Goal: Information Seeking & Learning: Check status

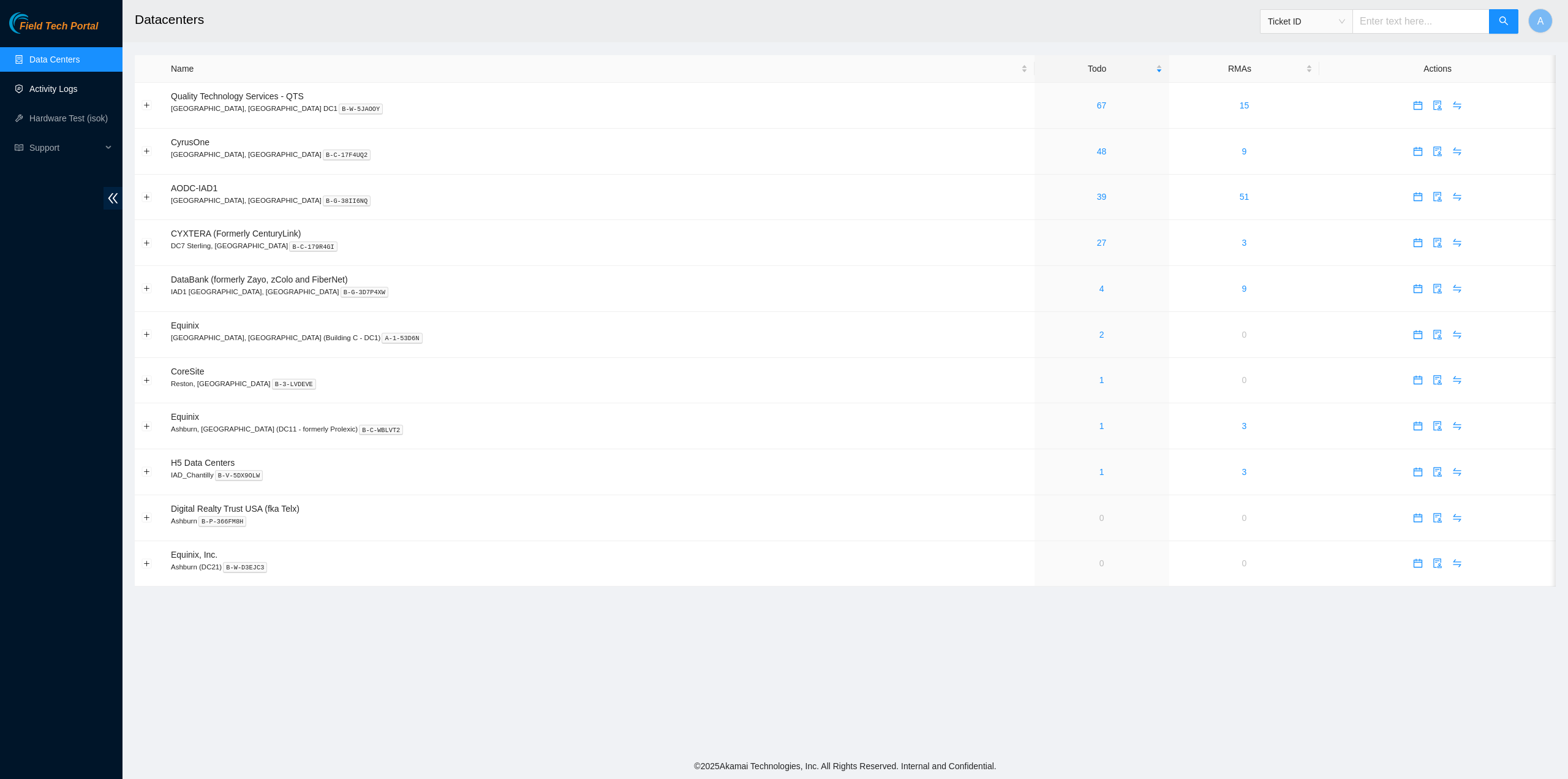
click at [44, 84] on link "Activity Logs" at bounding box center [54, 88] width 48 height 10
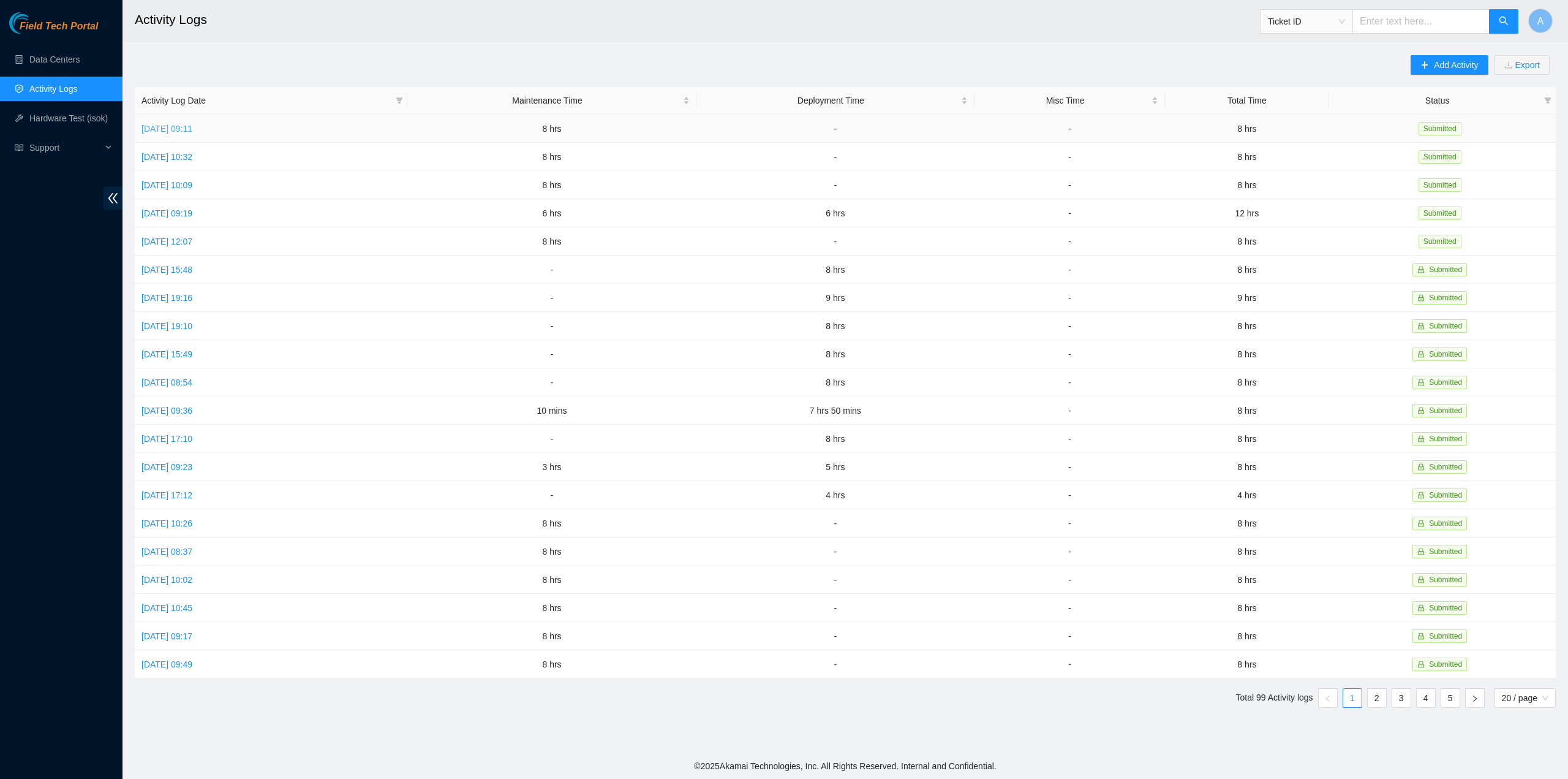
click at [192, 125] on link "[DATE] 09:11" at bounding box center [166, 128] width 51 height 10
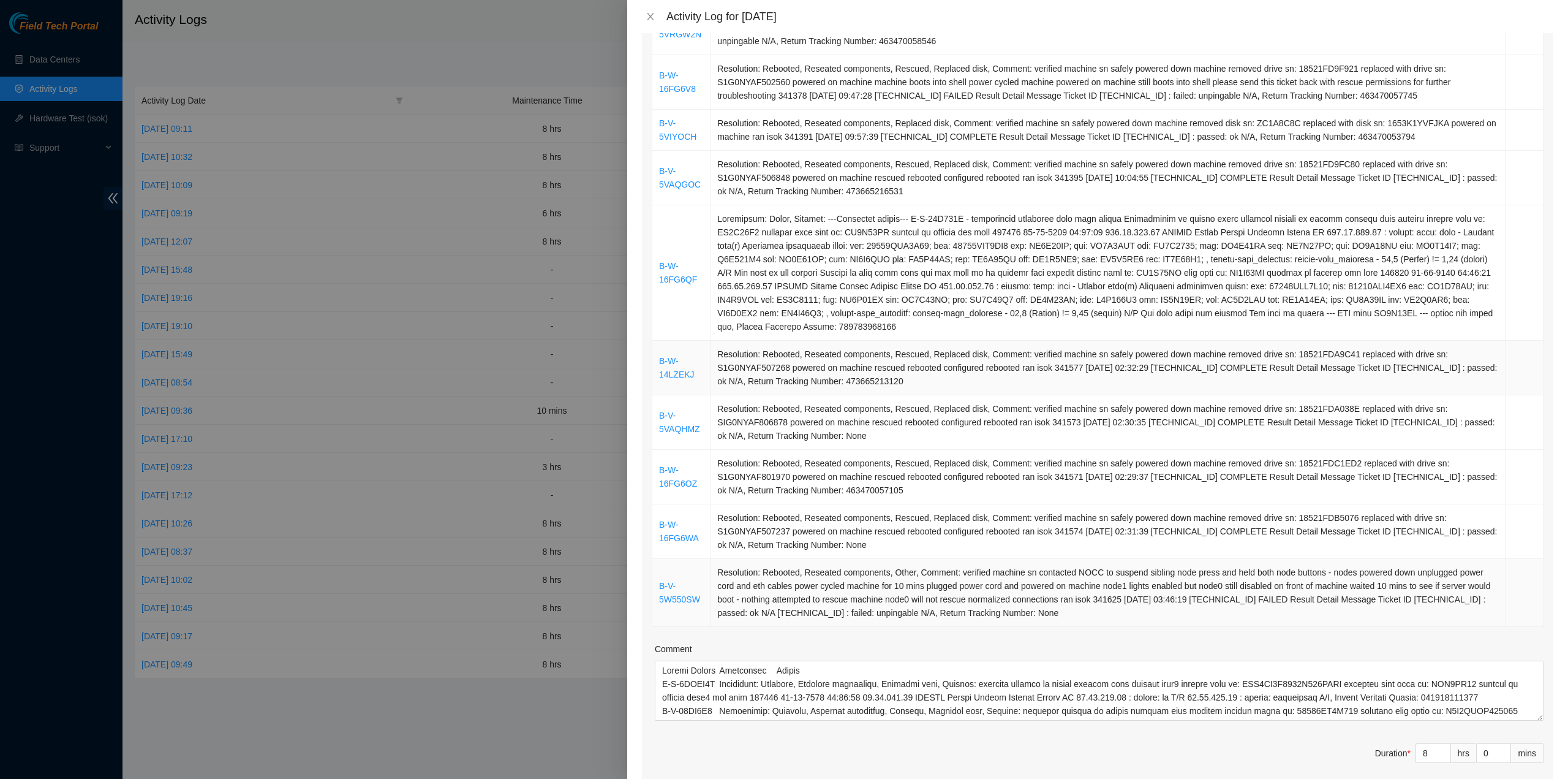
scroll to position [245, 0]
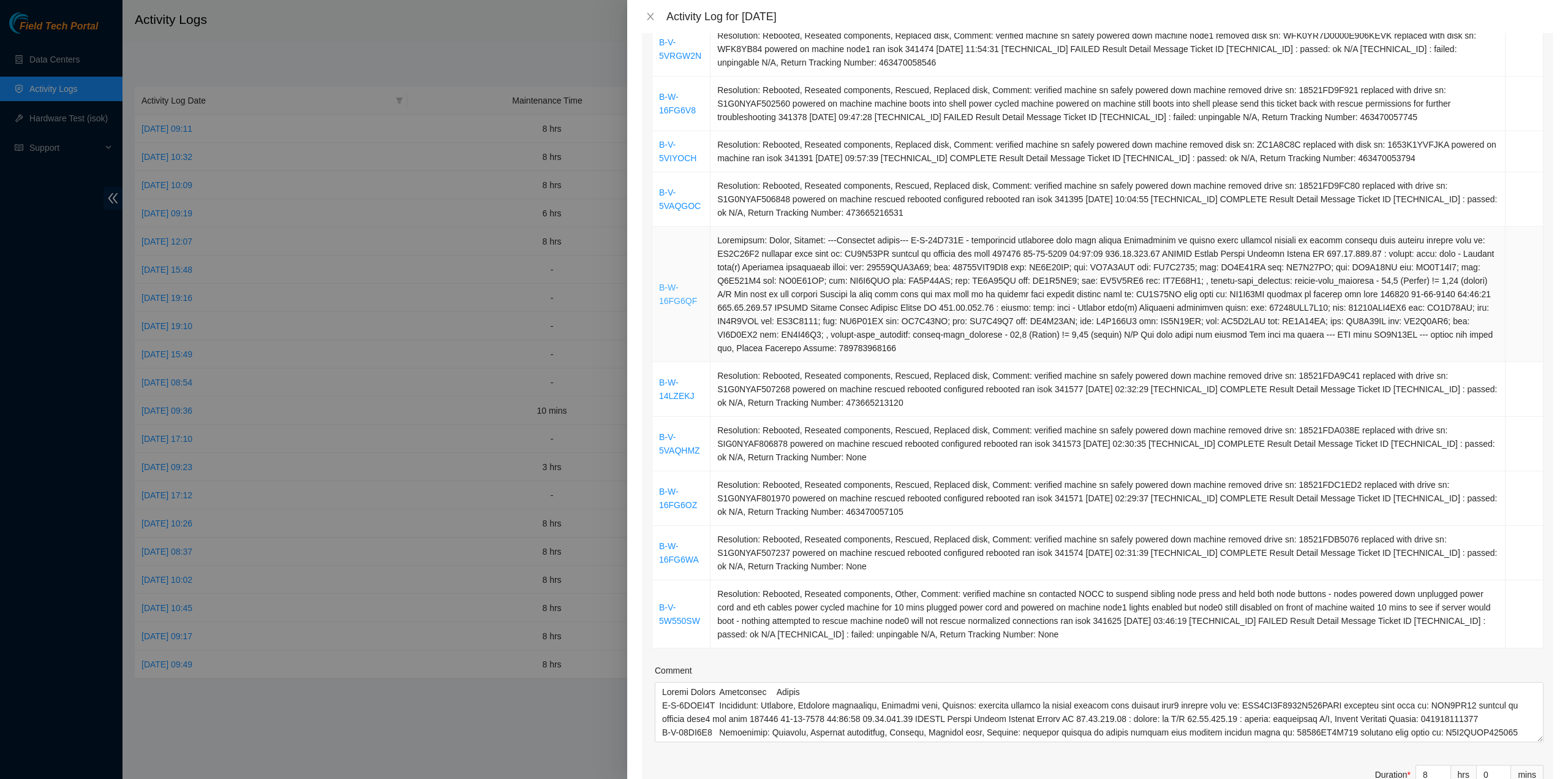
click at [683, 296] on link "B-W-16FG6QF" at bounding box center [678, 295] width 38 height 23
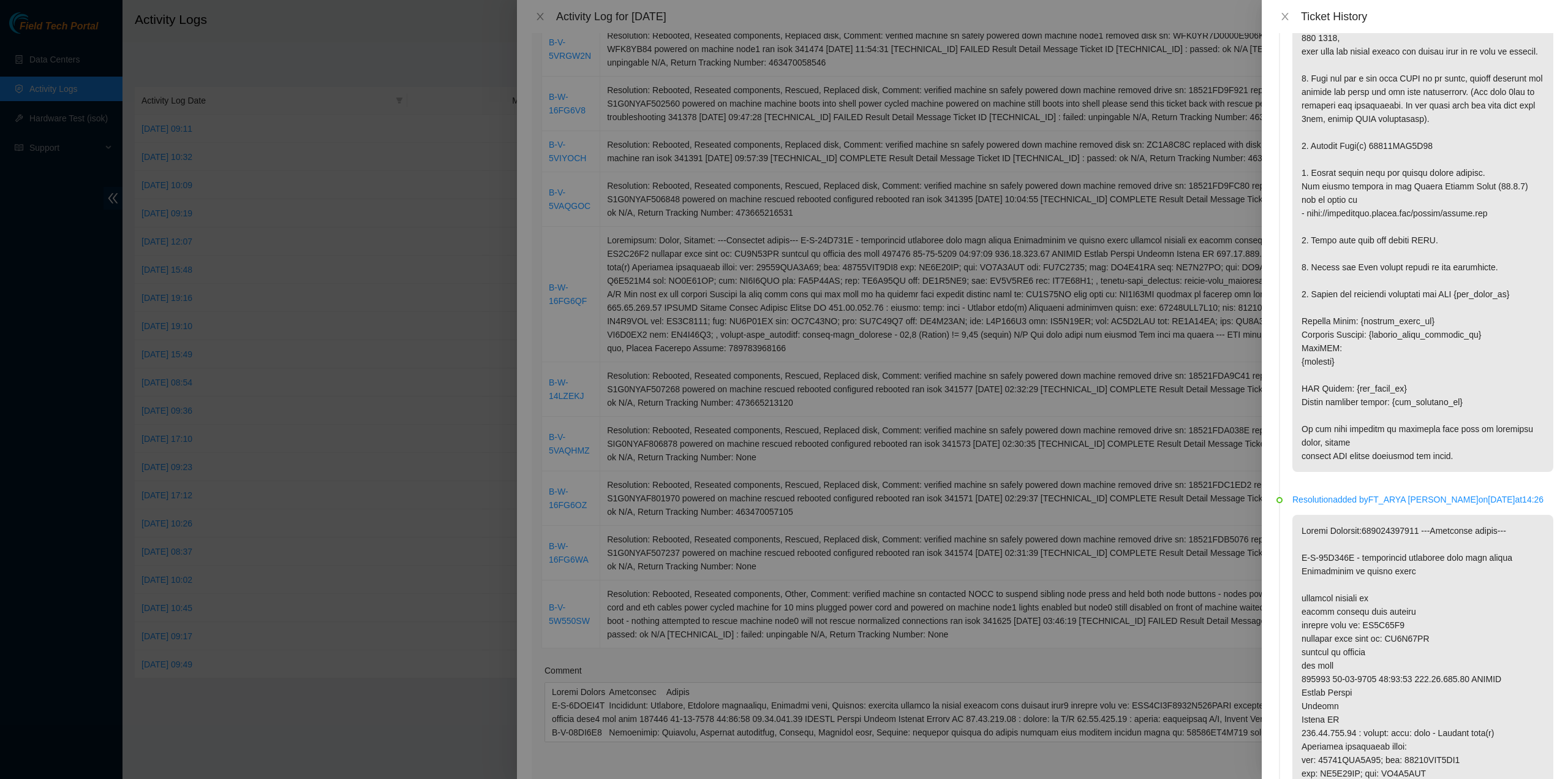
scroll to position [0, 0]
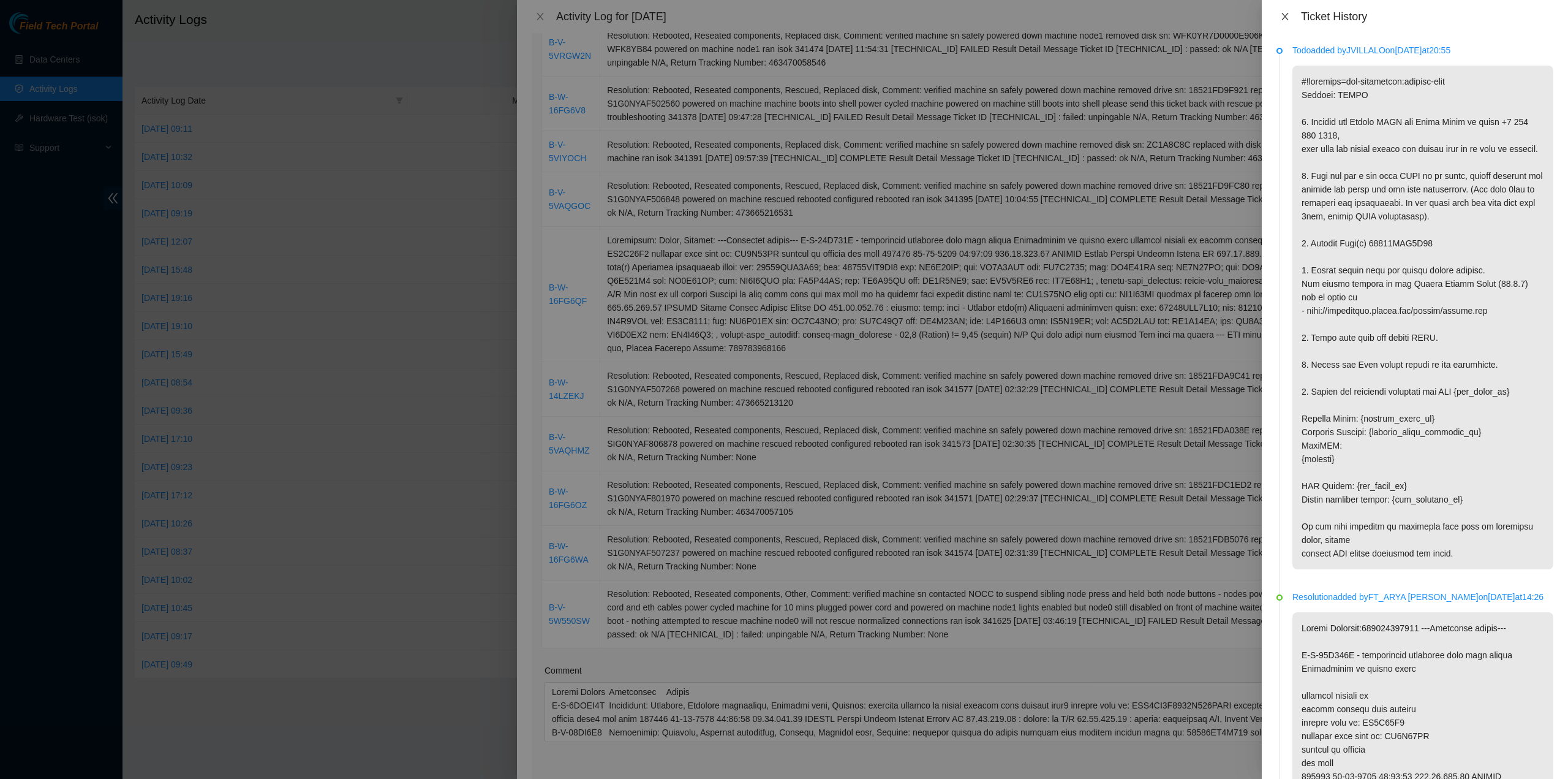
click at [1286, 13] on icon "close" at bounding box center [1285, 16] width 10 height 10
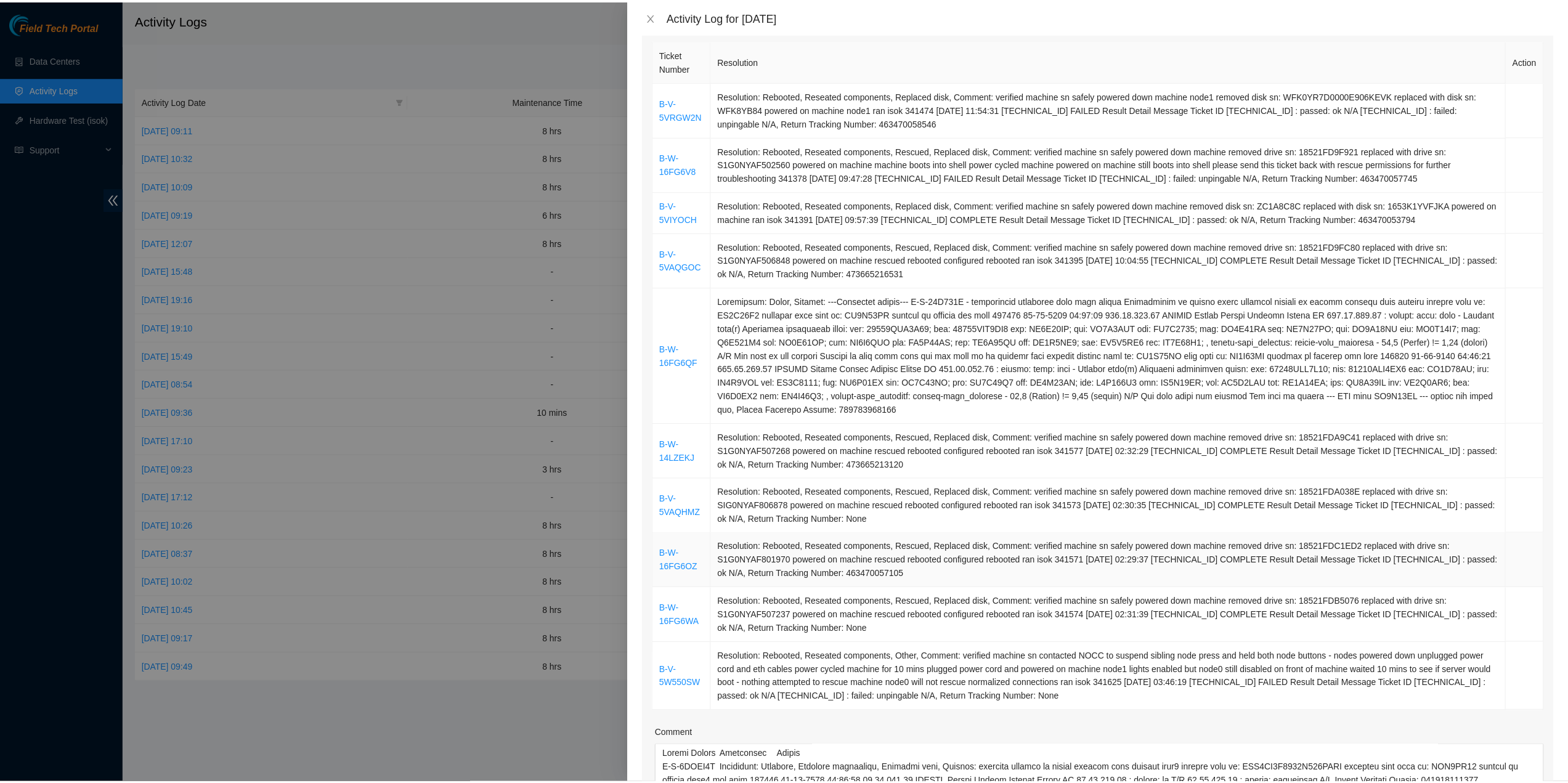
scroll to position [185, 0]
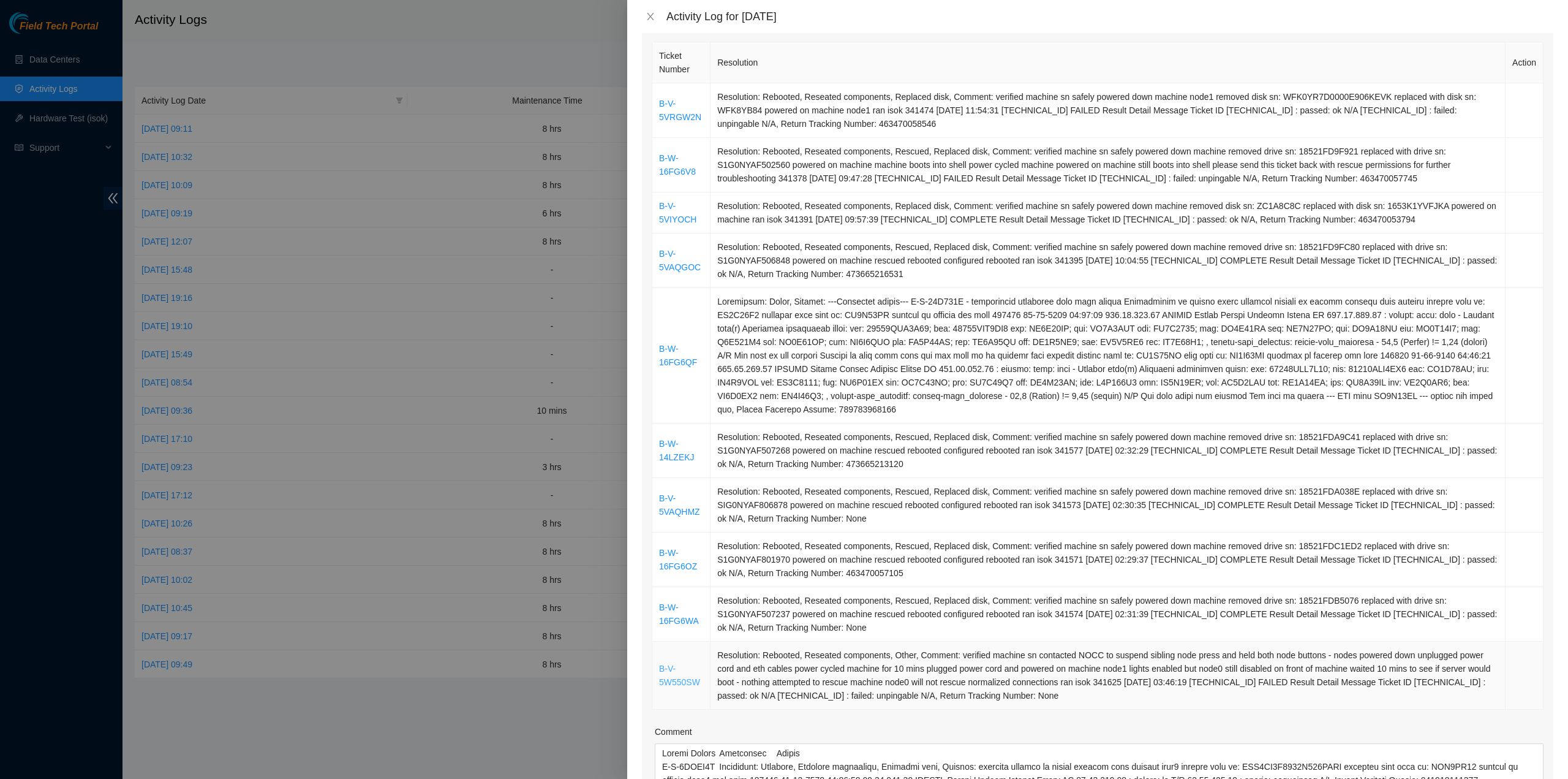
click at [678, 673] on link "B-V-5W550SW" at bounding box center [679, 676] width 41 height 23
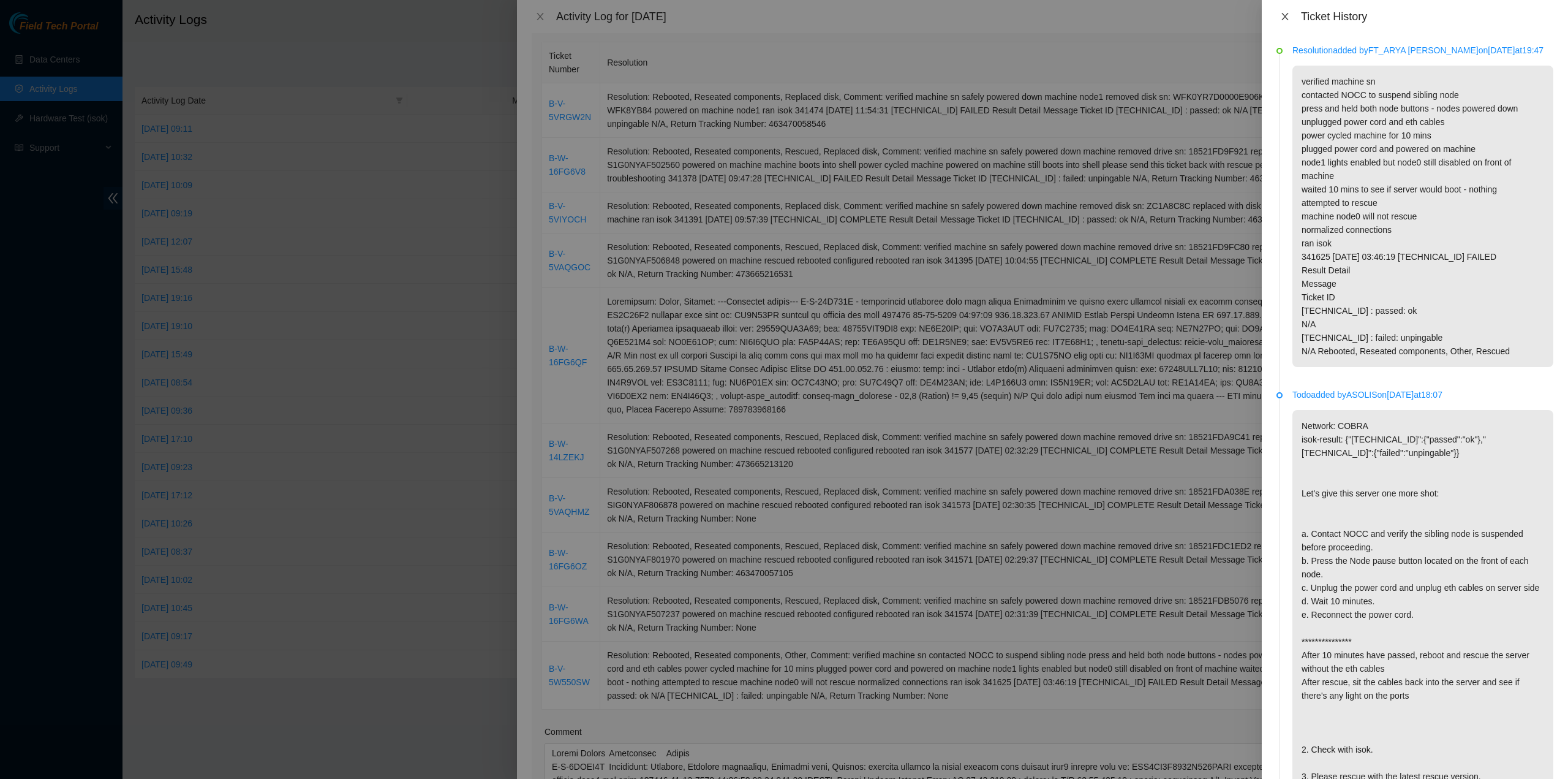
click at [1291, 19] on button "Close" at bounding box center [1285, 16] width 17 height 12
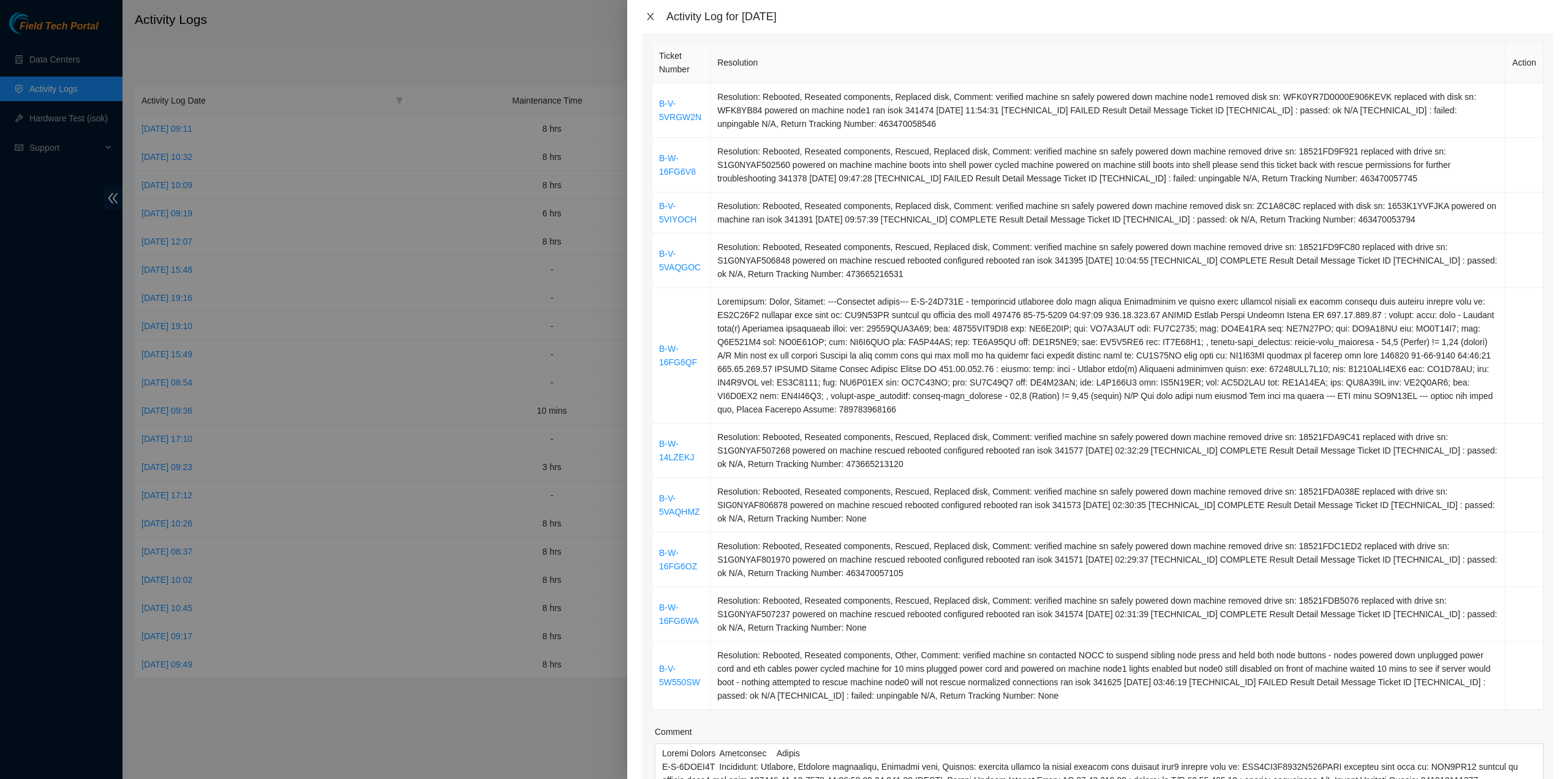
click at [649, 16] on icon "close" at bounding box center [650, 16] width 10 height 10
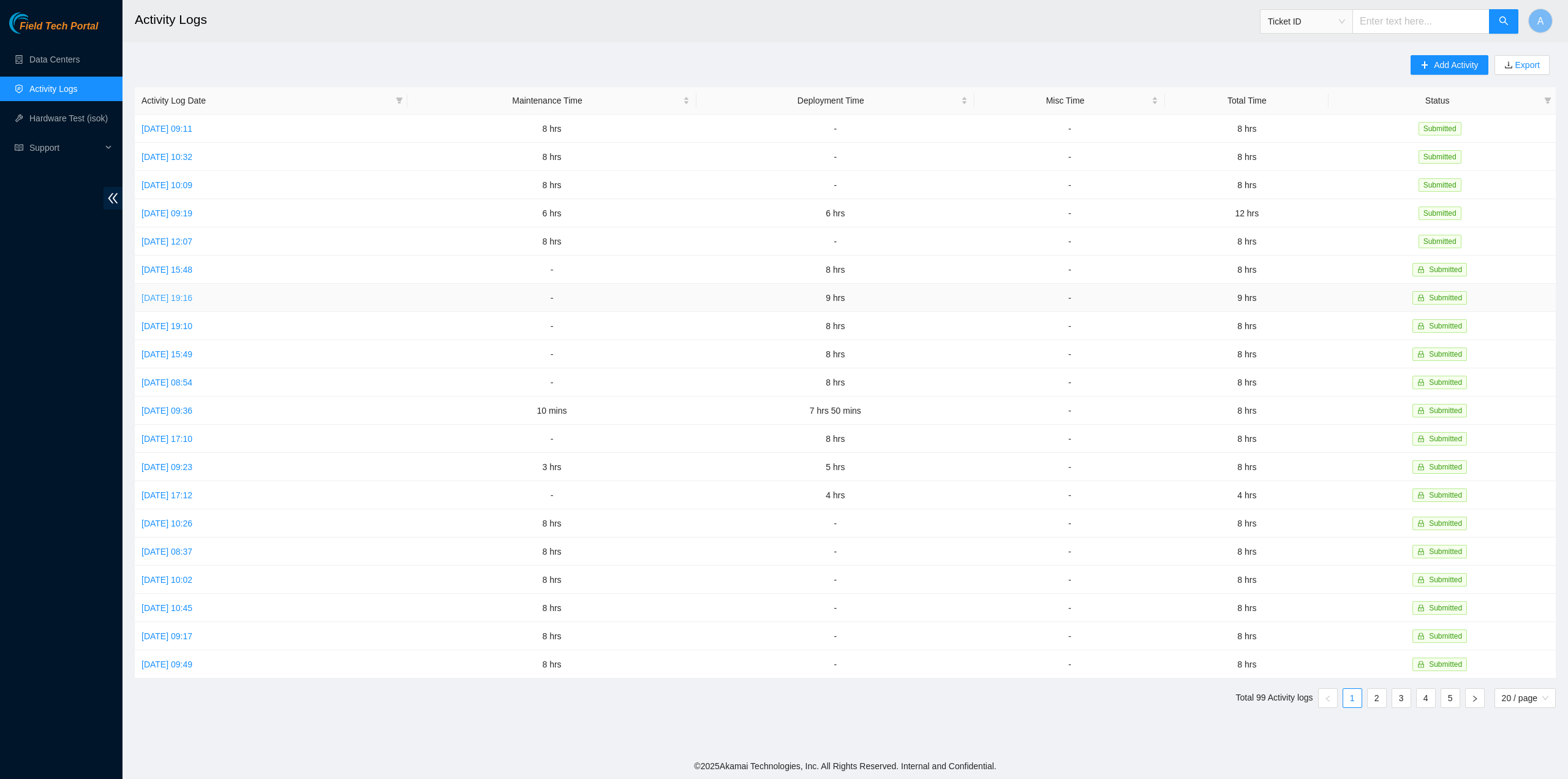
click at [192, 293] on link "[DATE] 19:16" at bounding box center [166, 298] width 51 height 10
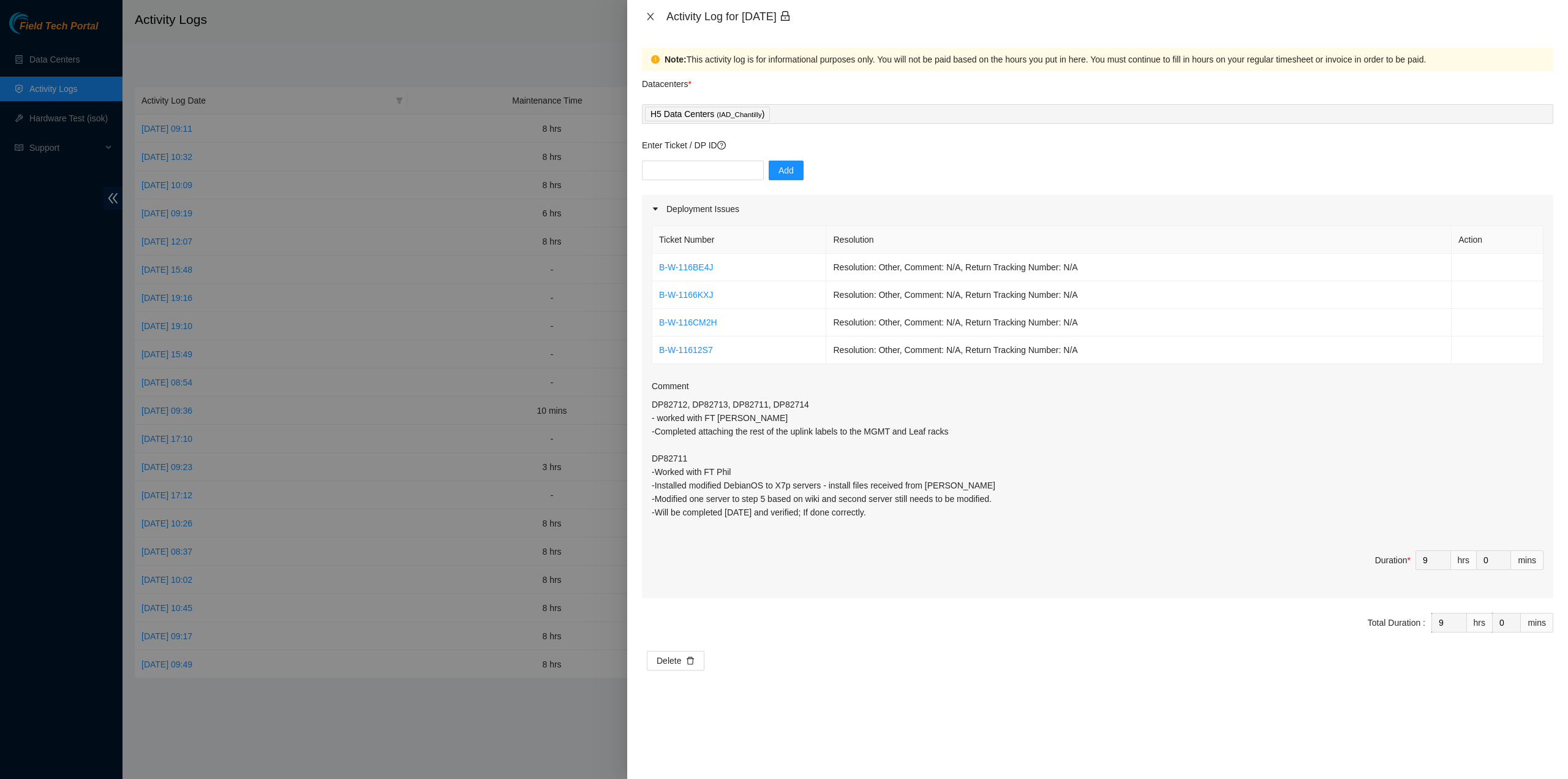
click at [650, 19] on icon "close" at bounding box center [650, 16] width 10 height 10
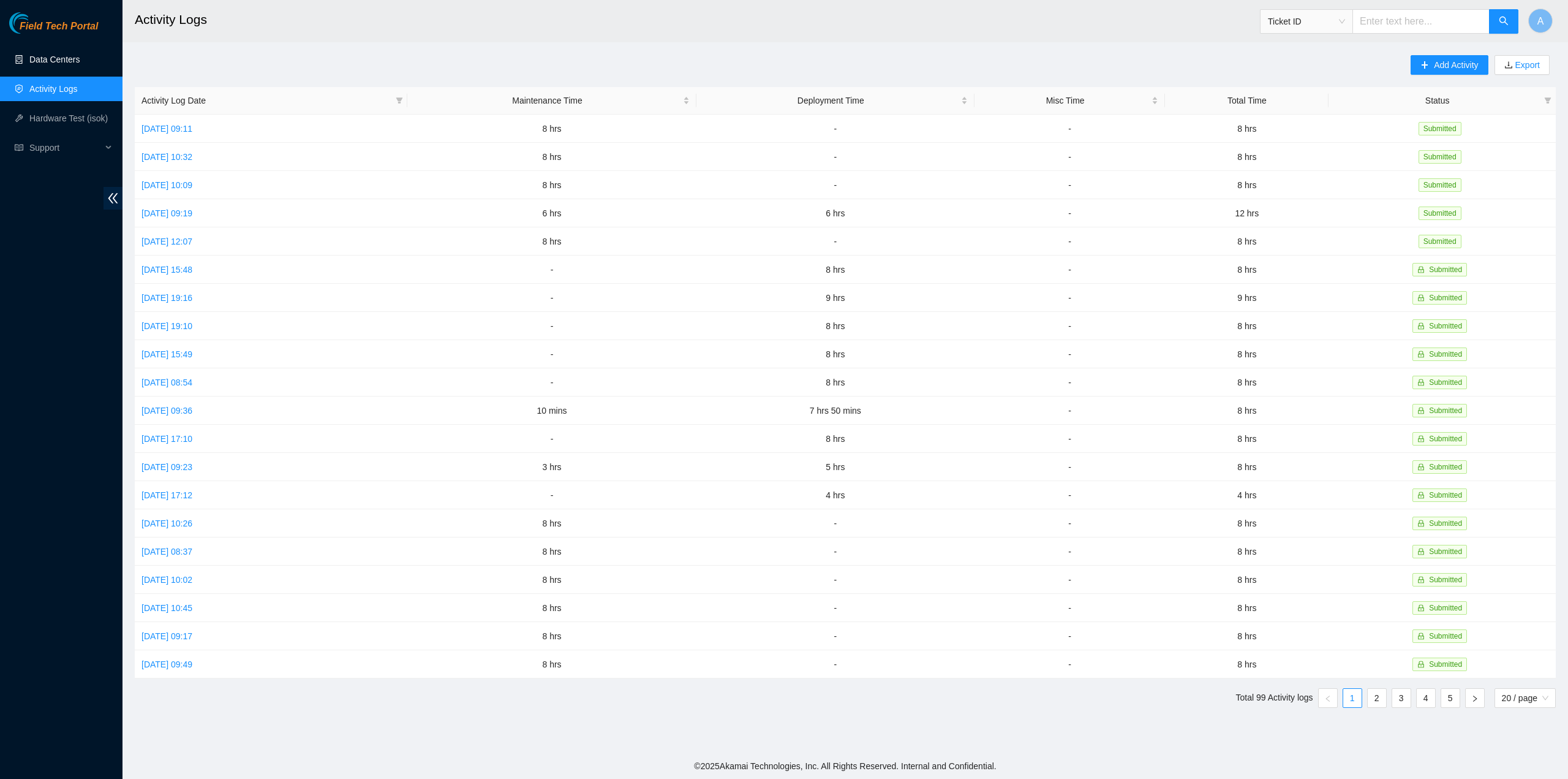
click at [63, 59] on link "Data Centers" at bounding box center [55, 59] width 50 height 10
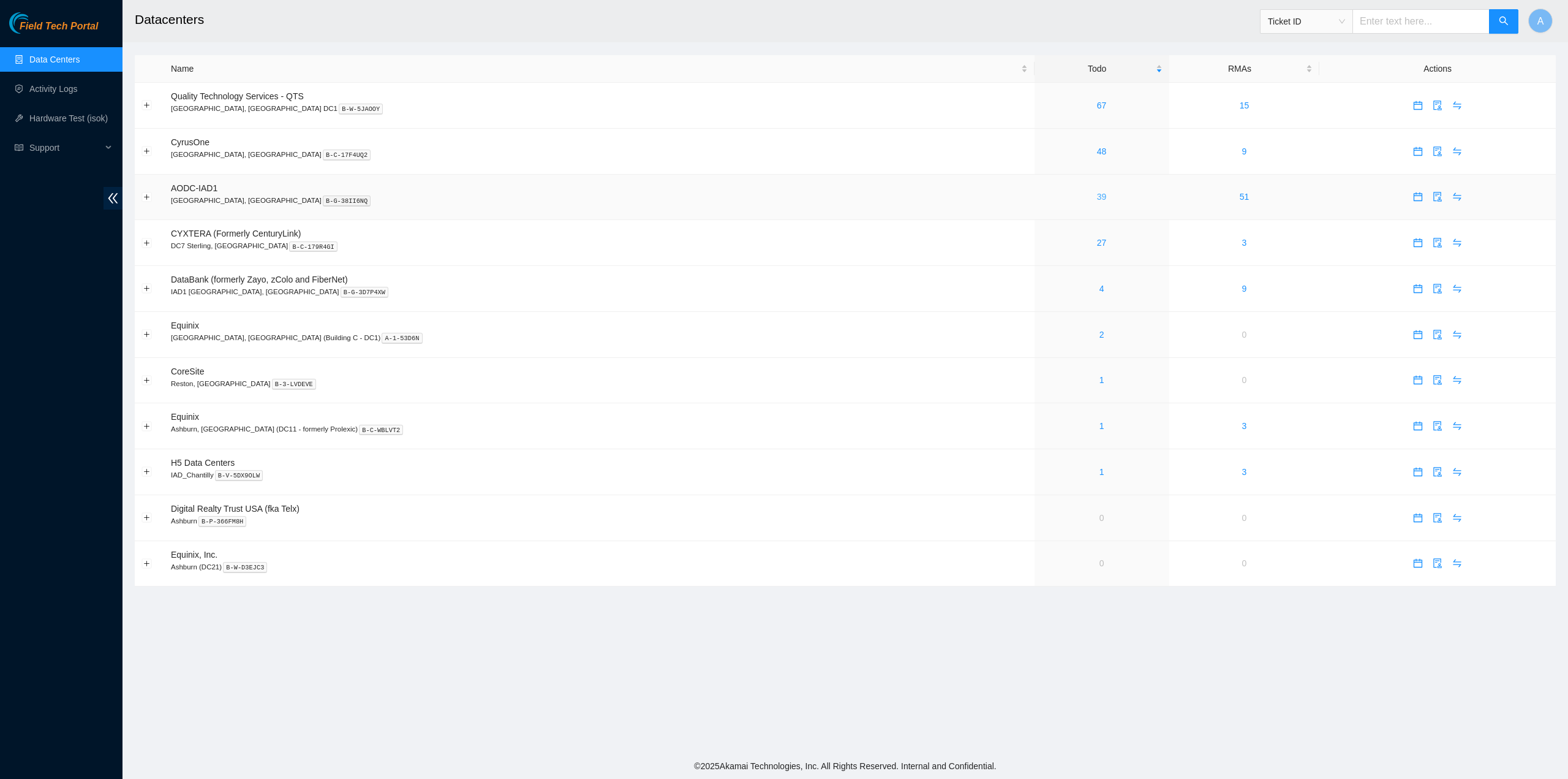
click at [1097, 196] on link "39" at bounding box center [1102, 197] width 10 height 10
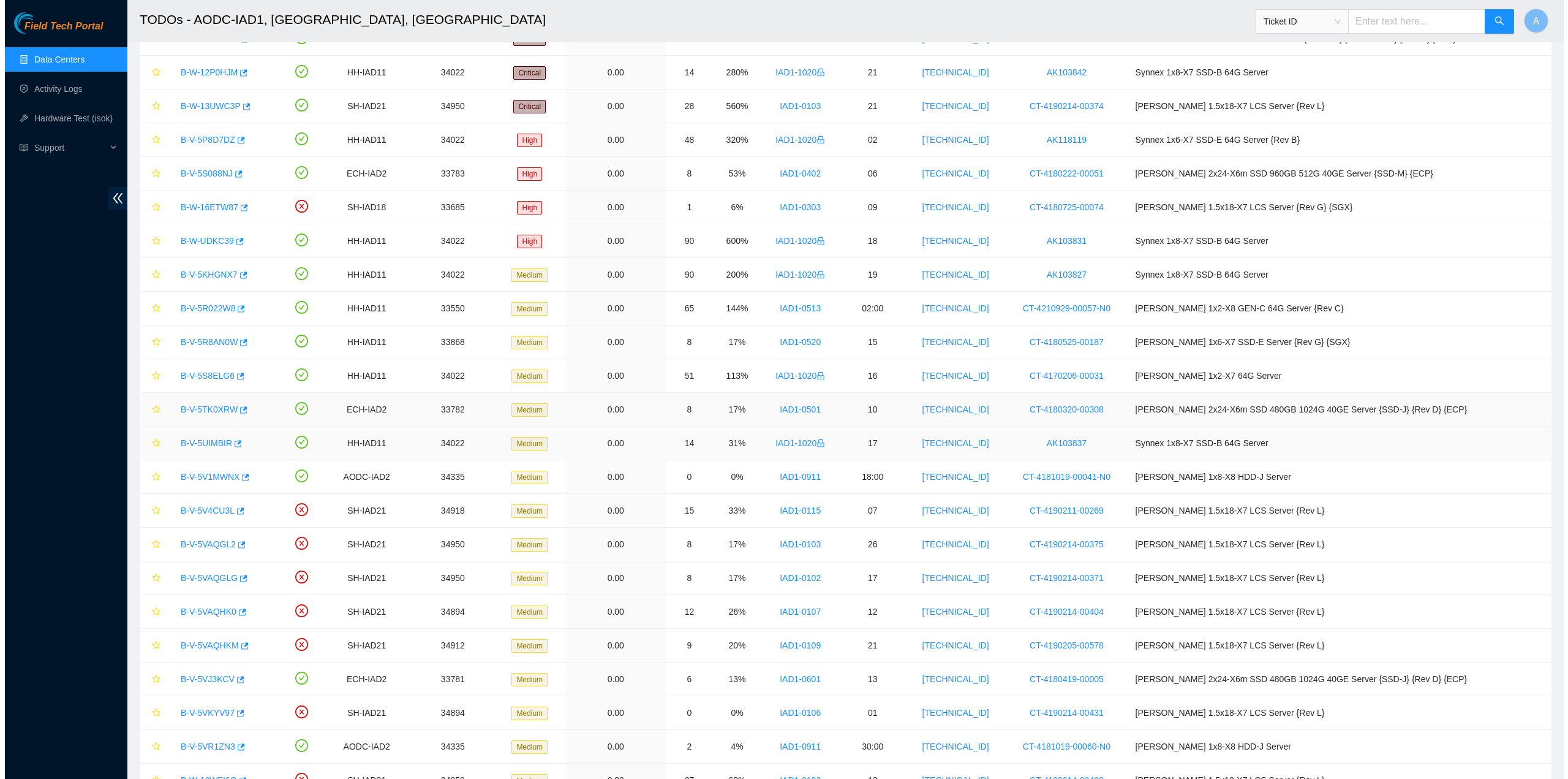
scroll to position [184, 0]
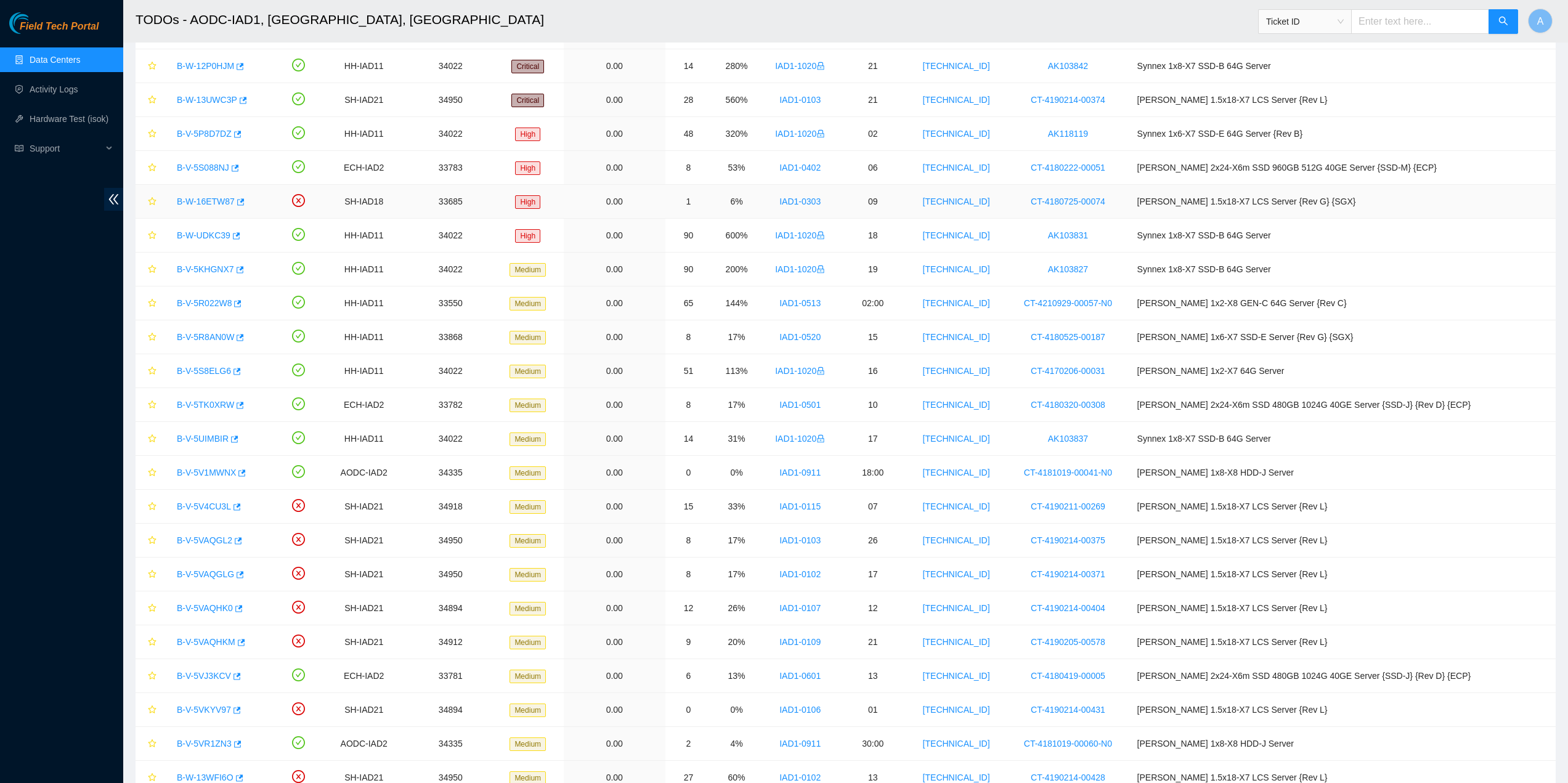
click at [195, 202] on link "B-W-16ETW87" at bounding box center [206, 201] width 58 height 10
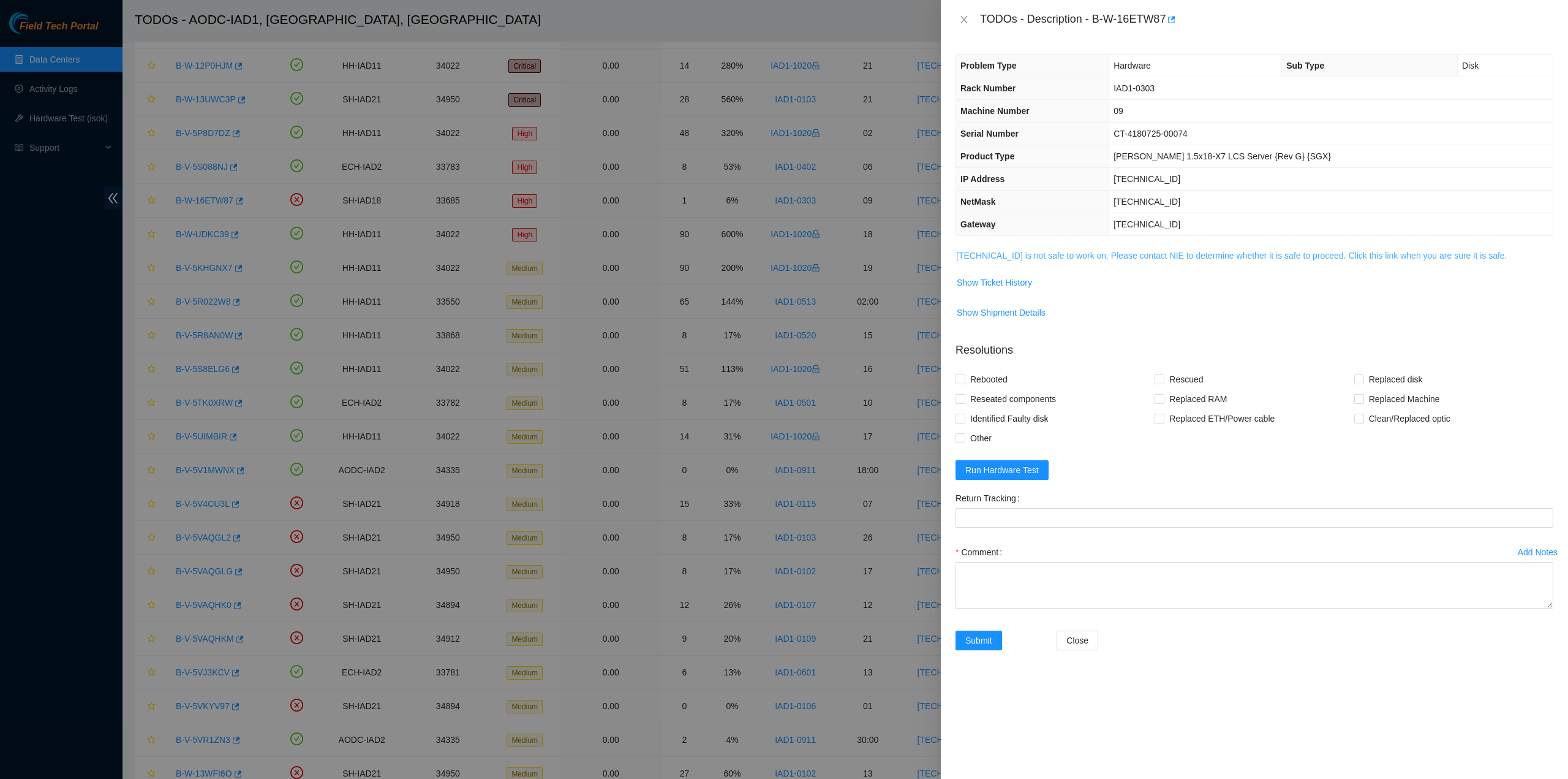
click at [1107, 255] on link "[TECHNICAL_ID] is not safe to work on. Please contact NIE to determine whether …" at bounding box center [1231, 255] width 551 height 10
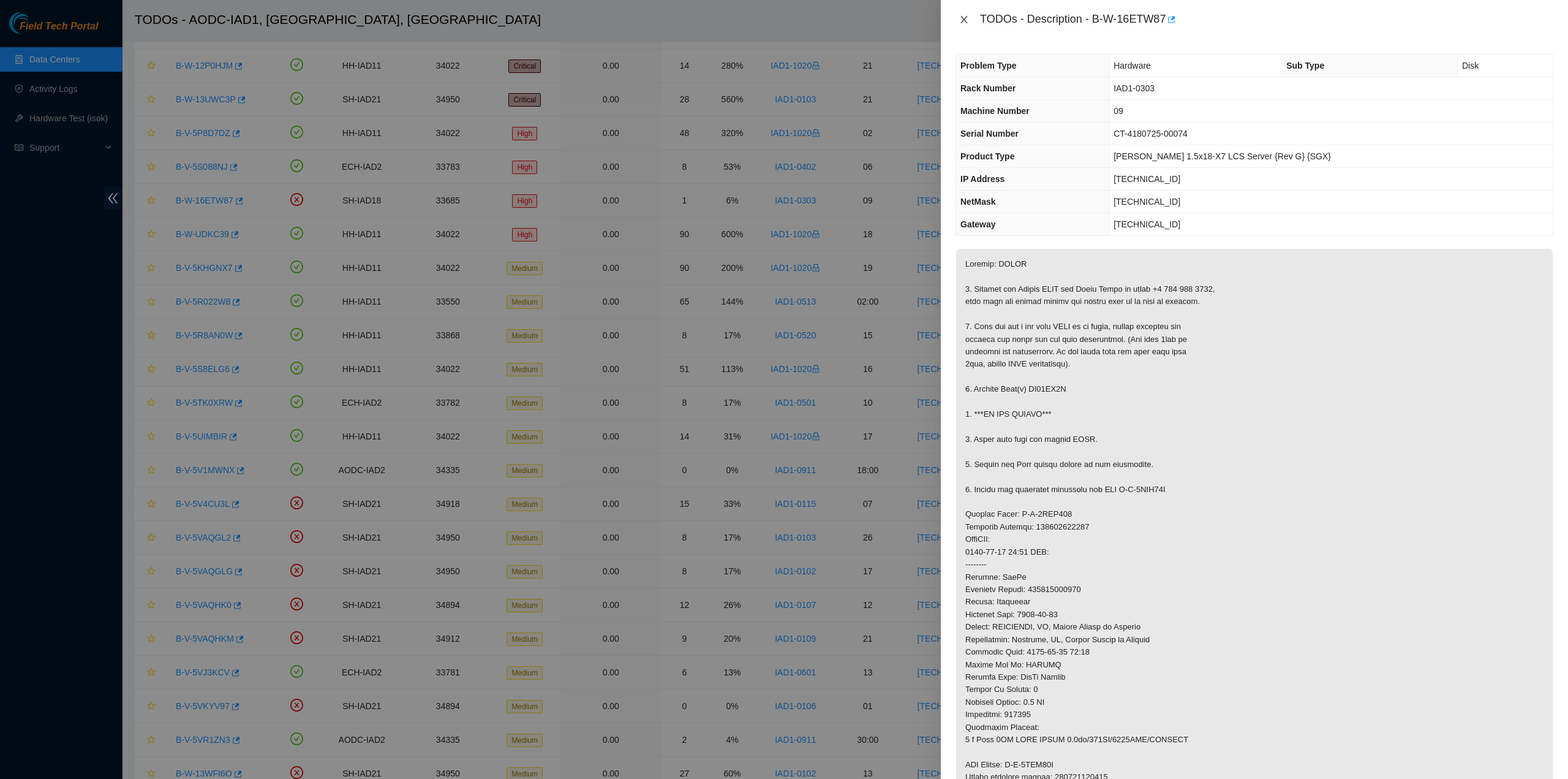
click at [963, 14] on button "Close" at bounding box center [964, 20] width 17 height 12
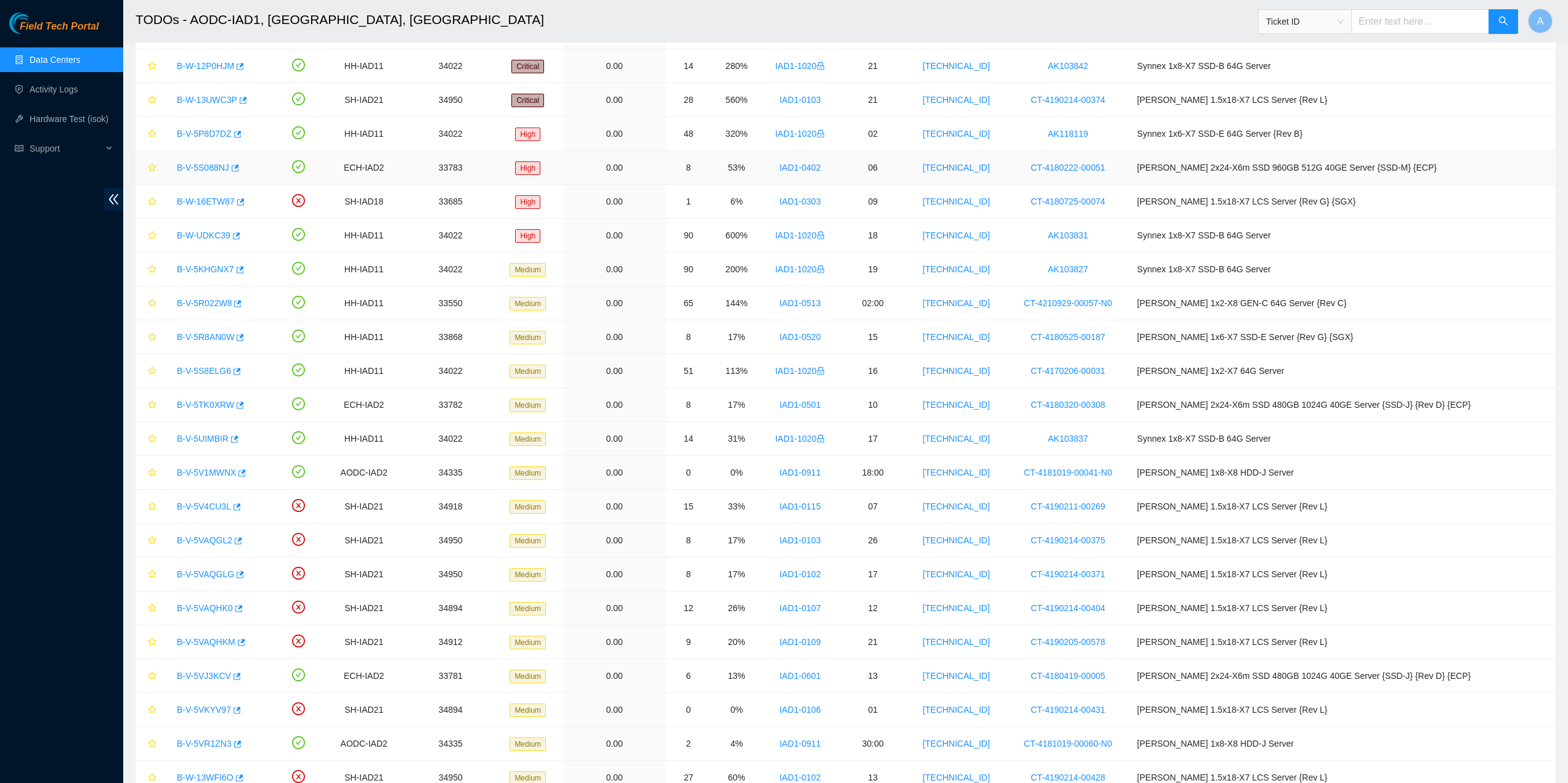
click at [201, 167] on link "B-V-5S088NJ" at bounding box center [203, 167] width 53 height 10
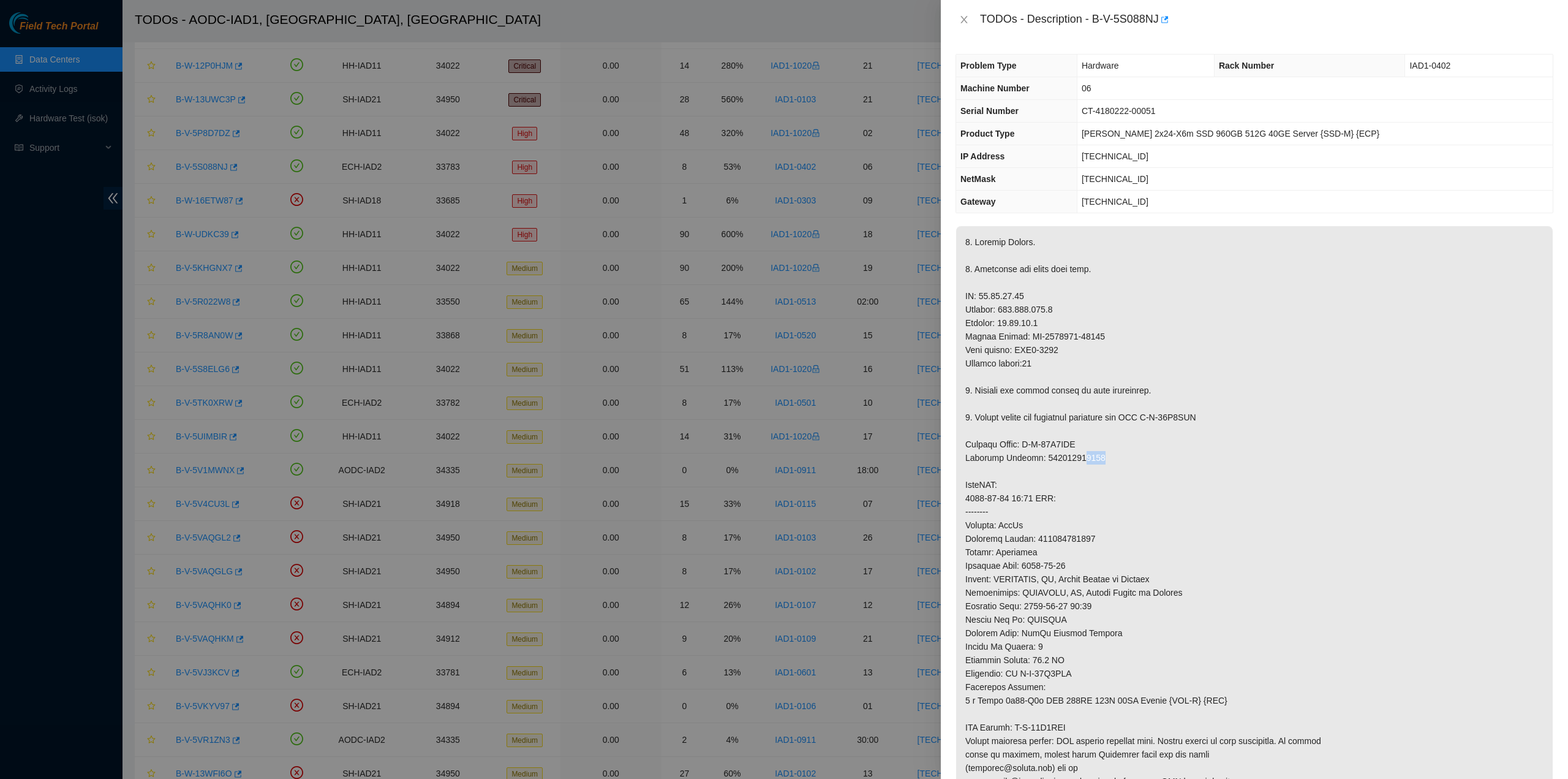
drag, startPoint x: 1167, startPoint y: 466, endPoint x: 1292, endPoint y: 466, distance: 125.0
click at [1181, 466] on p at bounding box center [1254, 579] width 597 height 706
click at [1304, 484] on p at bounding box center [1254, 579] width 597 height 706
click at [964, 16] on icon "close" at bounding box center [964, 20] width 10 height 10
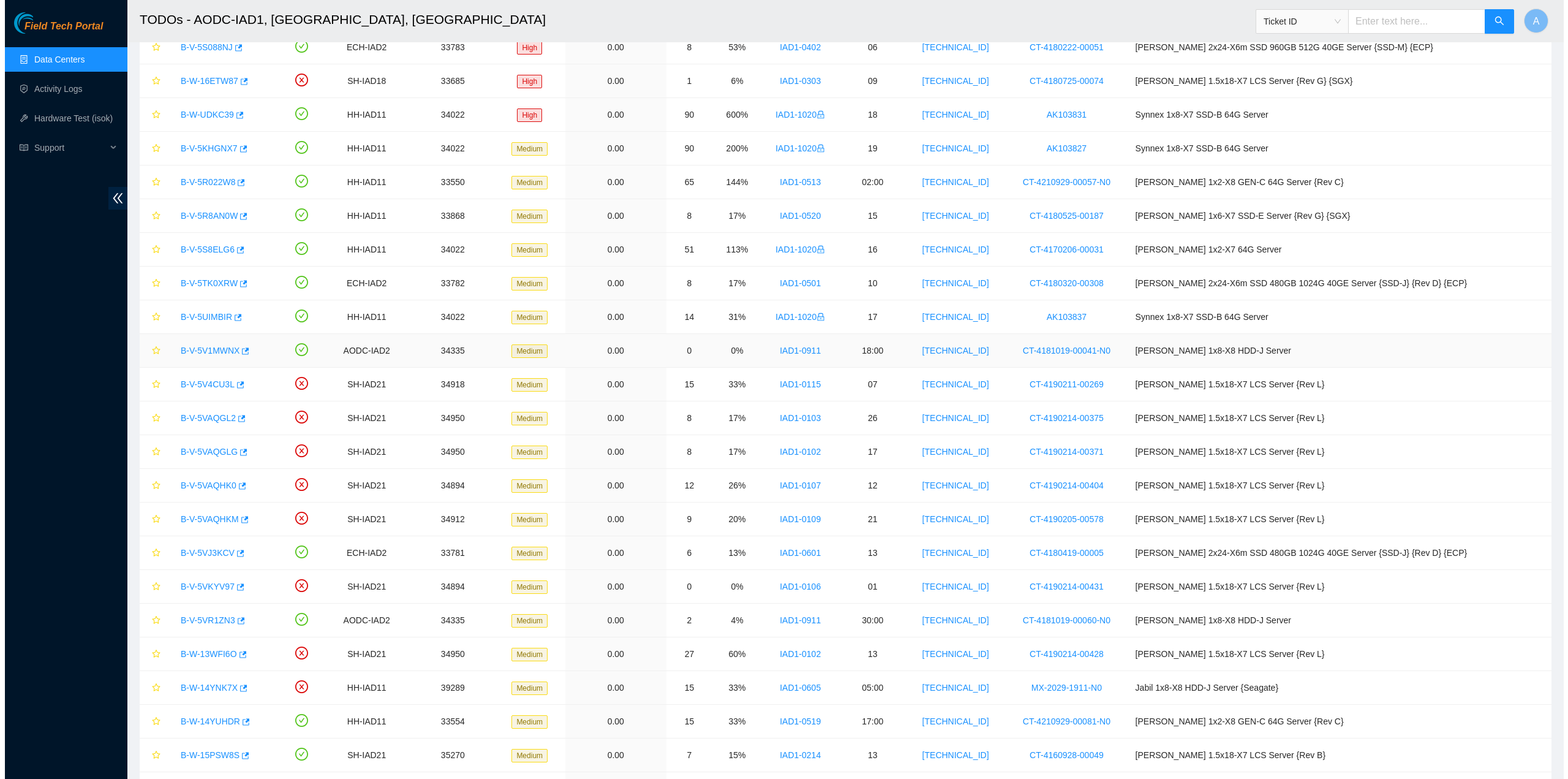
scroll to position [306, 0]
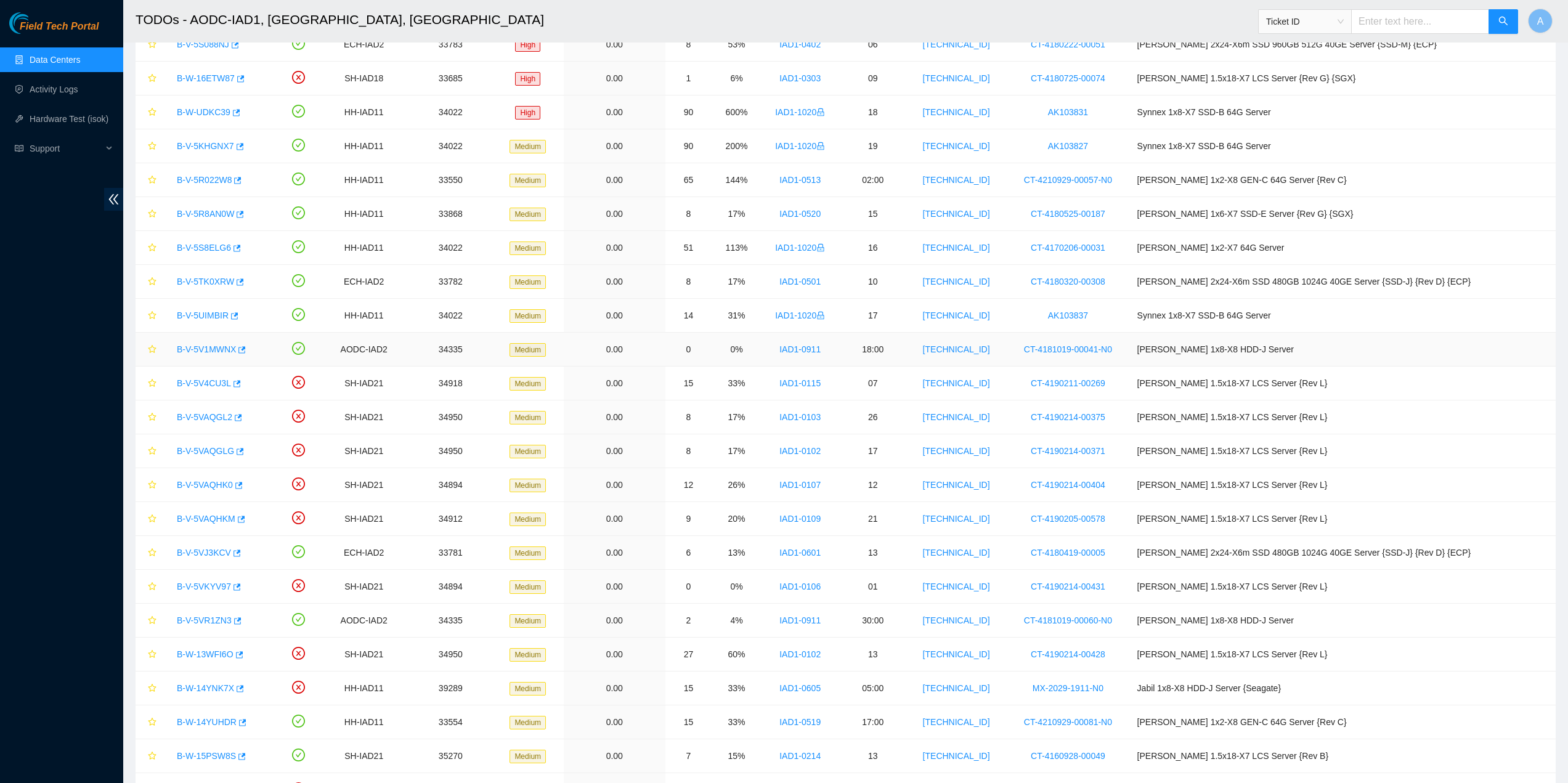
click at [207, 350] on link "B-V-5V1MWNX" at bounding box center [206, 349] width 59 height 10
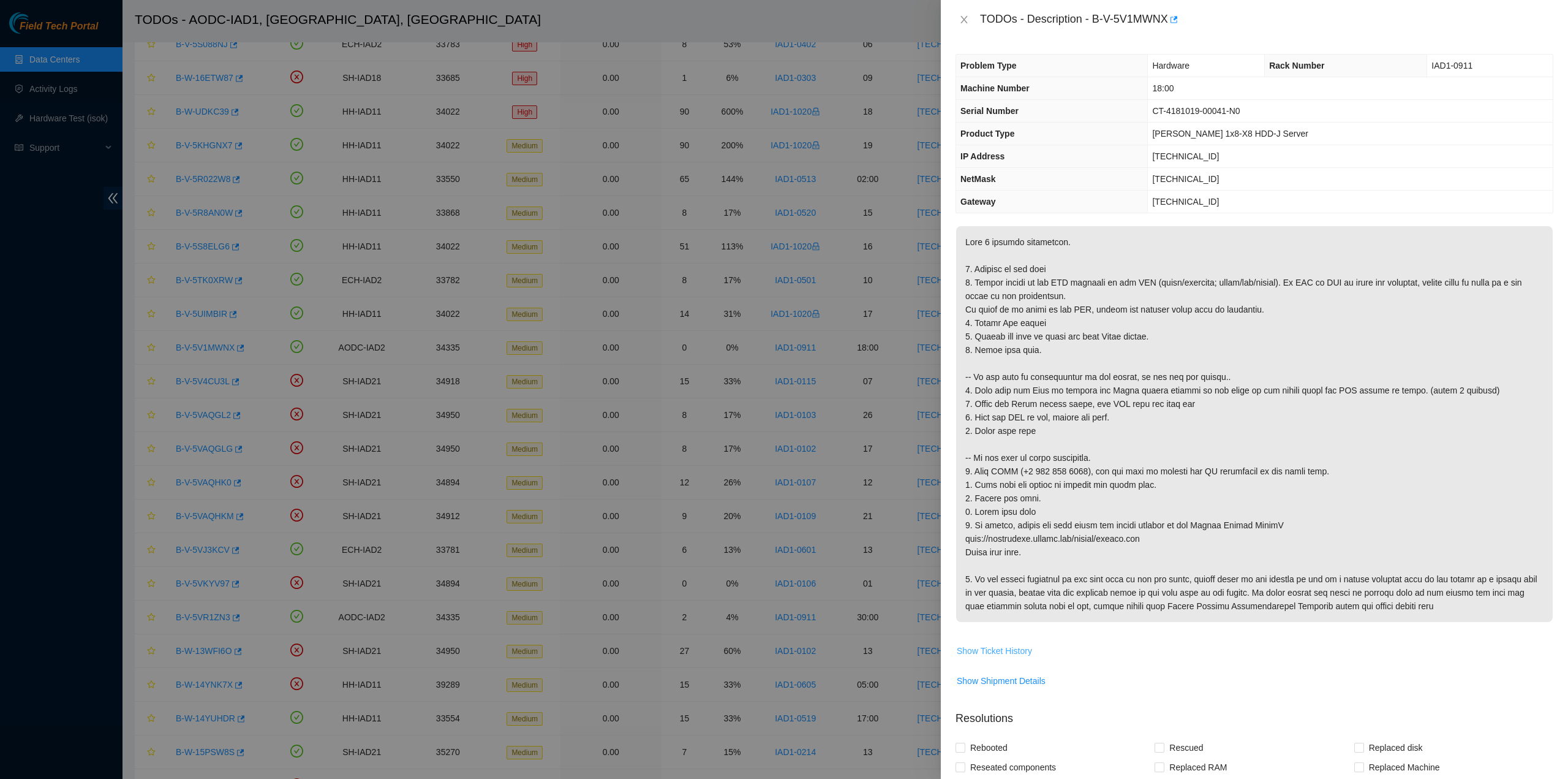
click at [1010, 655] on span "Show Ticket History" at bounding box center [994, 650] width 75 height 13
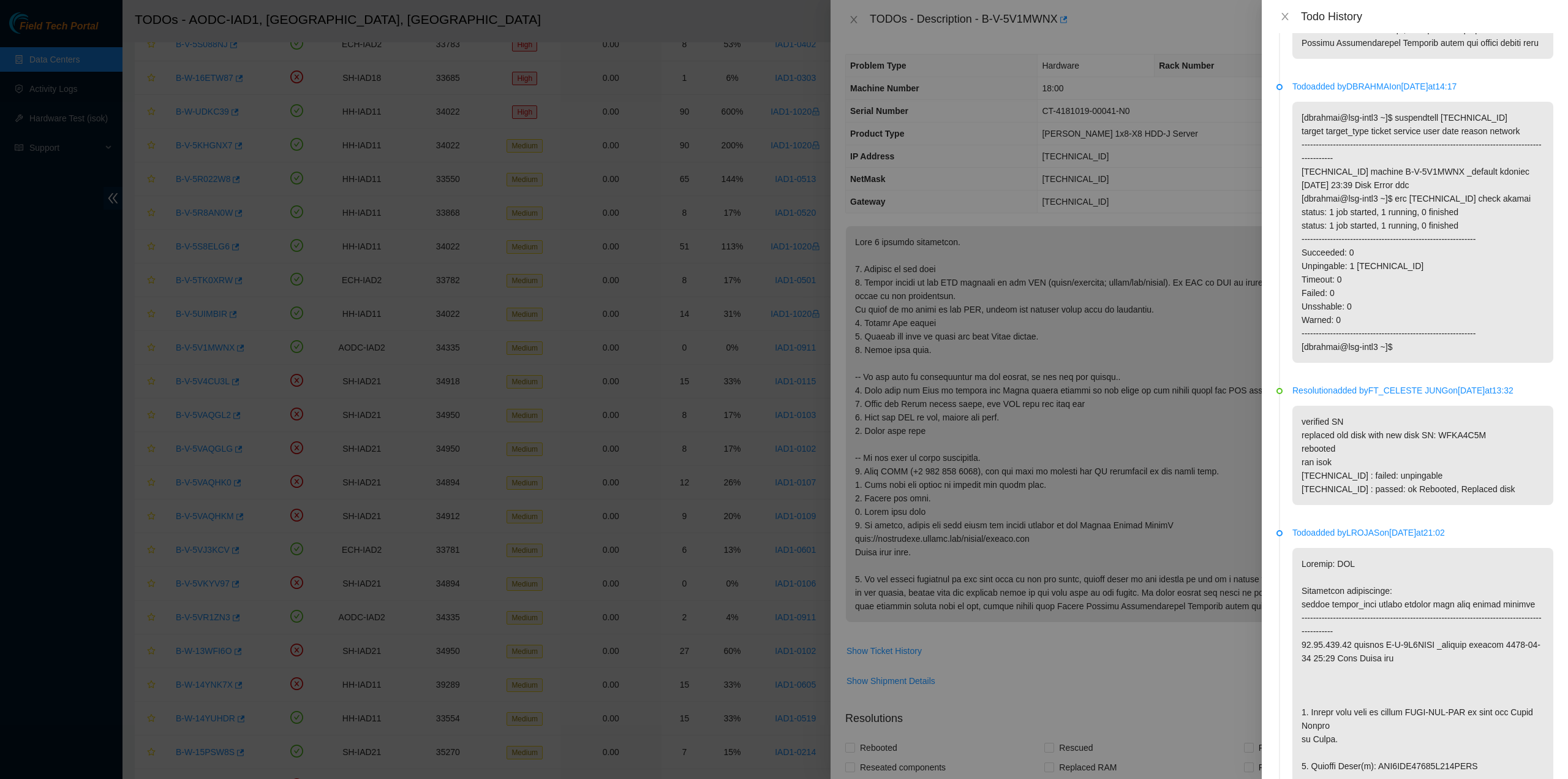
scroll to position [552, 0]
drag, startPoint x: 1300, startPoint y: 502, endPoint x: 1467, endPoint y: 502, distance: 167.0
click at [1402, 499] on p "verified SN replaced old disk with new disk SN: WFKA4C5M rebooted ran isok [TEC…" at bounding box center [1423, 455] width 261 height 99
drag, startPoint x: 1431, startPoint y: 462, endPoint x: 1556, endPoint y: 469, distance: 125.2
click at [1550, 469] on div "Todo added by ECAMPOS on [DATE] 19:54 Todo added by DBRAHMAI on [DATE] 14:17 [d…" at bounding box center [1415, 406] width 306 height 746
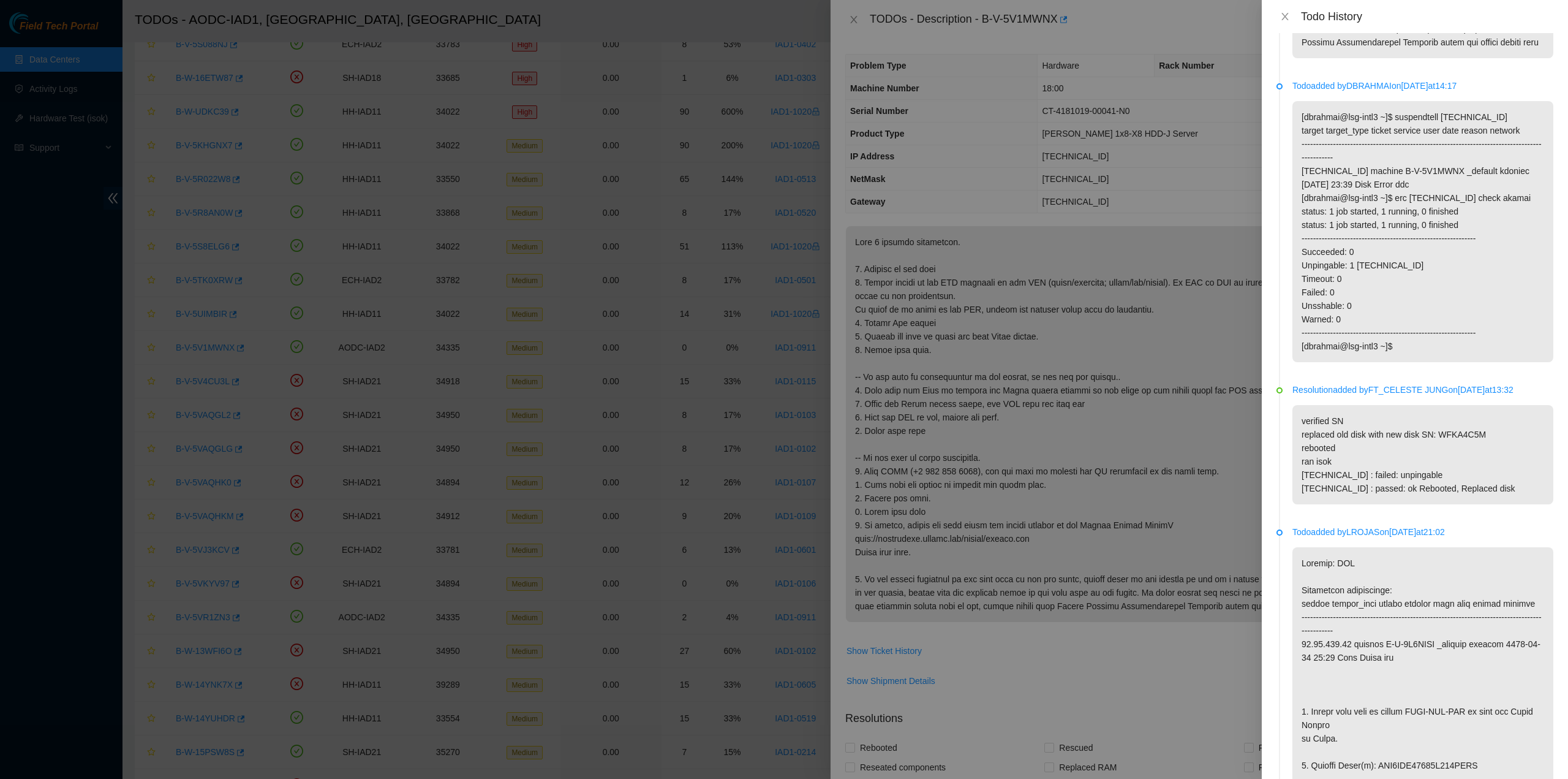
click at [1386, 484] on p "verified SN replaced old disk with new disk SN: WFKA4C5M rebooted ran isok [TEC…" at bounding box center [1423, 455] width 261 height 99
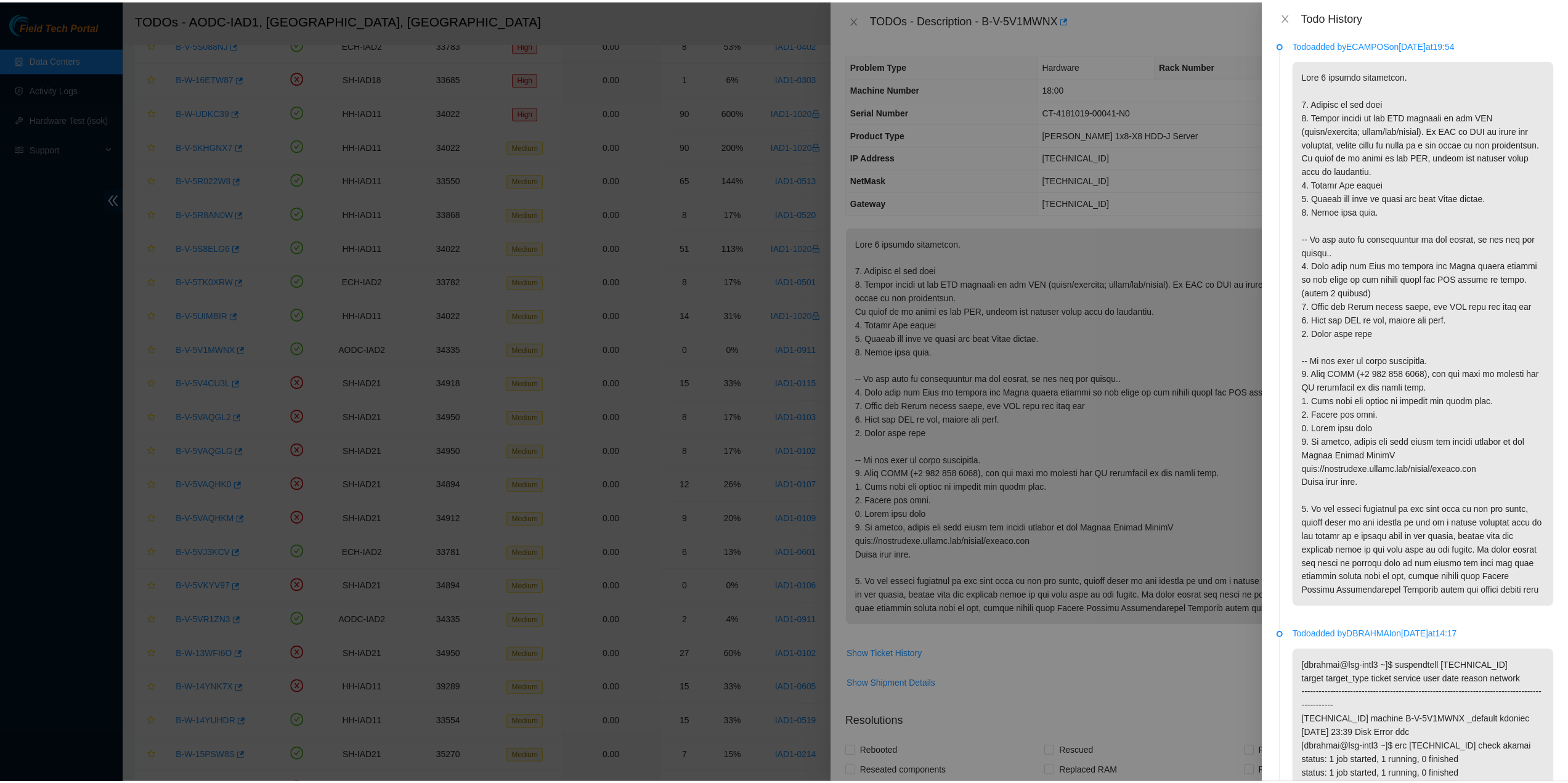
scroll to position [0, 0]
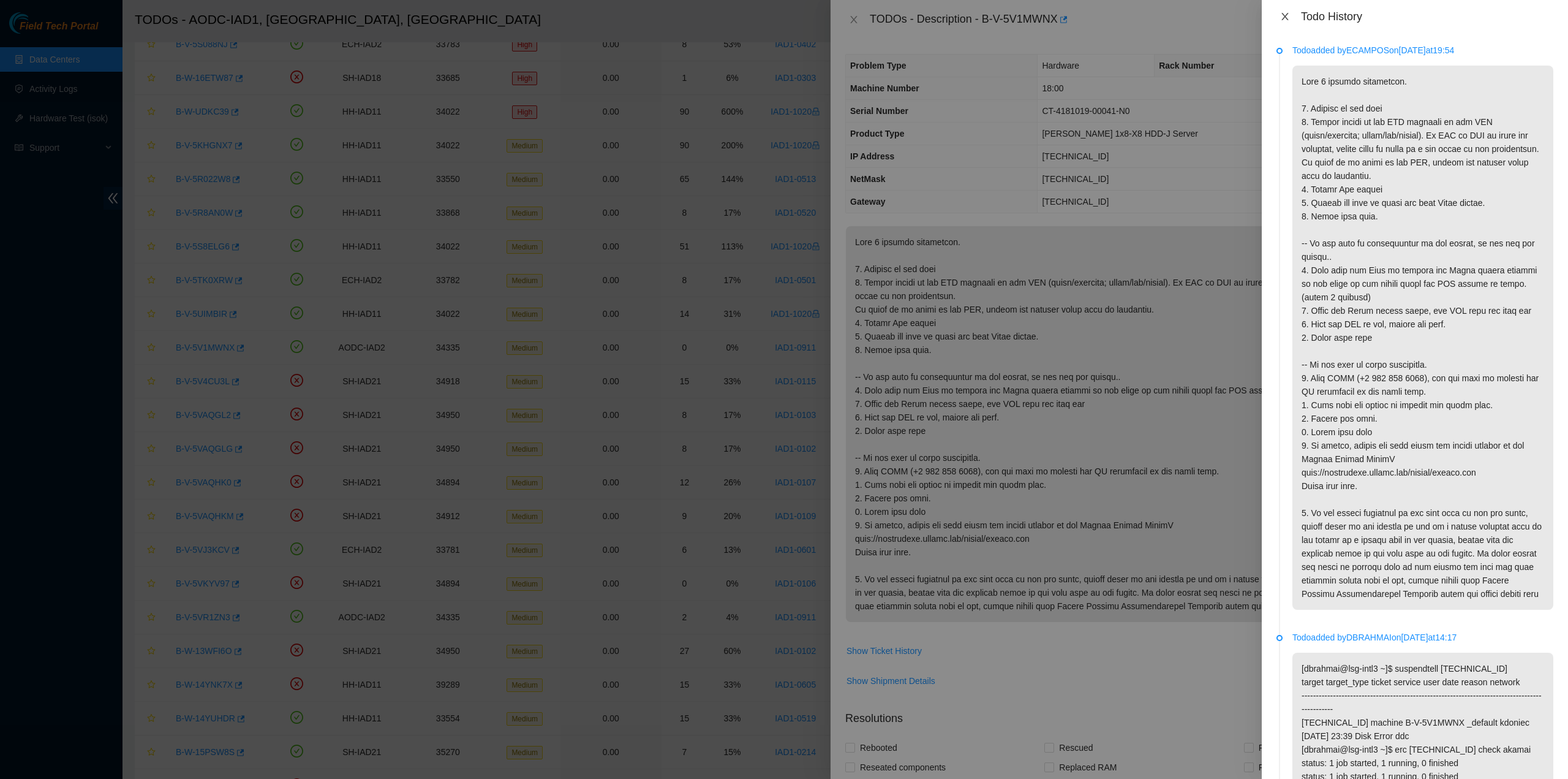
click at [1288, 20] on icon "close" at bounding box center [1285, 16] width 10 height 10
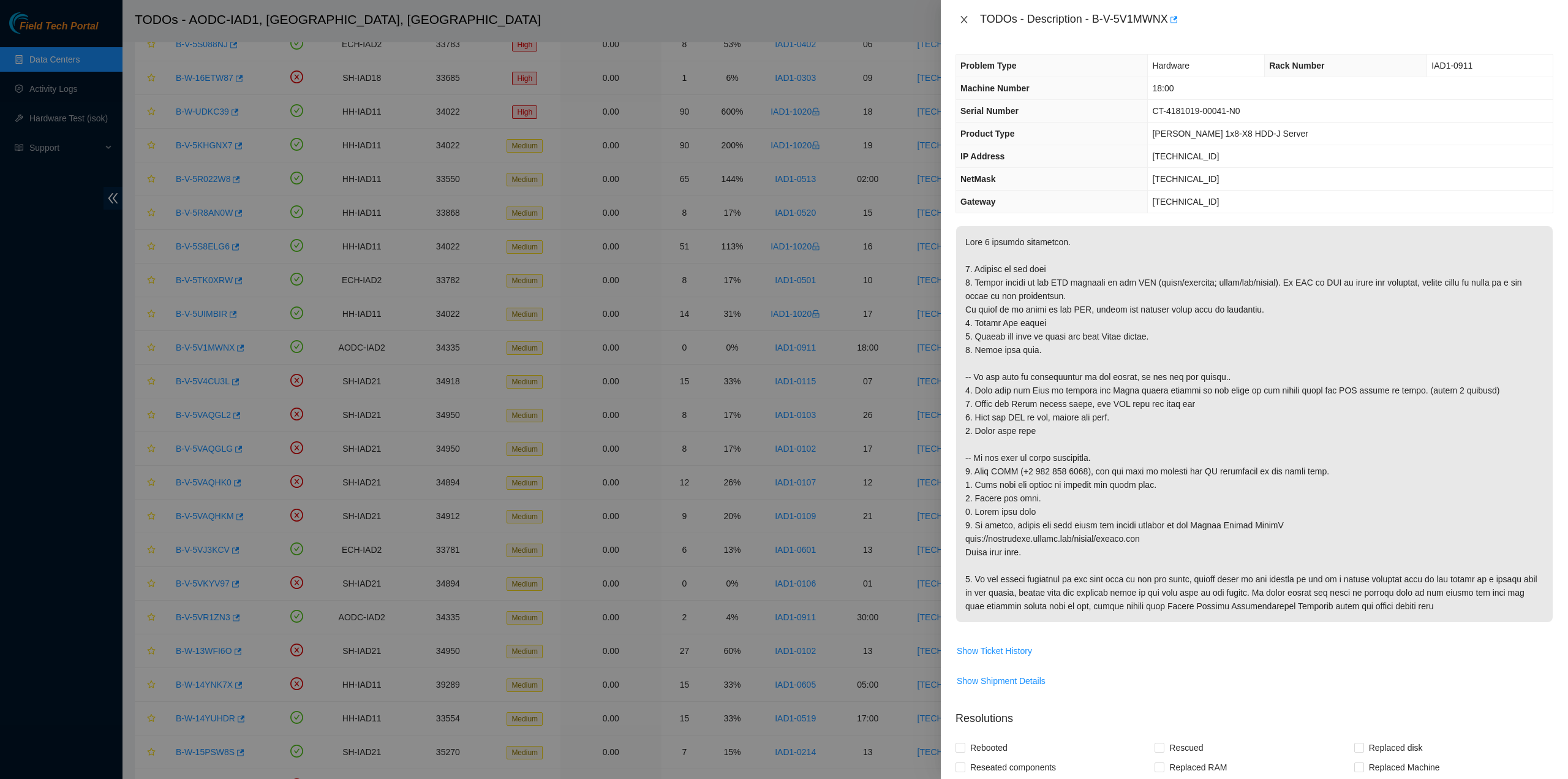
click at [957, 18] on button "Close" at bounding box center [964, 20] width 17 height 12
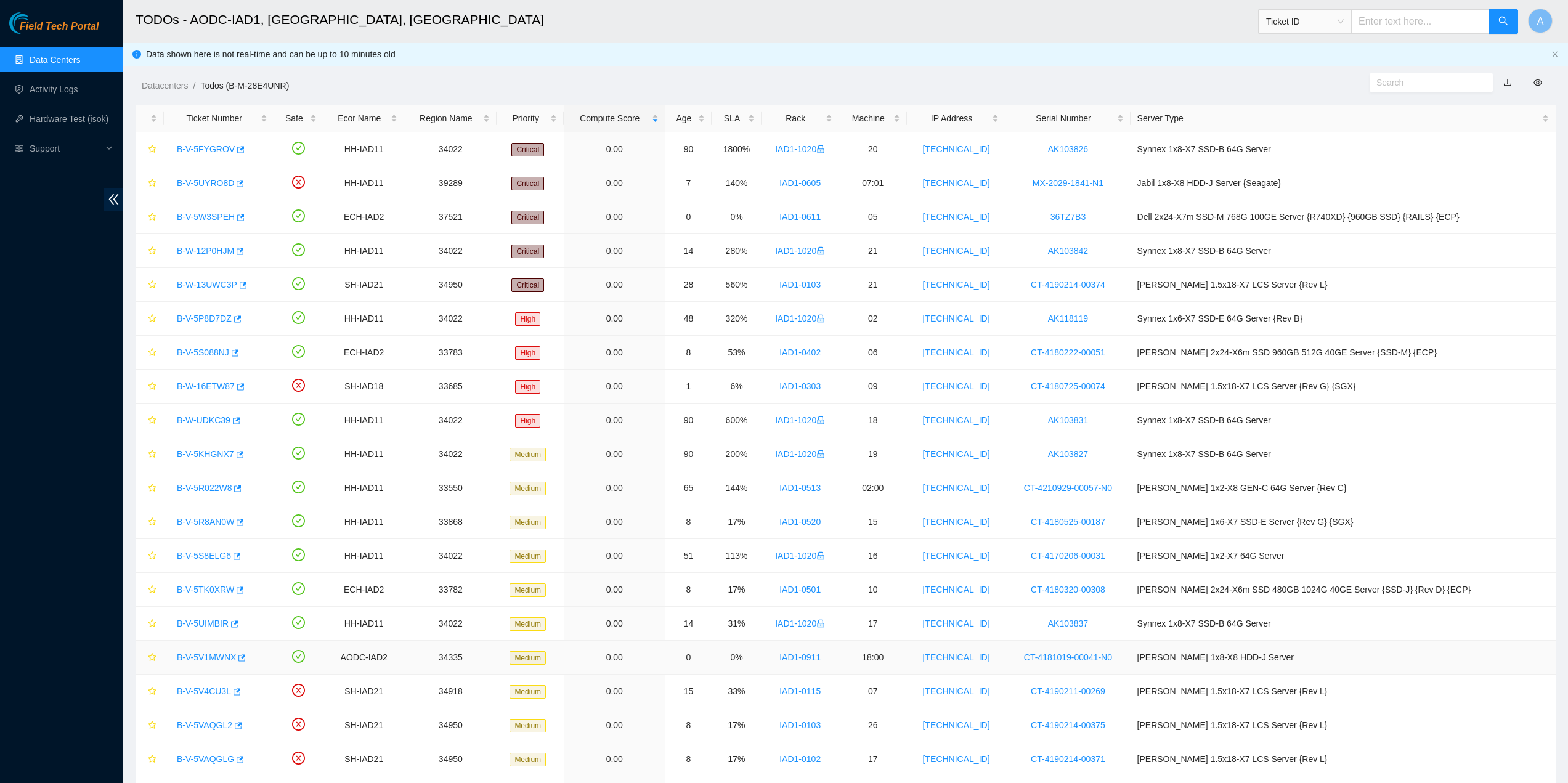
click at [204, 658] on link "B-V-5V1MWNX" at bounding box center [206, 657] width 59 height 10
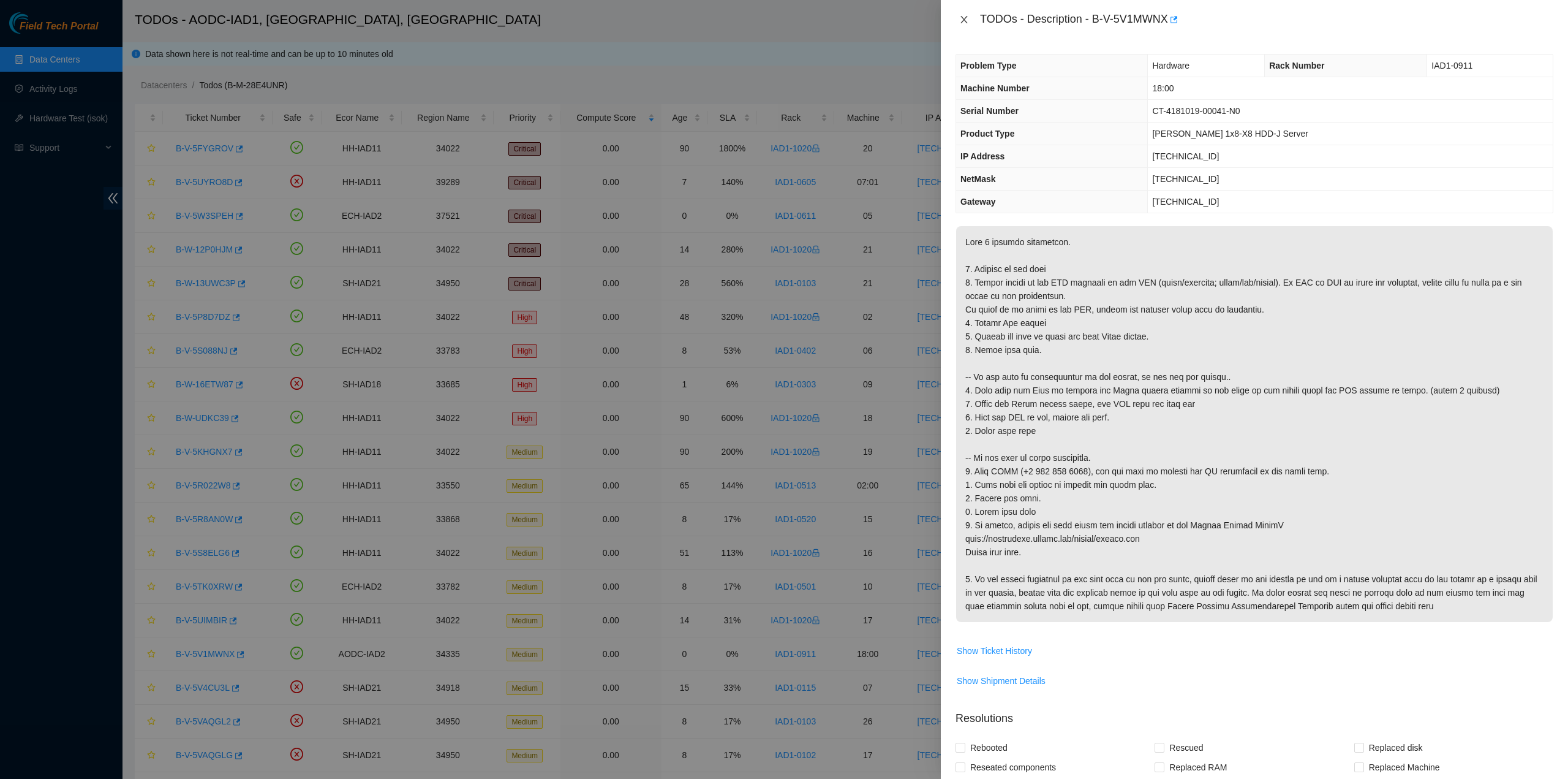
drag, startPoint x: 960, startPoint y: 21, endPoint x: 962, endPoint y: 13, distance: 8.2
click at [961, 20] on button "Close" at bounding box center [964, 20] width 17 height 12
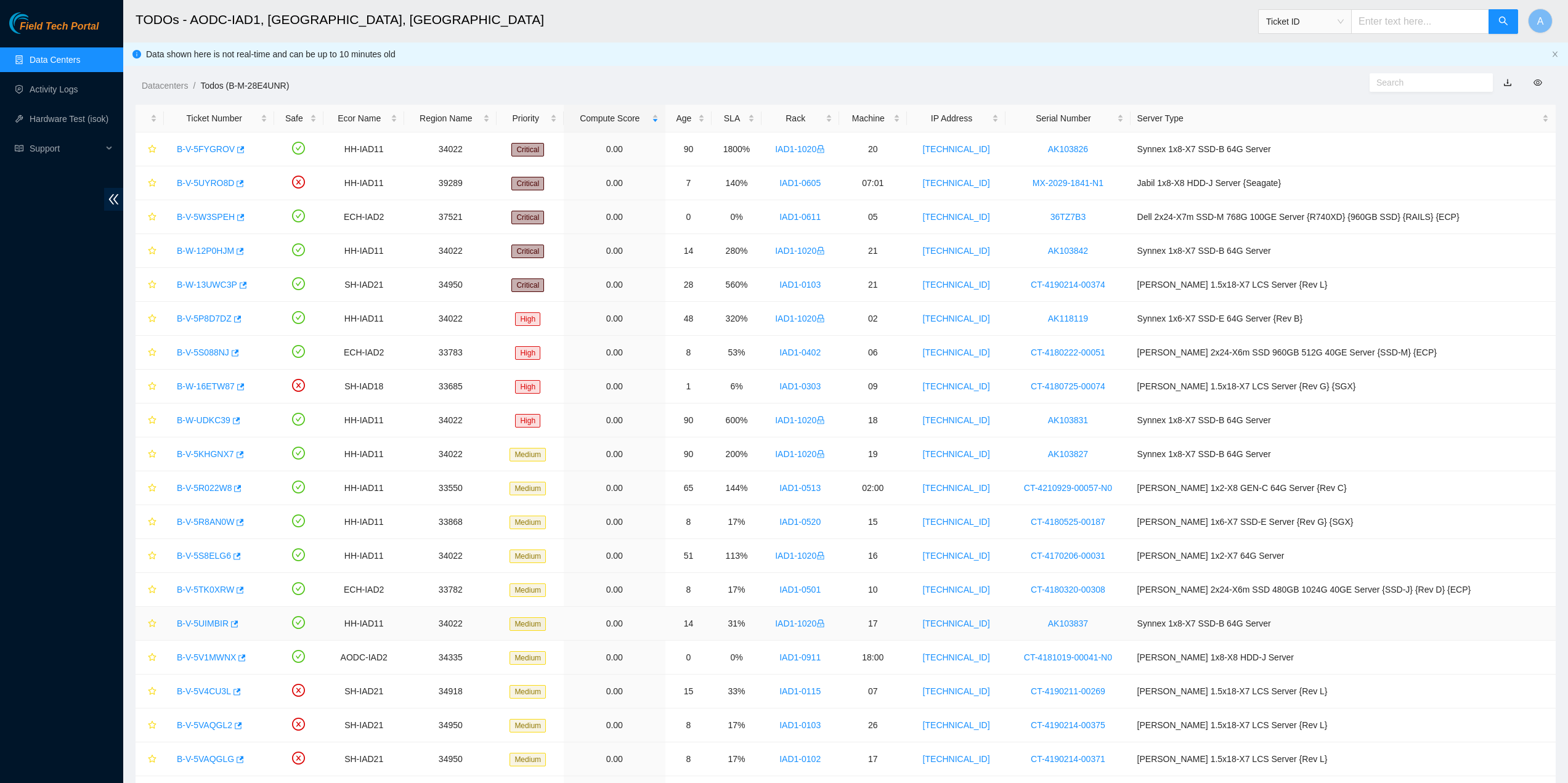
click at [825, 621] on link "IAD1-1020" at bounding box center [800, 624] width 50 height 10
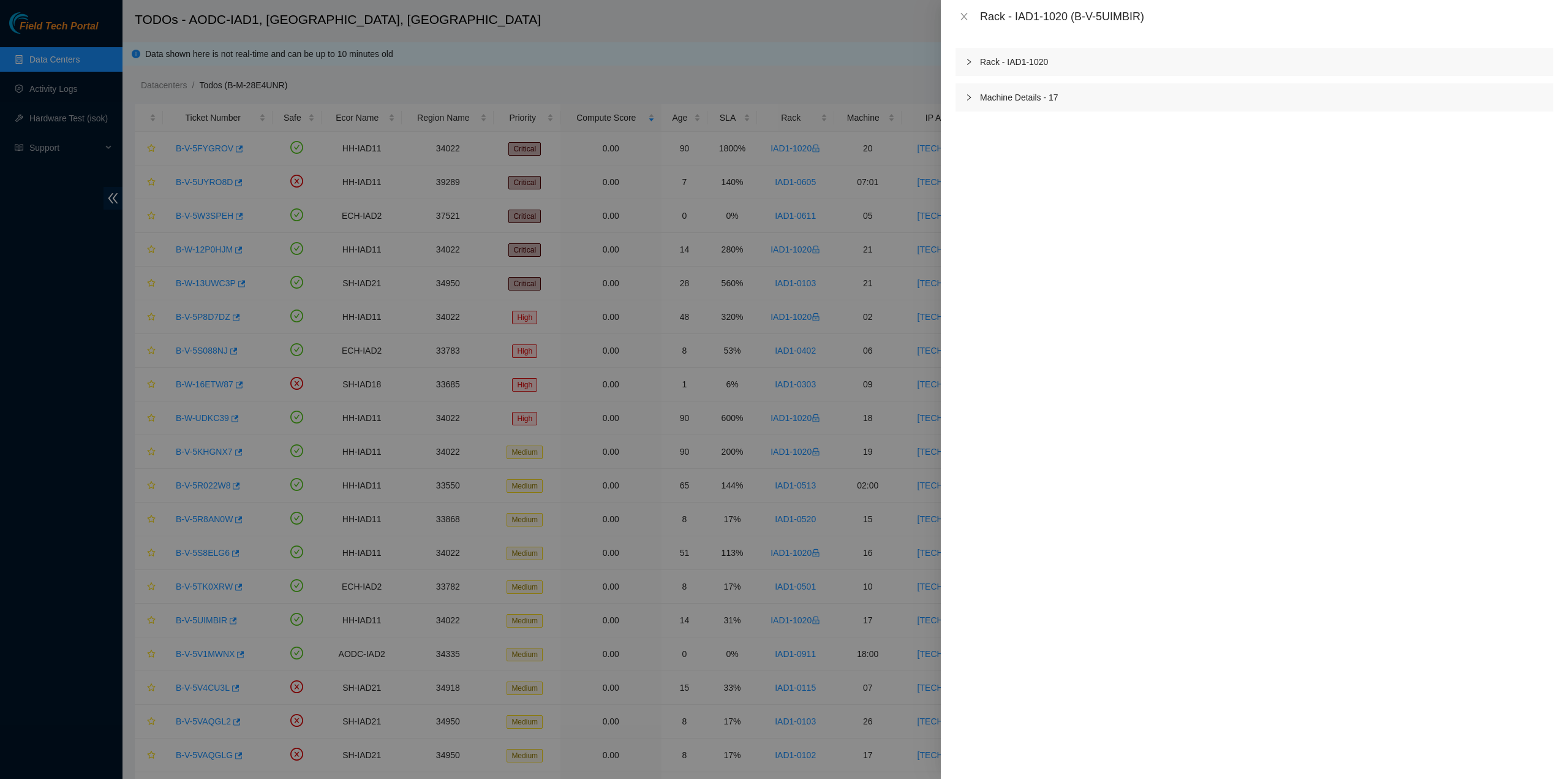
click at [990, 59] on div "Rack - IAD1-1020" at bounding box center [1255, 62] width 598 height 28
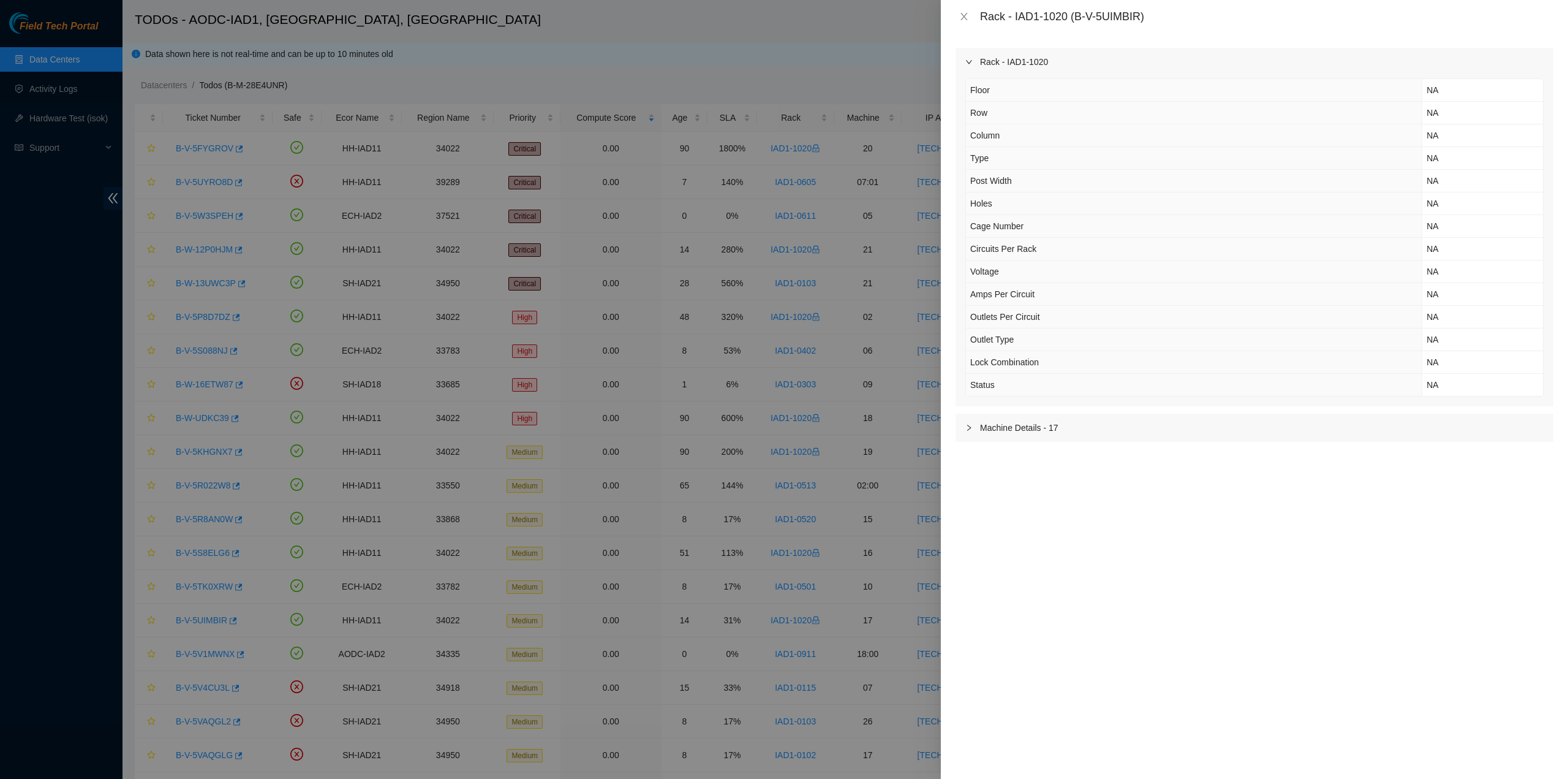
drag, startPoint x: 972, startPoint y: 57, endPoint x: 985, endPoint y: 30, distance: 30.0
click at [974, 55] on div at bounding box center [972, 62] width 15 height 13
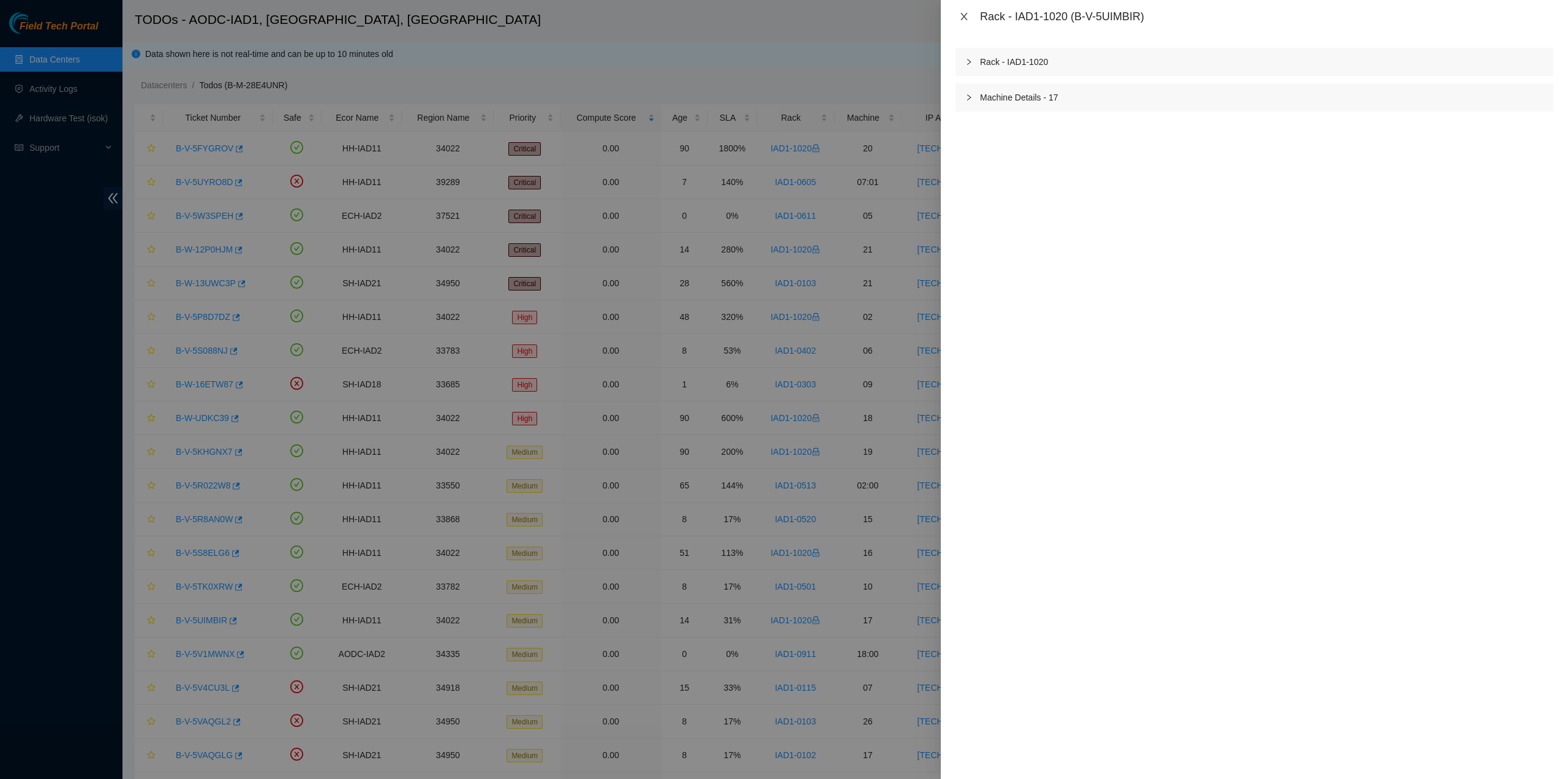
click at [964, 16] on icon "close" at bounding box center [964, 16] width 10 height 10
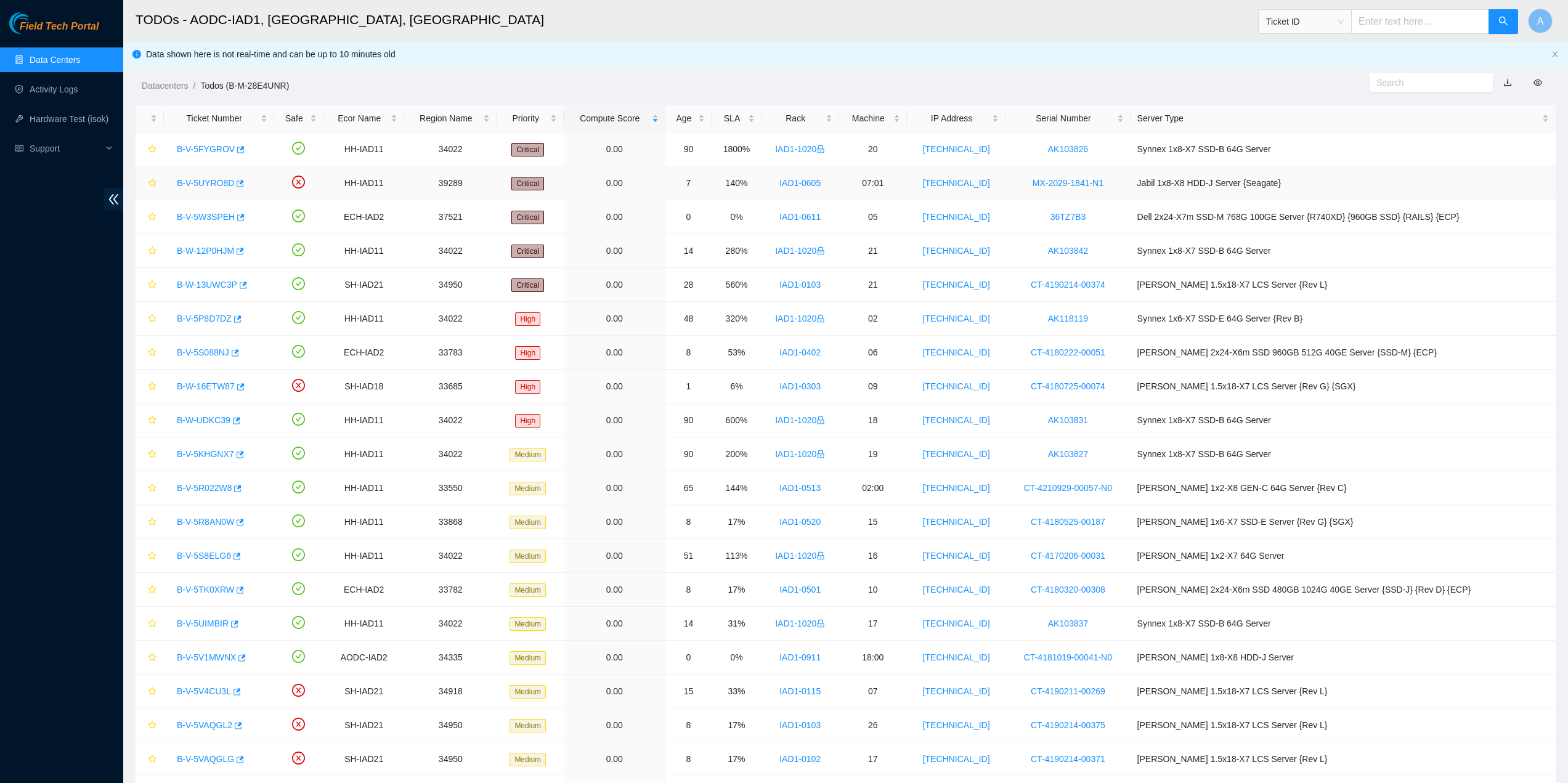
click at [210, 183] on link "B-V-5UYRO8D" at bounding box center [205, 183] width 57 height 10
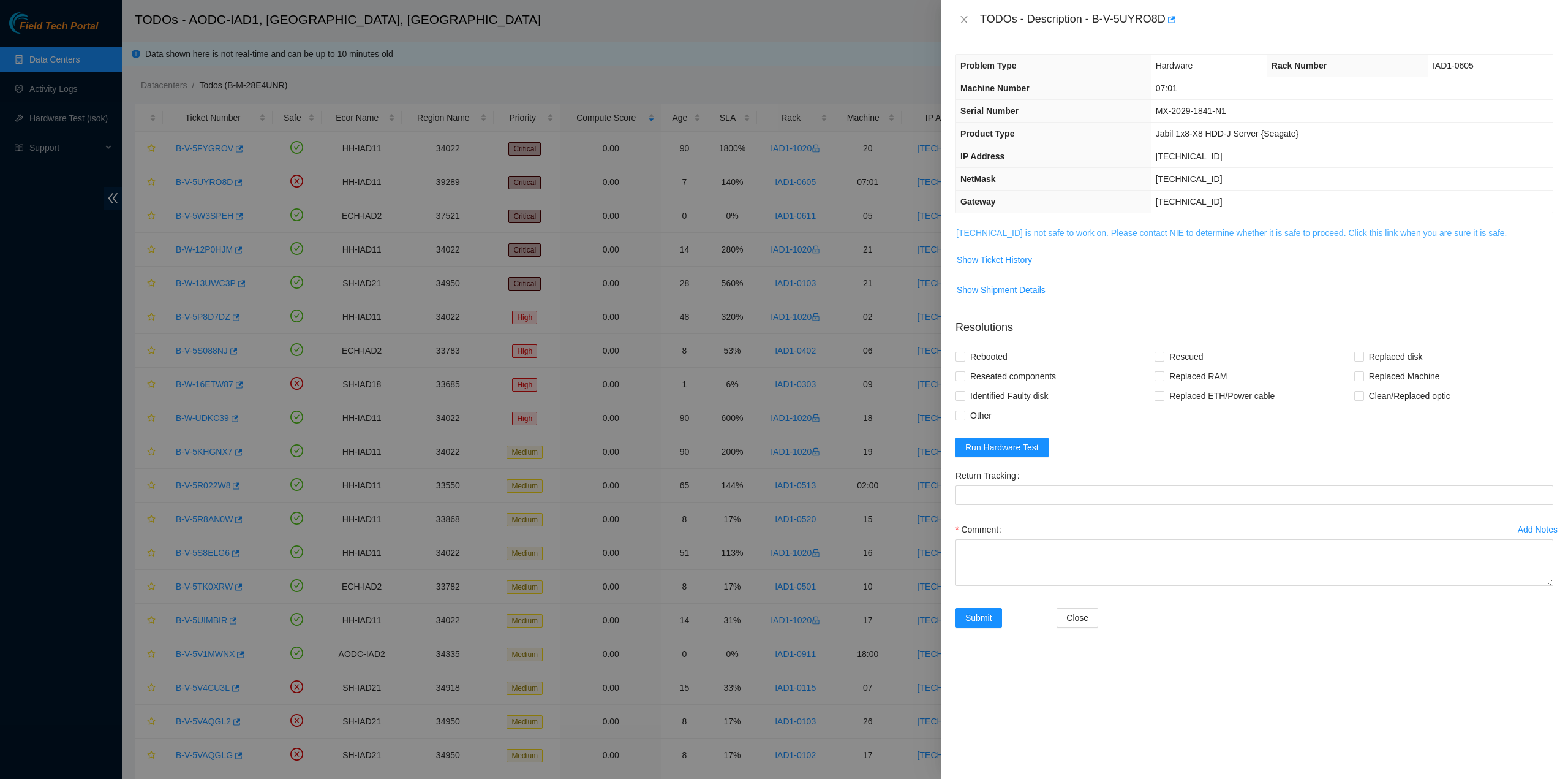
click at [1094, 237] on link "[TECHNICAL_ID] is not safe to work on. Please contact NIE to determine whether …" at bounding box center [1231, 233] width 551 height 10
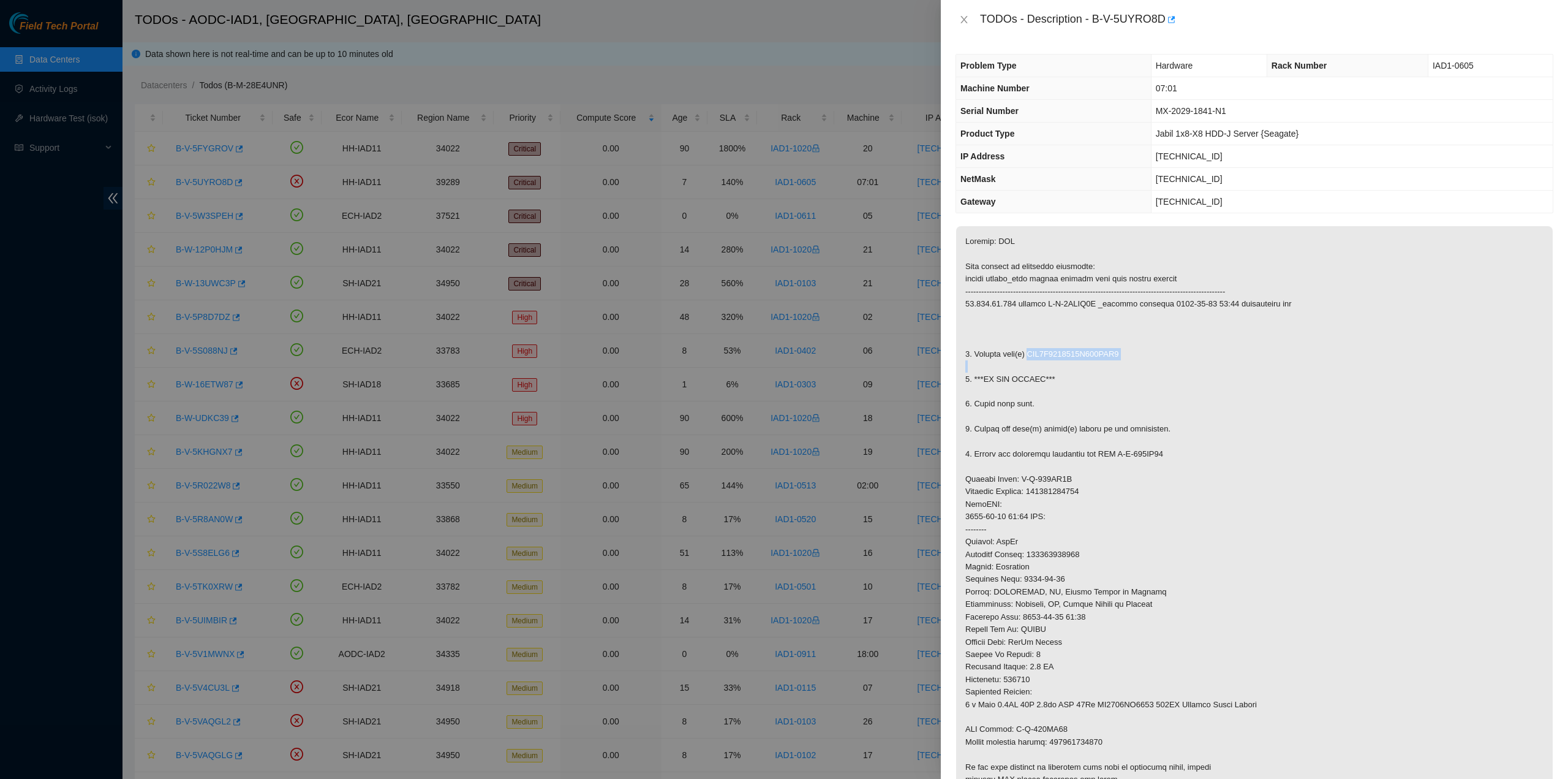
drag, startPoint x: 1041, startPoint y: 358, endPoint x: 1290, endPoint y: 373, distance: 249.5
click at [1172, 365] on p at bounding box center [1254, 510] width 597 height 570
click at [1195, 522] on p at bounding box center [1254, 510] width 597 height 570
drag, startPoint x: 1064, startPoint y: 494, endPoint x: 1204, endPoint y: 495, distance: 140.0
click at [1100, 493] on p at bounding box center [1254, 510] width 597 height 570
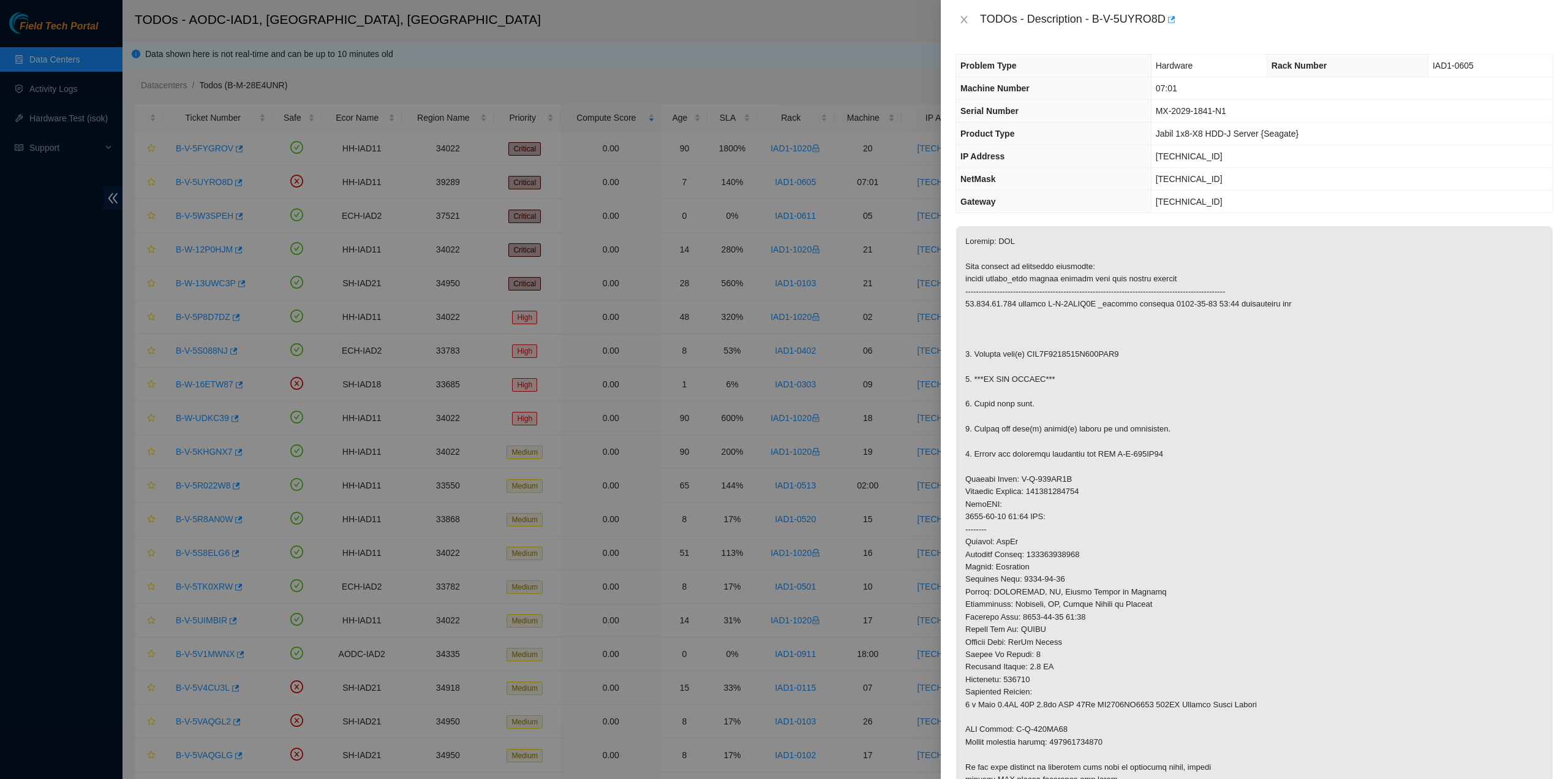
click at [1237, 502] on p at bounding box center [1254, 510] width 597 height 570
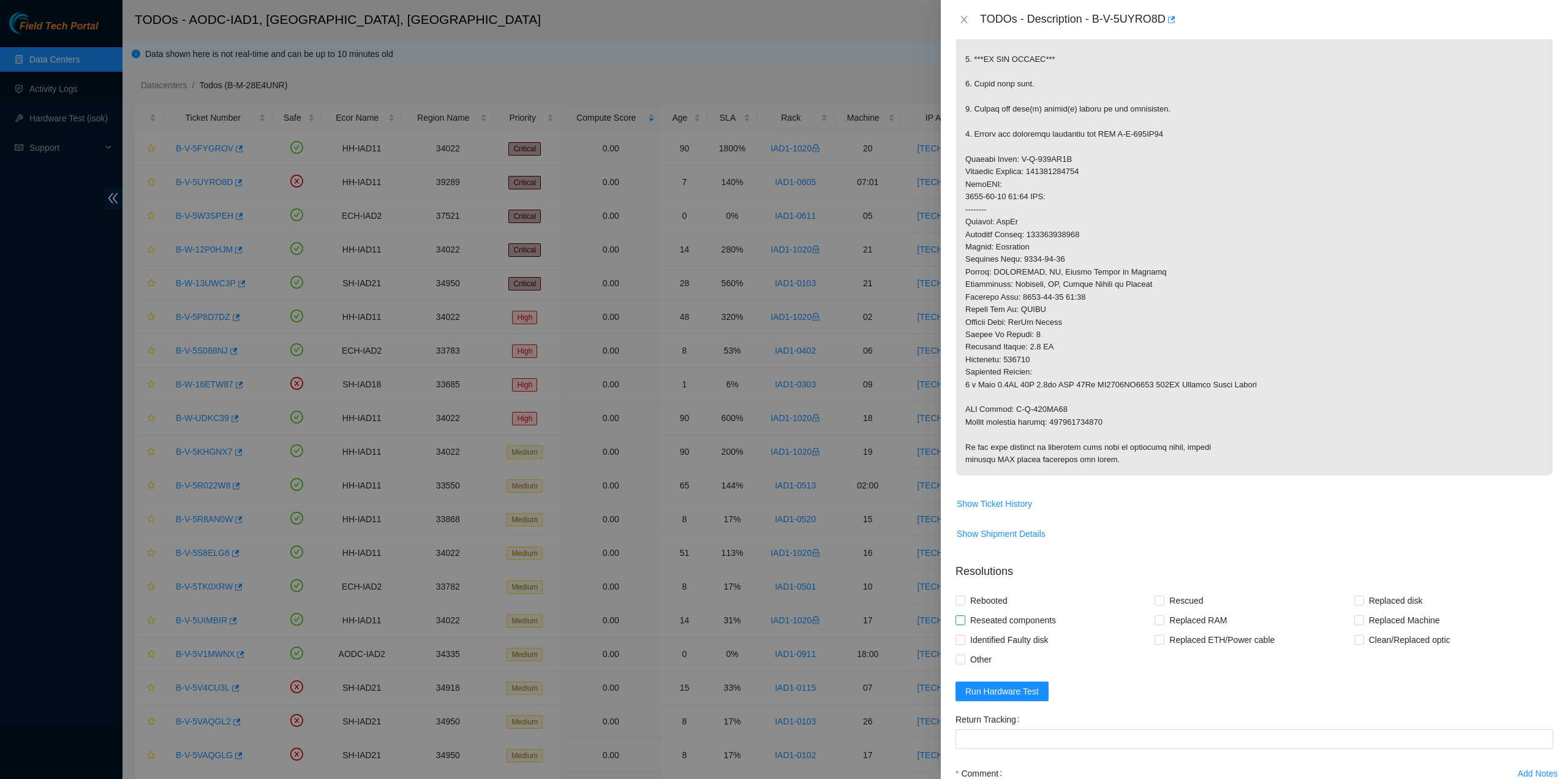
scroll to position [320, 0]
click at [1021, 498] on span "Show Ticket History" at bounding box center [994, 504] width 75 height 13
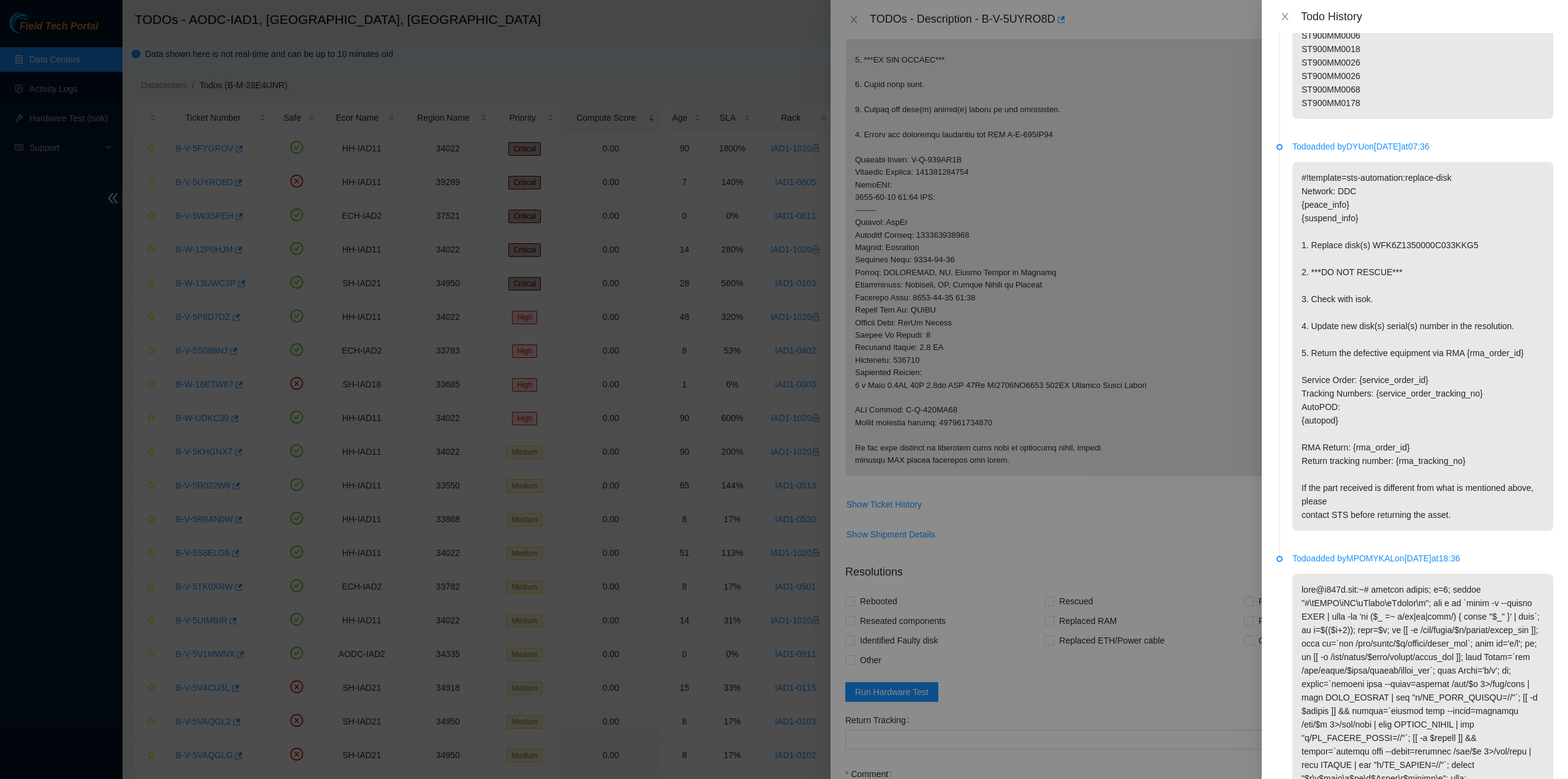
scroll to position [906, 0]
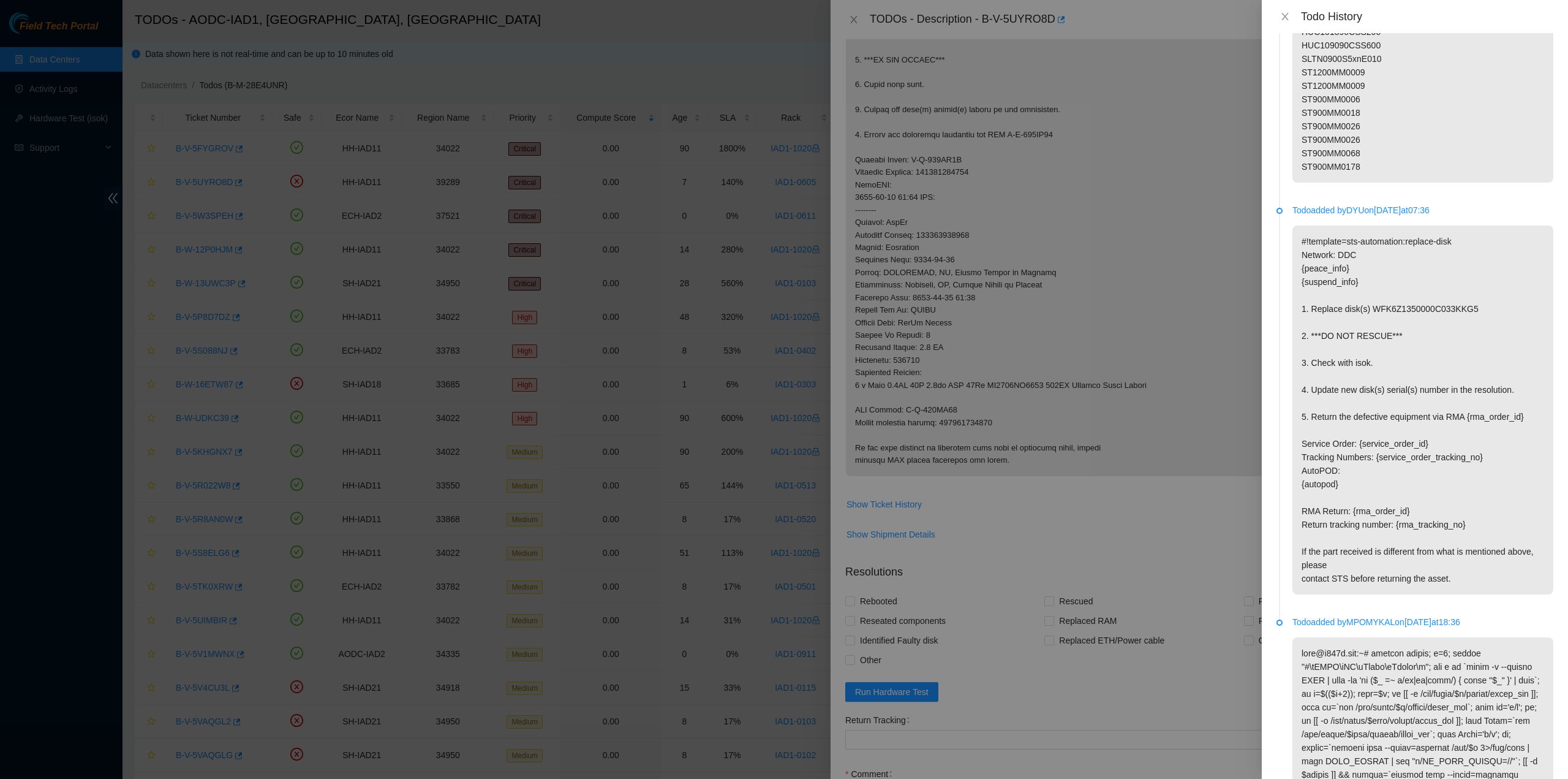
drag, startPoint x: 1420, startPoint y: 618, endPoint x: 1510, endPoint y: 619, distance: 90.0
click at [1479, 619] on p "Todo added by MPOMYKAL on [DATE] 18:36" at bounding box center [1423, 622] width 261 height 13
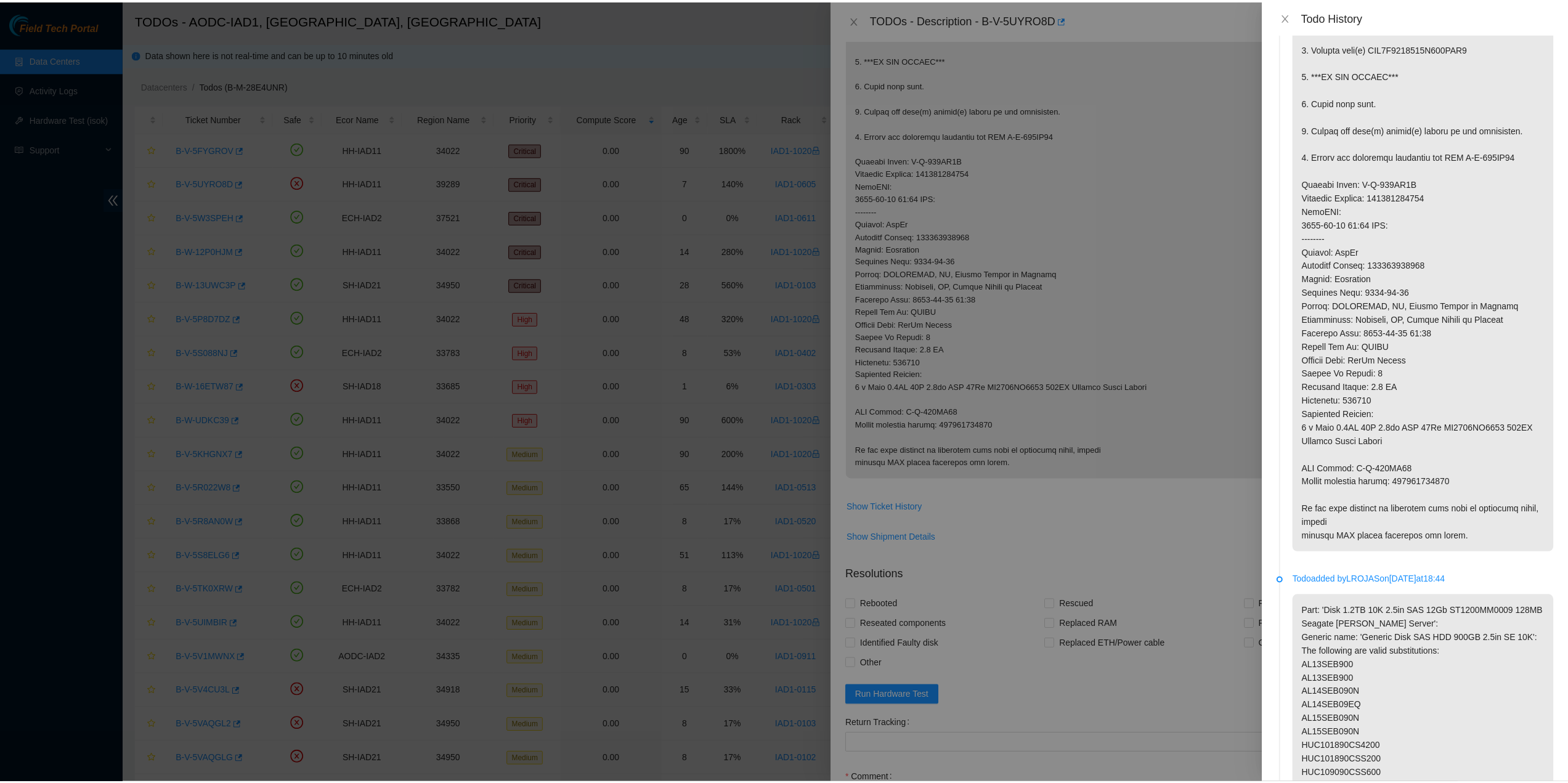
scroll to position [0, 0]
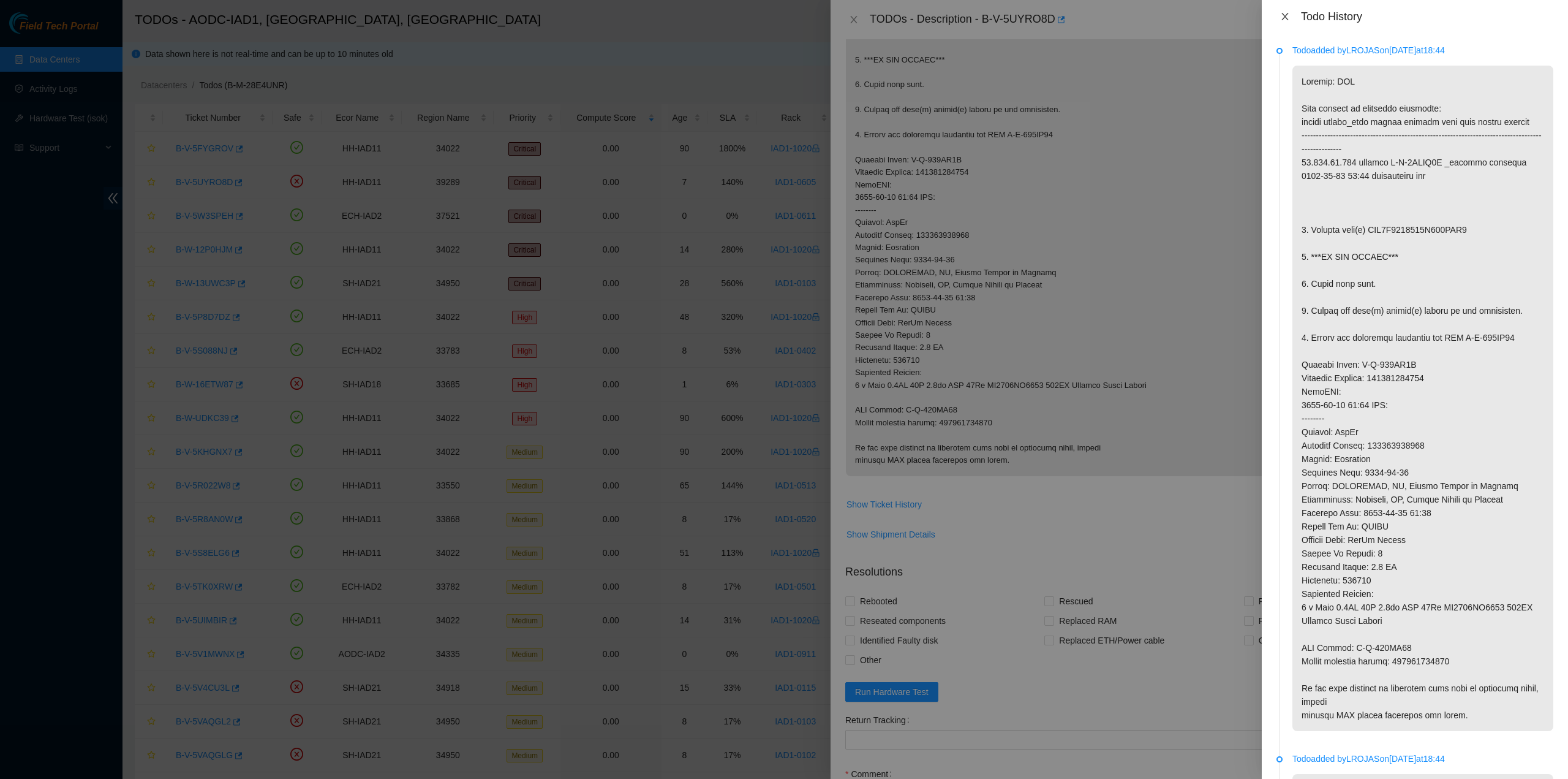
click at [1282, 21] on button "Close" at bounding box center [1285, 16] width 17 height 12
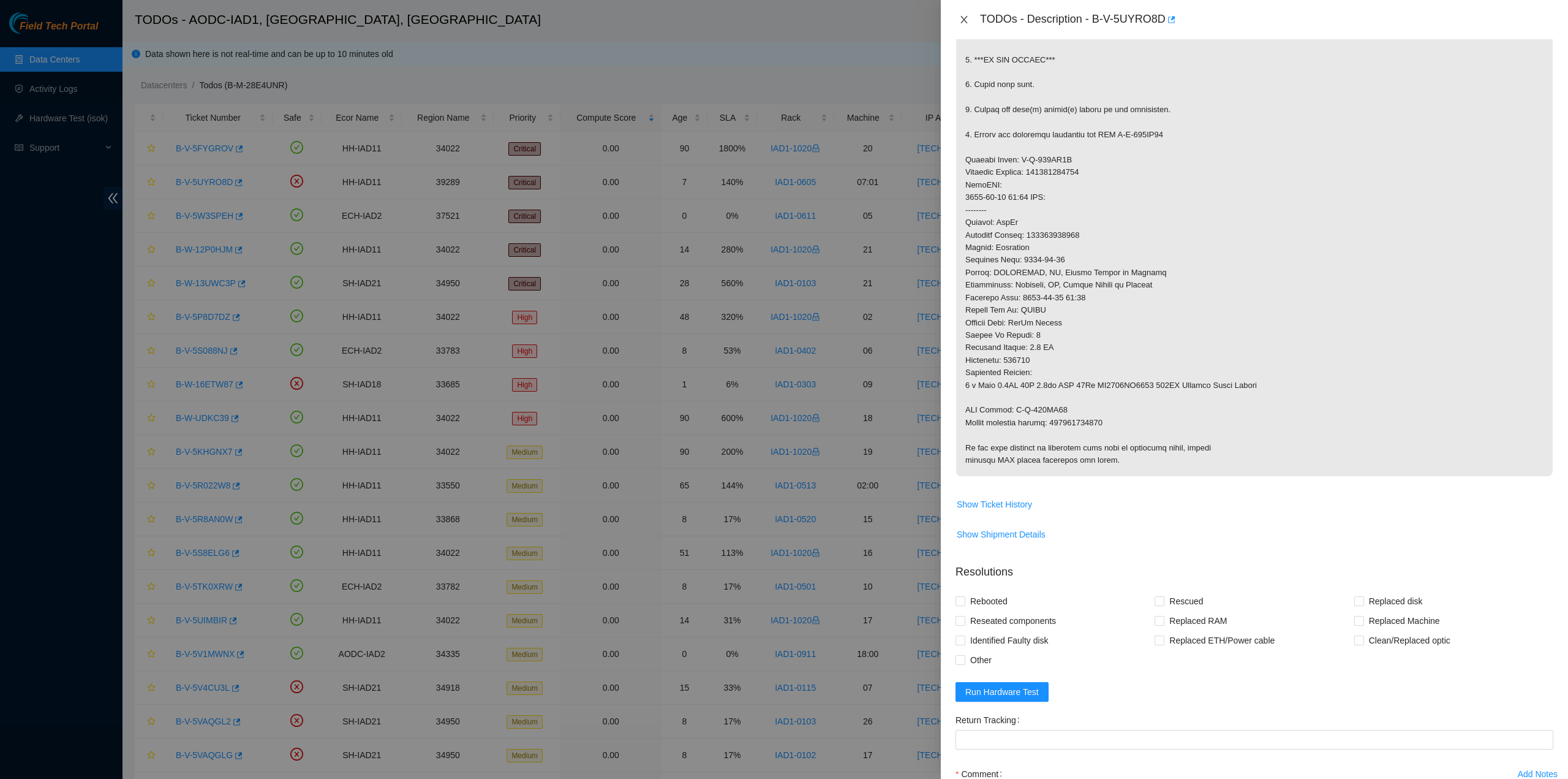
click at [964, 24] on icon "close" at bounding box center [964, 20] width 10 height 10
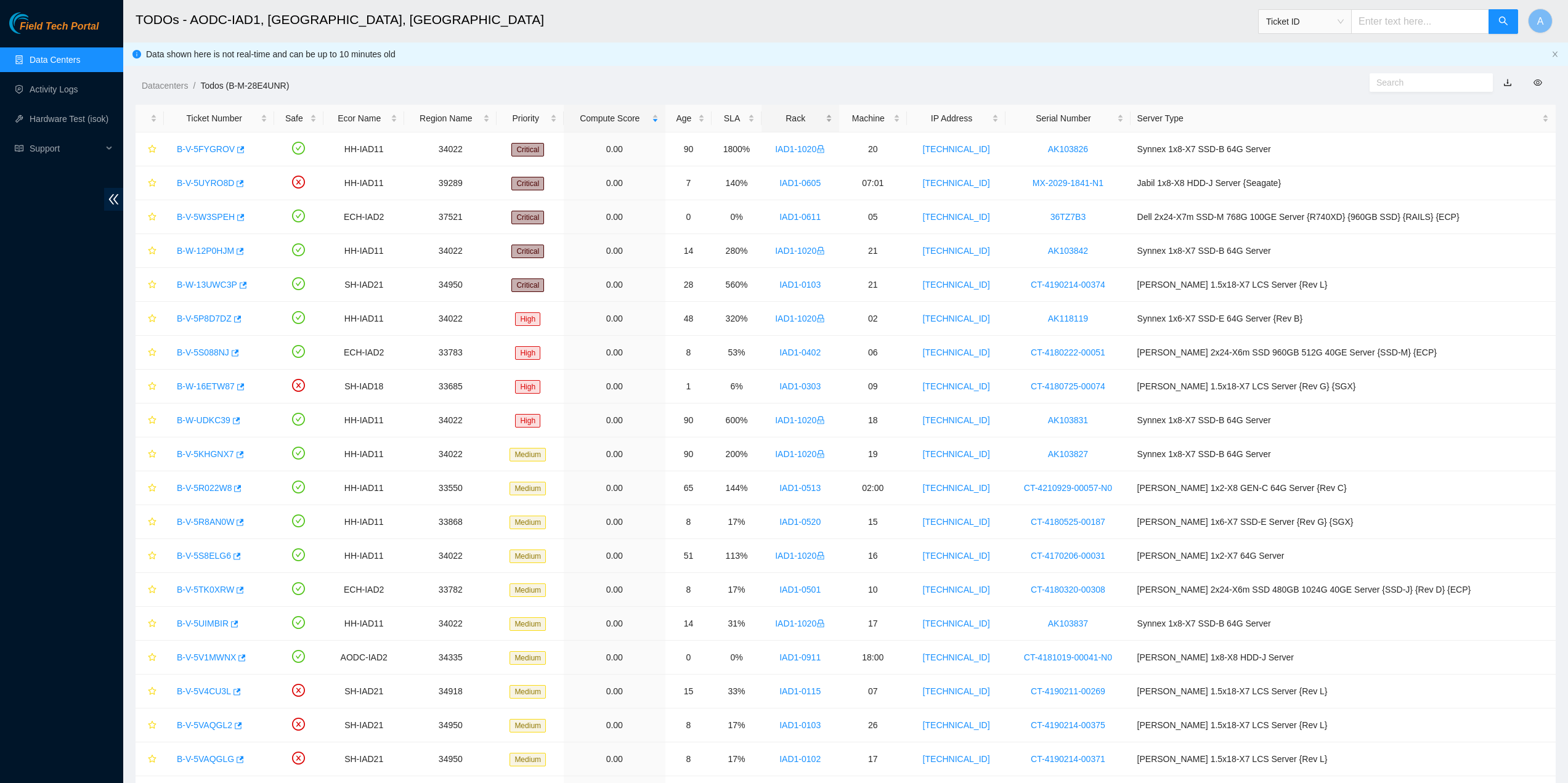
click at [818, 115] on div "Rack" at bounding box center [800, 118] width 64 height 13
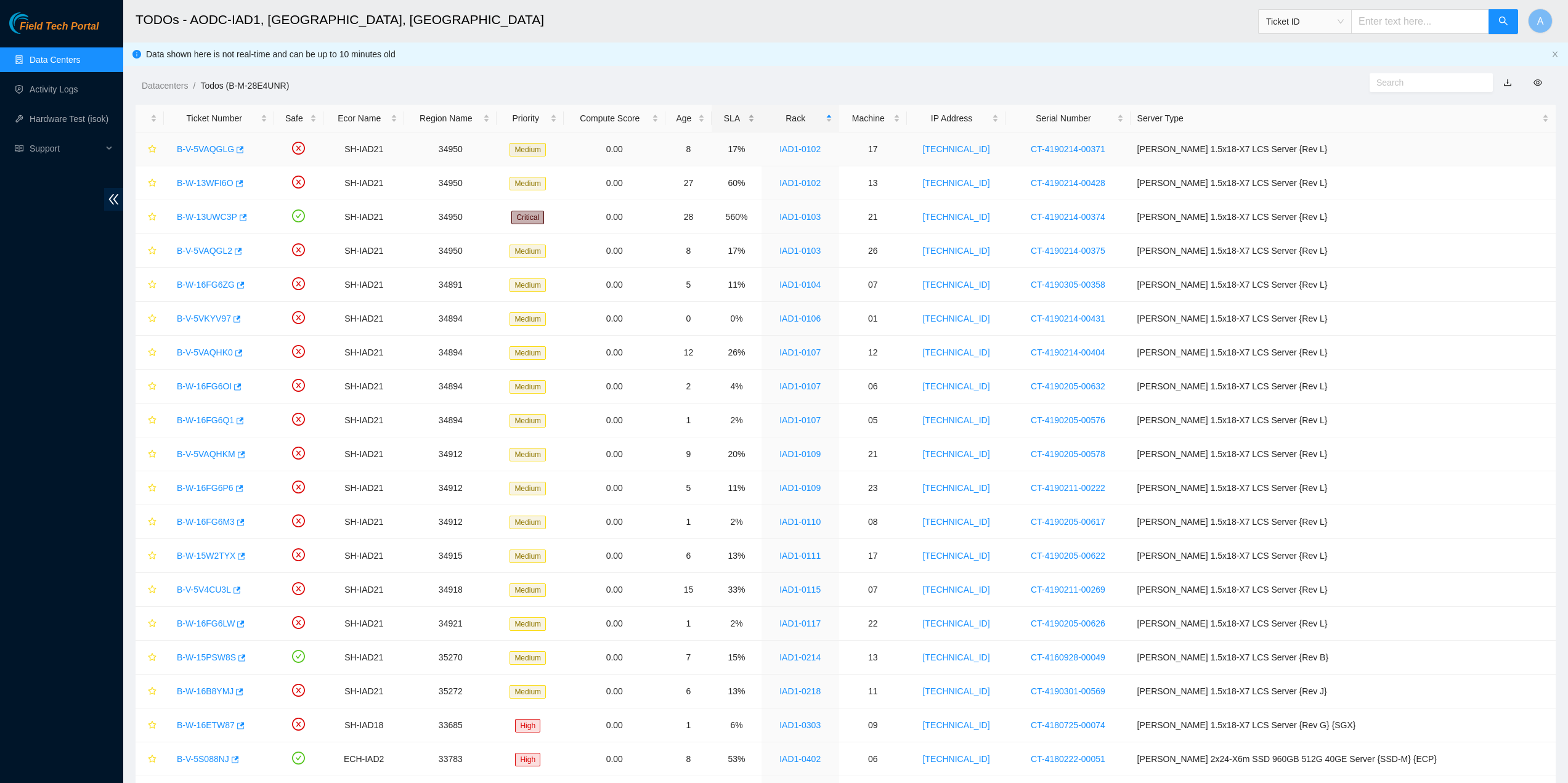
click at [754, 125] on div "SLA" at bounding box center [736, 118] width 35 height 13
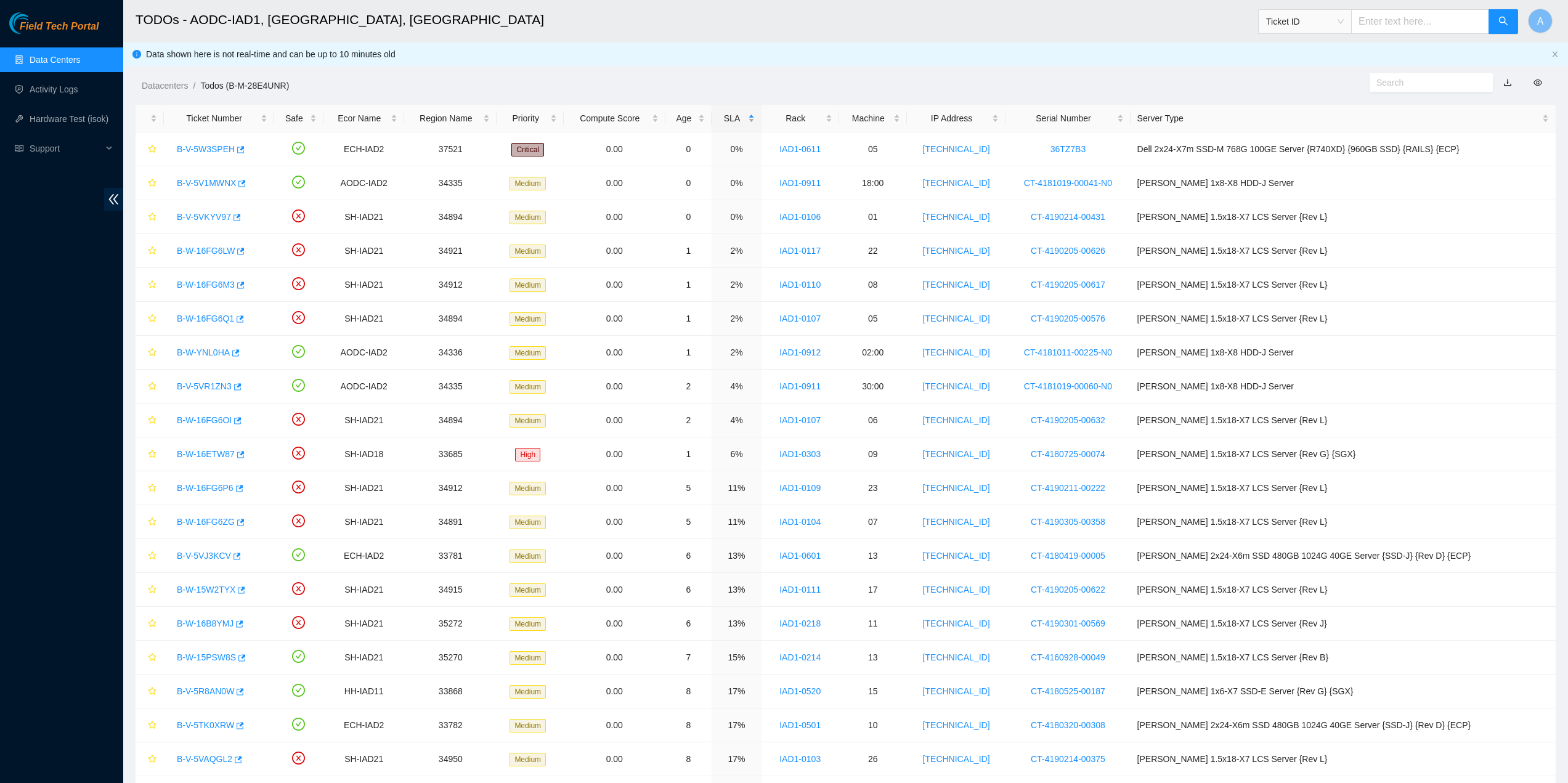
click at [754, 113] on div "SLA" at bounding box center [736, 118] width 35 height 13
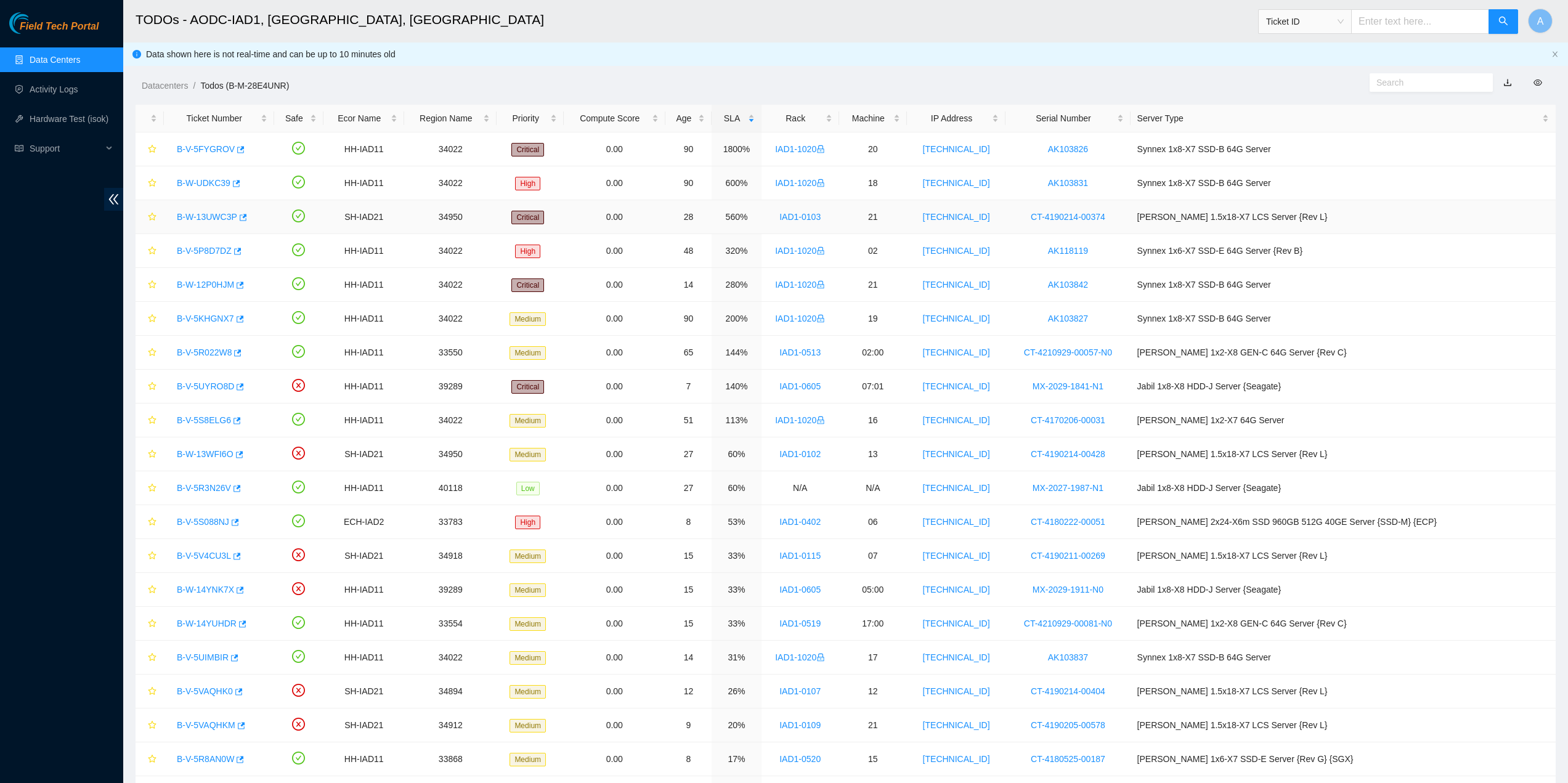
click at [218, 218] on link "B-W-13UWC3P" at bounding box center [207, 217] width 60 height 10
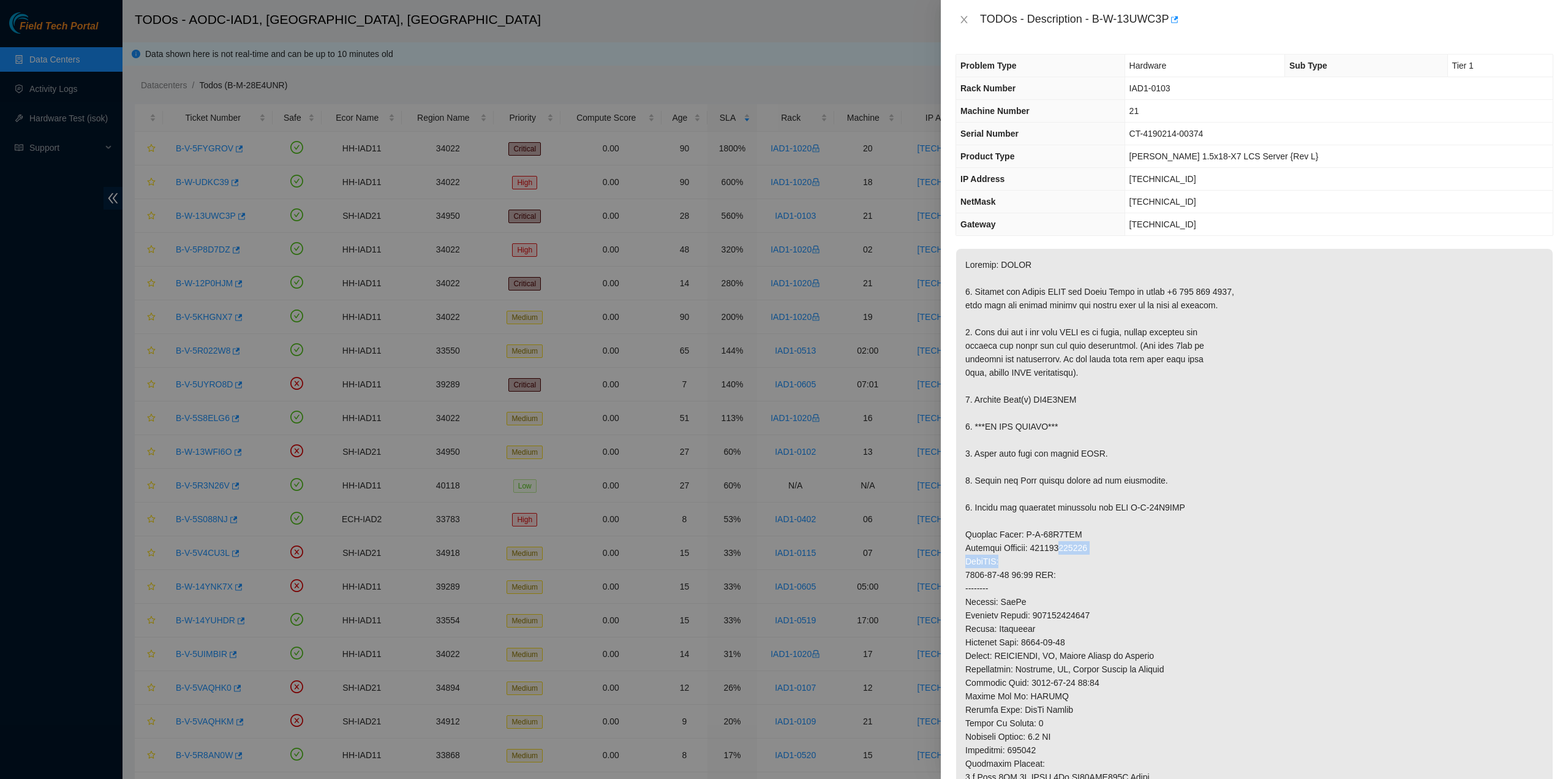
drag, startPoint x: 1219, startPoint y: 556, endPoint x: 1398, endPoint y: 538, distance: 179.9
click at [1426, 538] on p at bounding box center [1254, 561] width 597 height 625
click at [1107, 546] on p at bounding box center [1254, 561] width 597 height 625
drag, startPoint x: 1097, startPoint y: 547, endPoint x: 1133, endPoint y: 544, distance: 36.1
click at [1132, 544] on p at bounding box center [1254, 561] width 597 height 625
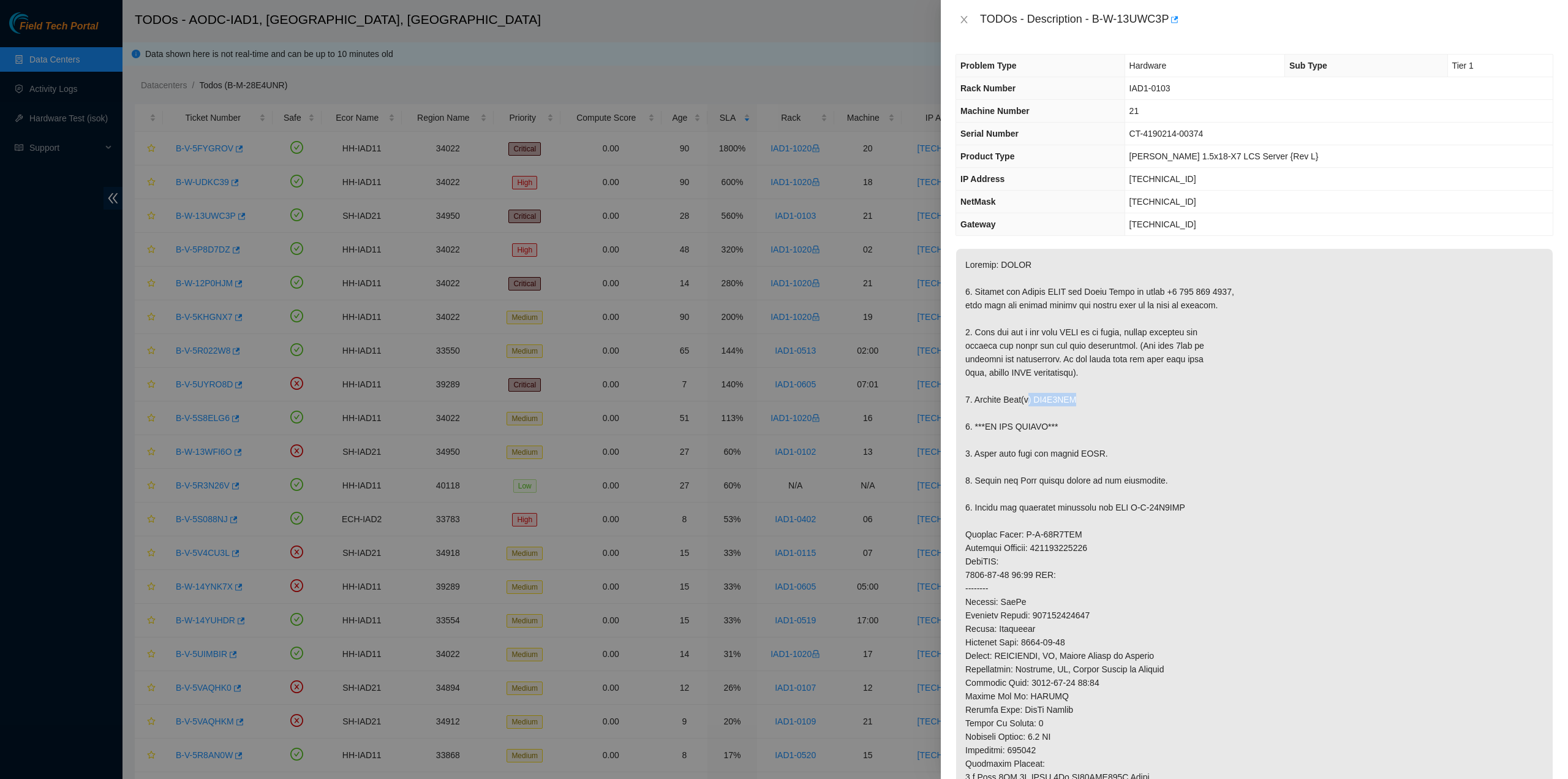
drag, startPoint x: 1074, startPoint y: 397, endPoint x: 1102, endPoint y: 397, distance: 28.0
click at [1106, 397] on p at bounding box center [1254, 561] width 597 height 625
click at [962, 16] on icon "close" at bounding box center [964, 20] width 10 height 10
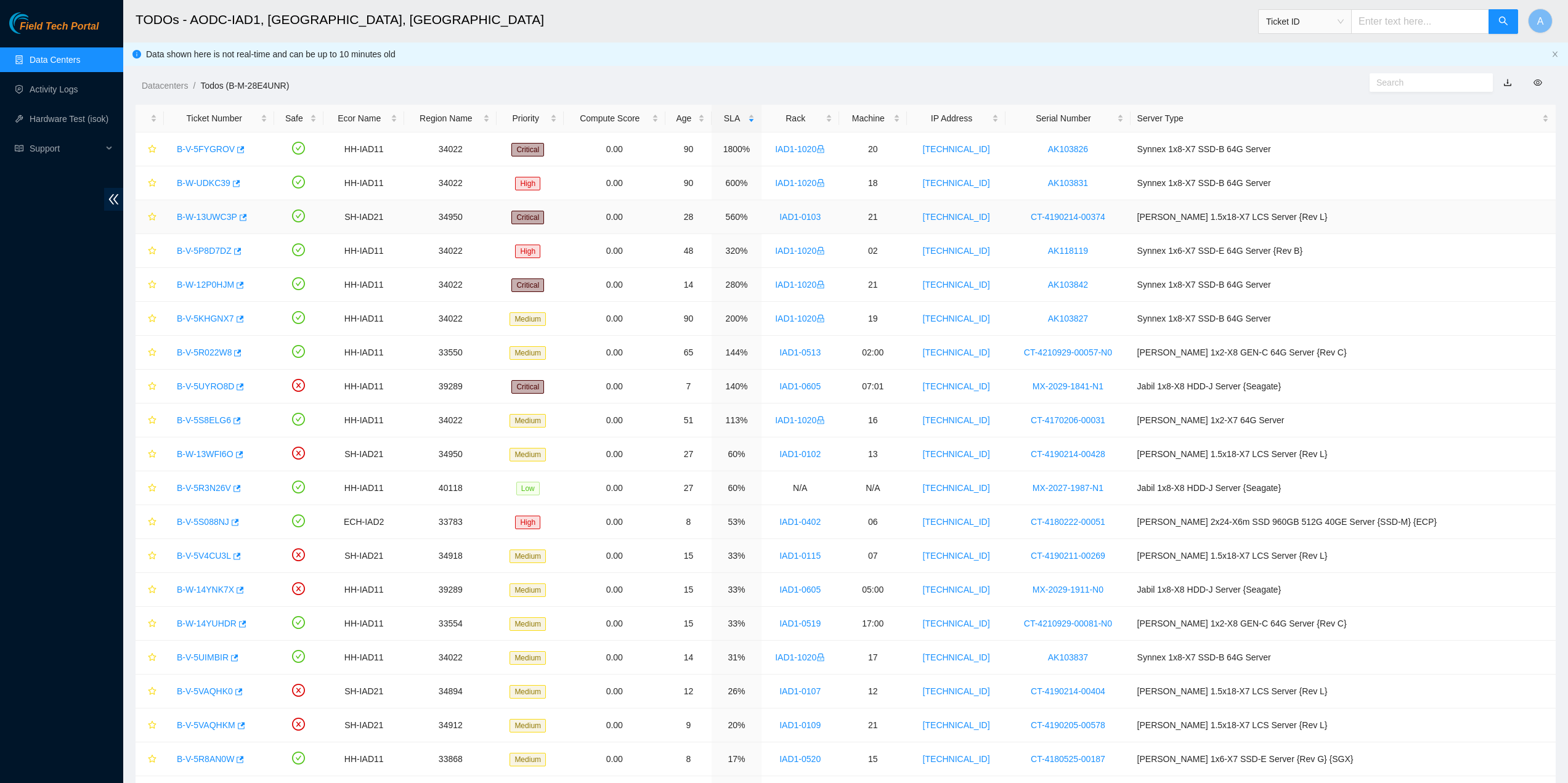
click at [207, 214] on link "B-W-13UWC3P" at bounding box center [207, 217] width 60 height 10
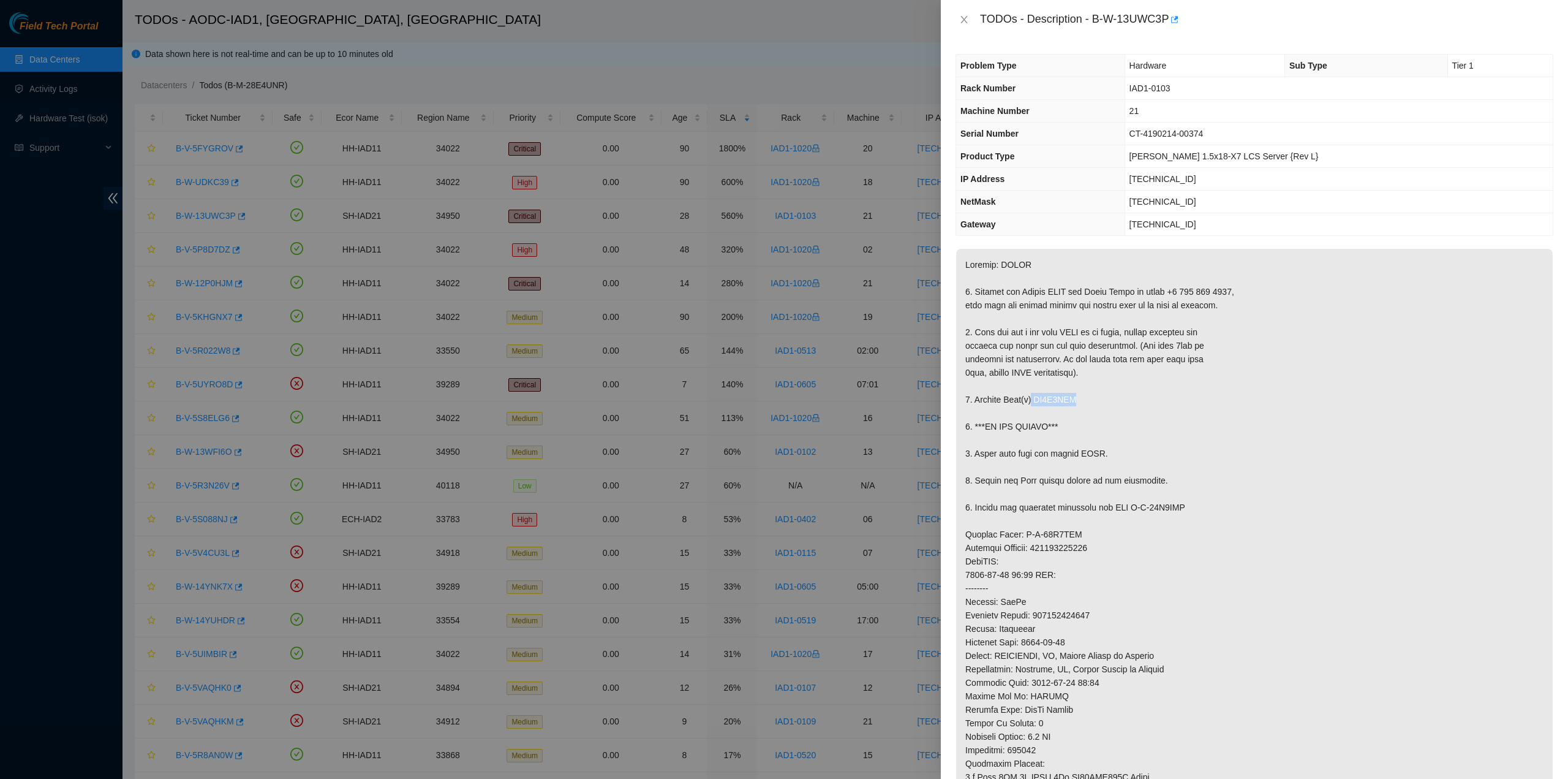
drag, startPoint x: 1032, startPoint y: 402, endPoint x: 1092, endPoint y: 402, distance: 60.0
click at [1092, 402] on p at bounding box center [1254, 561] width 597 height 625
click at [1103, 401] on p at bounding box center [1254, 561] width 597 height 625
click at [966, 16] on icon "close" at bounding box center [964, 20] width 10 height 10
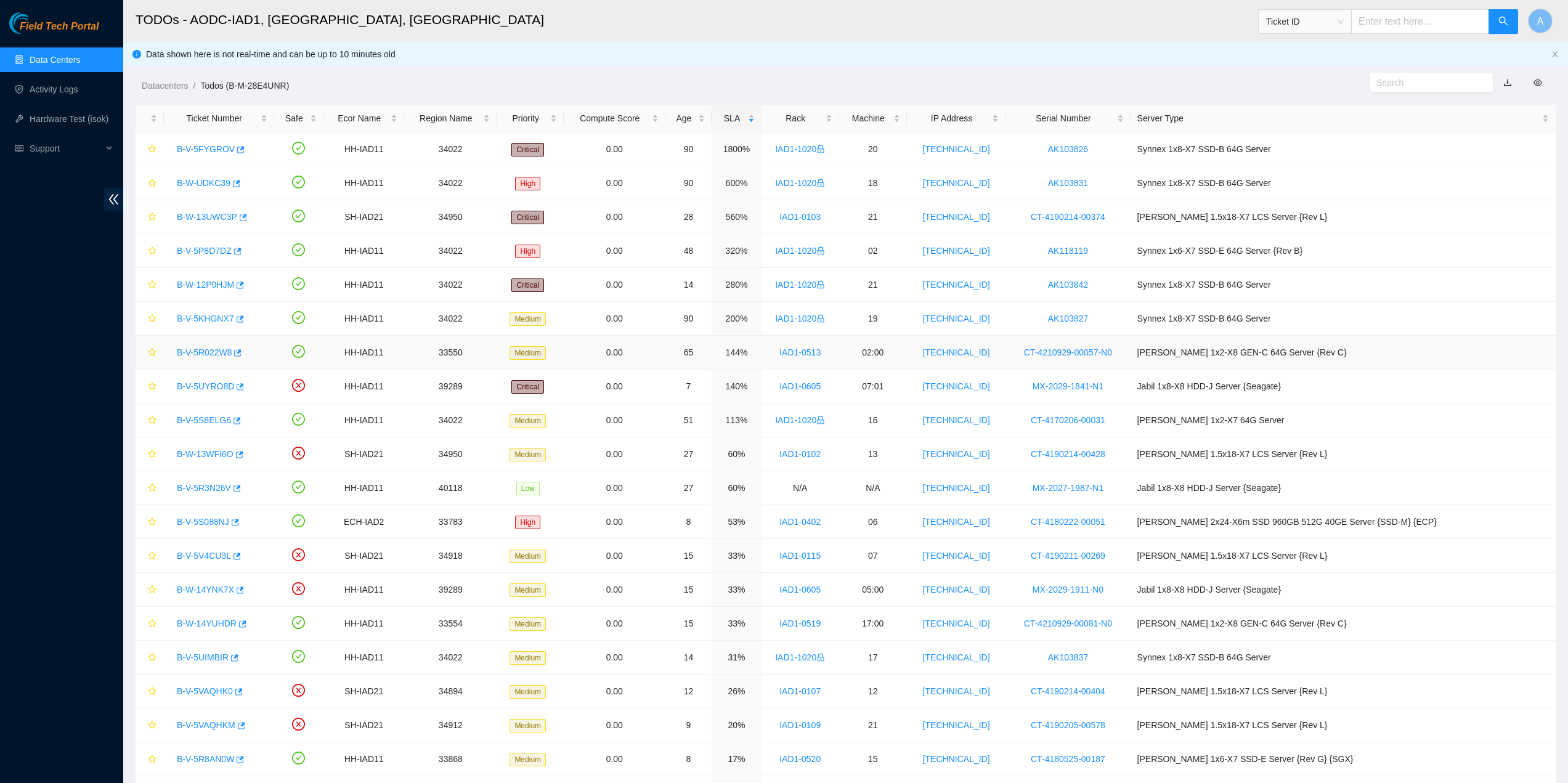
click at [208, 348] on link "B-V-5R022W8" at bounding box center [204, 352] width 55 height 10
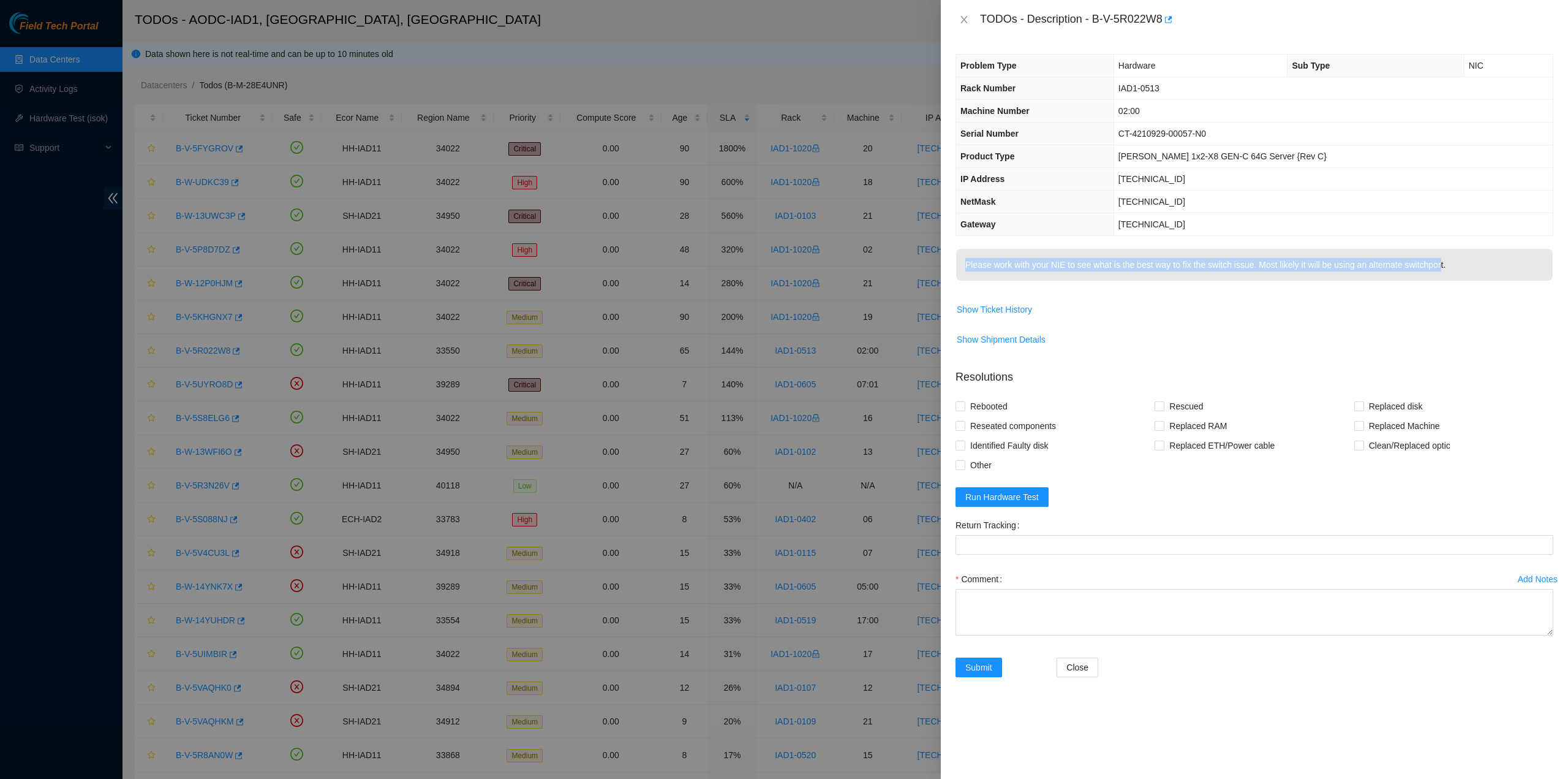
drag, startPoint x: 967, startPoint y: 266, endPoint x: 1452, endPoint y: 270, distance: 485.0
click at [1439, 269] on p "Please work with your NIE to see what is the best way to fix the switch issue. …" at bounding box center [1254, 264] width 597 height 32
click at [972, 24] on button "Close" at bounding box center [964, 20] width 17 height 12
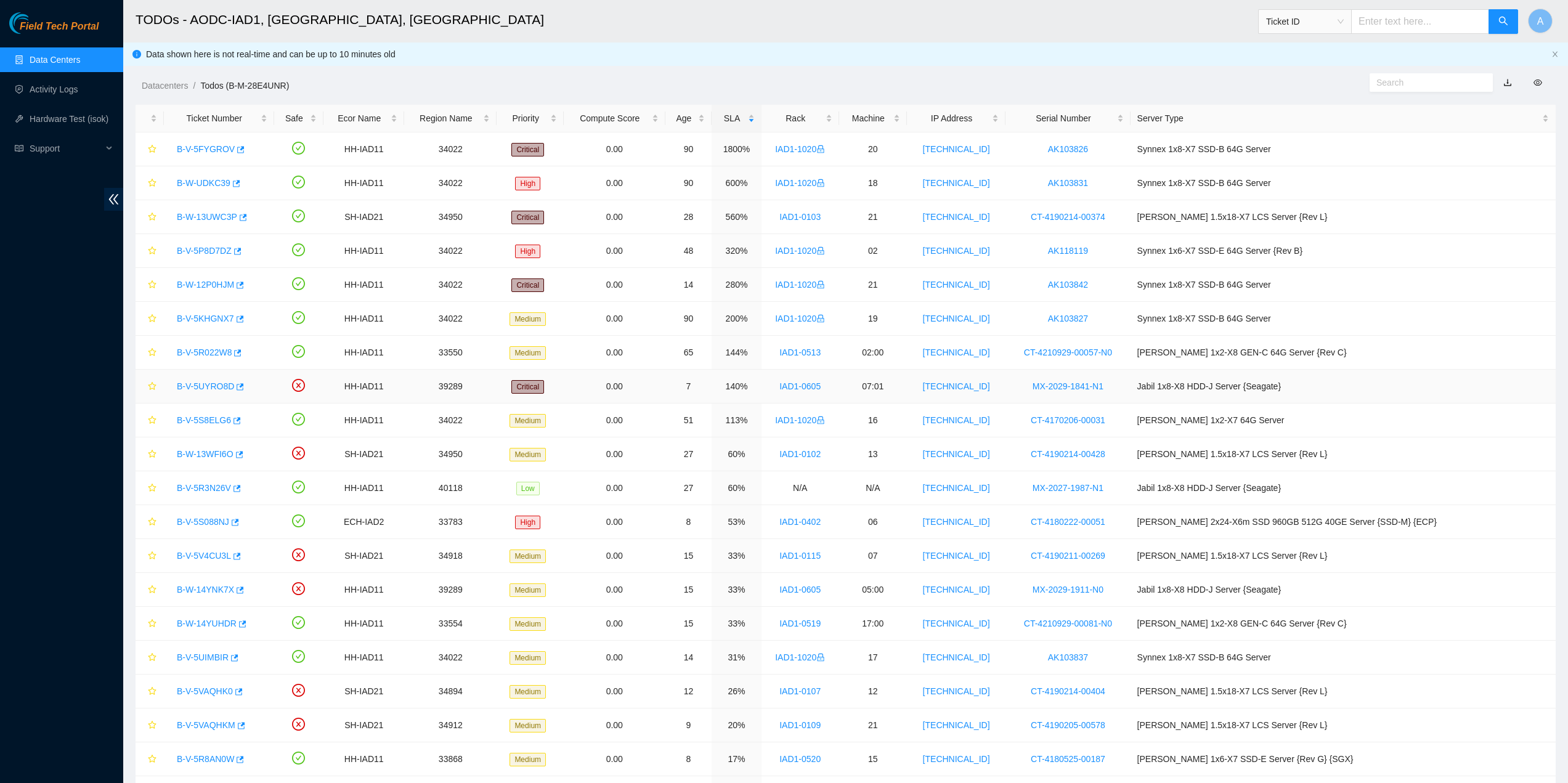
click at [218, 386] on link "B-V-5UYRO8D" at bounding box center [205, 386] width 57 height 10
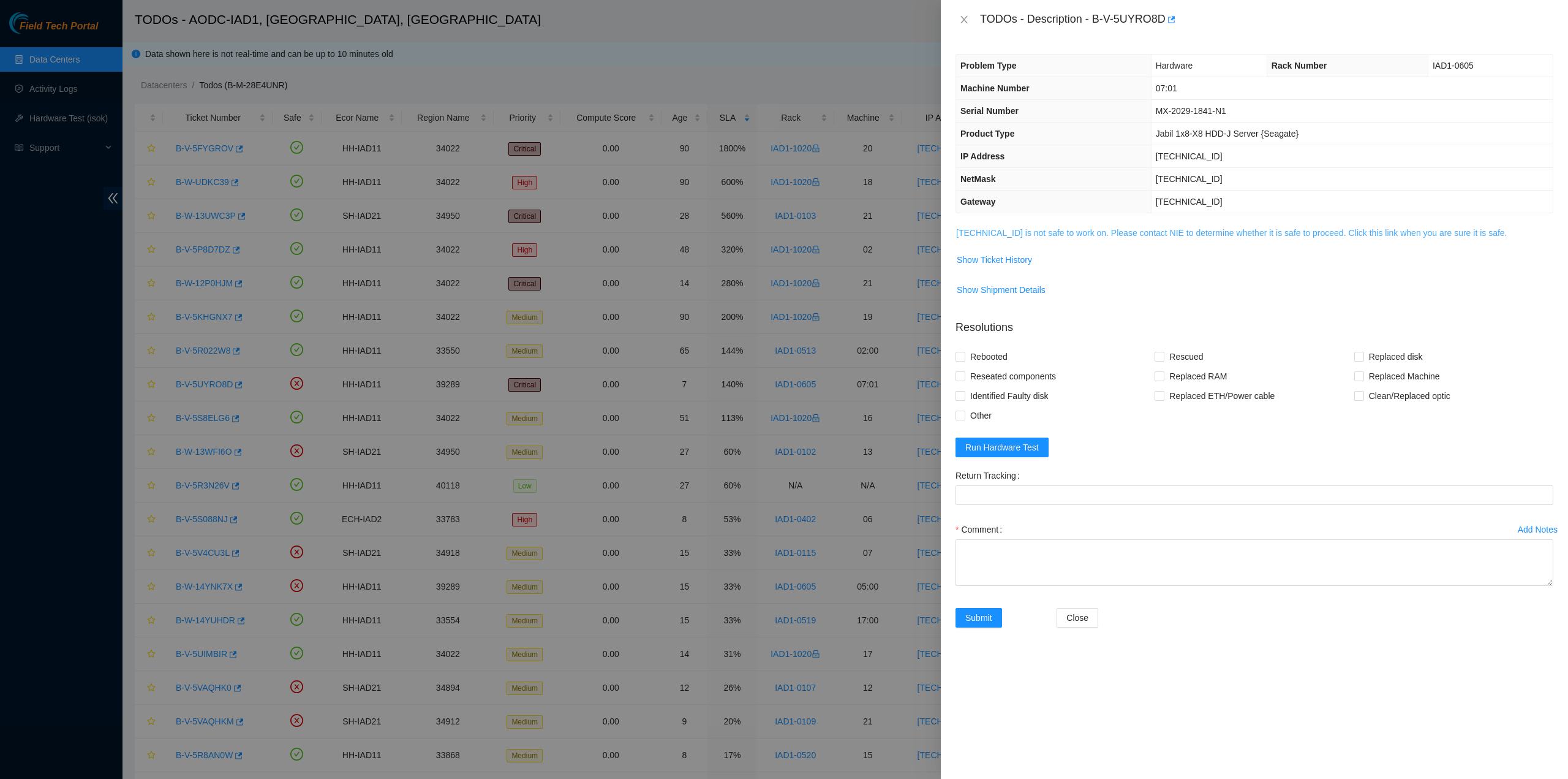
click at [1049, 232] on link "[TECHNICAL_ID] is not safe to work on. Please contact NIE to determine whether …" at bounding box center [1231, 233] width 551 height 10
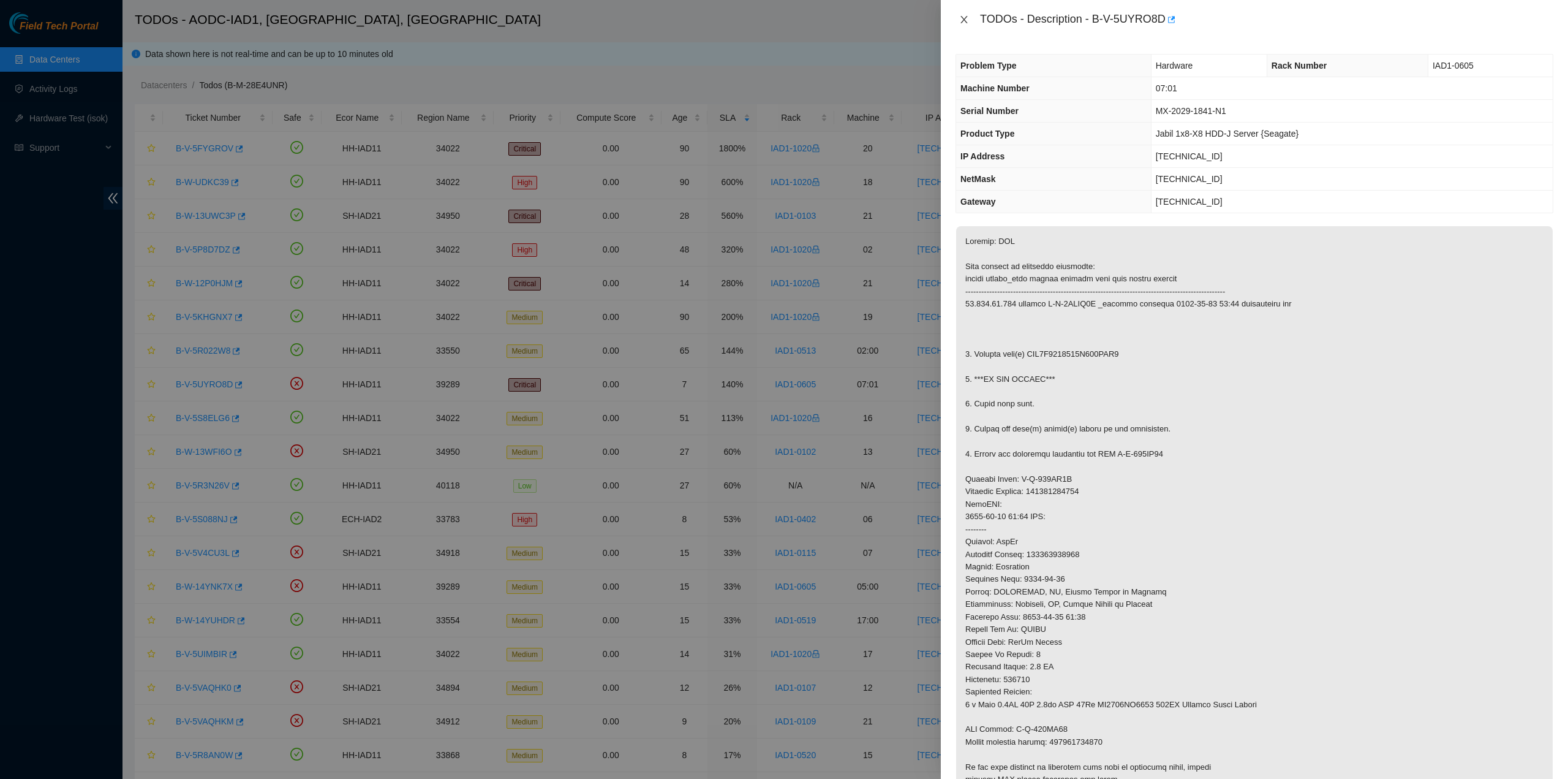
click at [962, 20] on icon "close" at bounding box center [964, 20] width 10 height 10
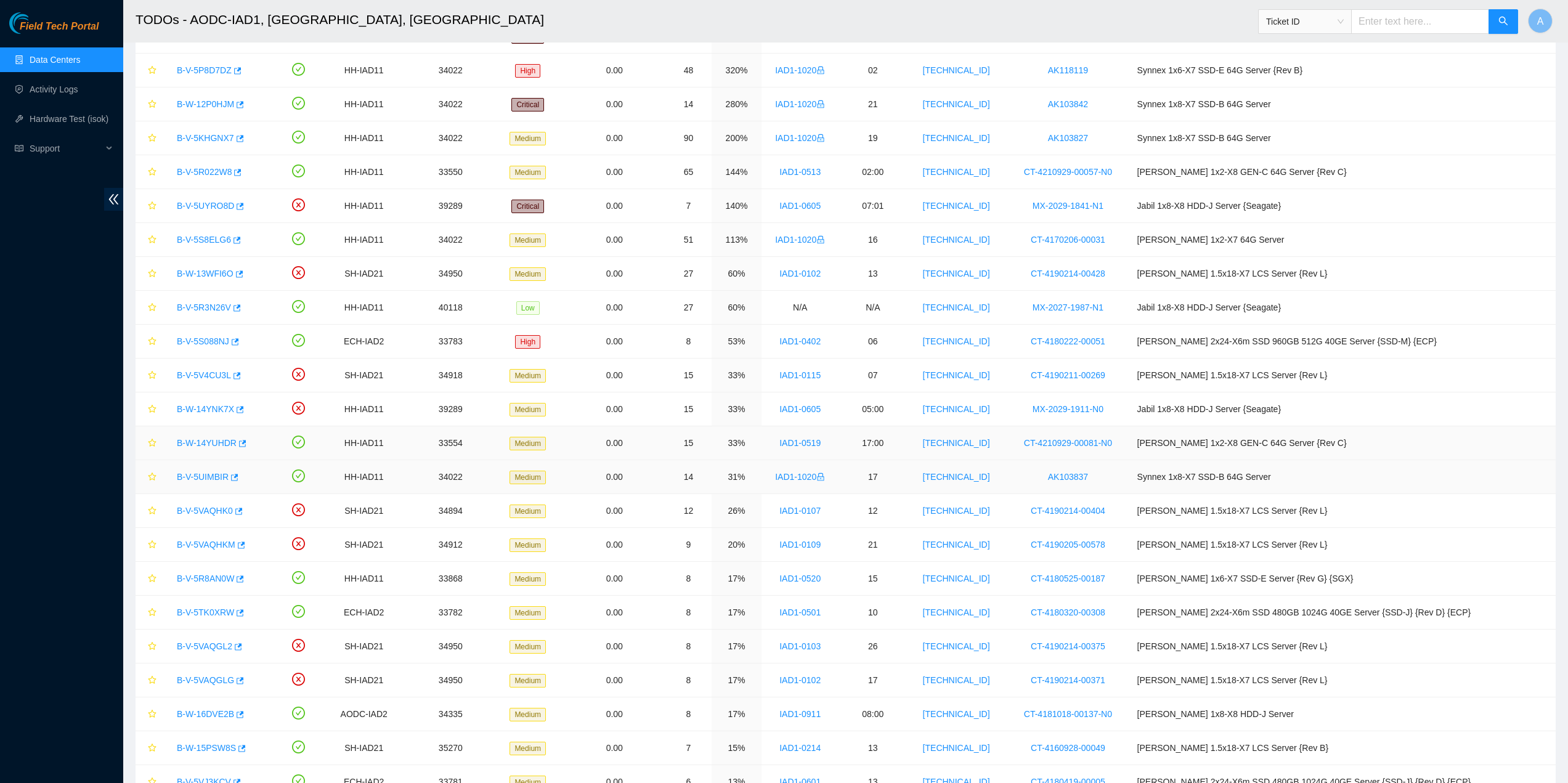
scroll to position [185, 0]
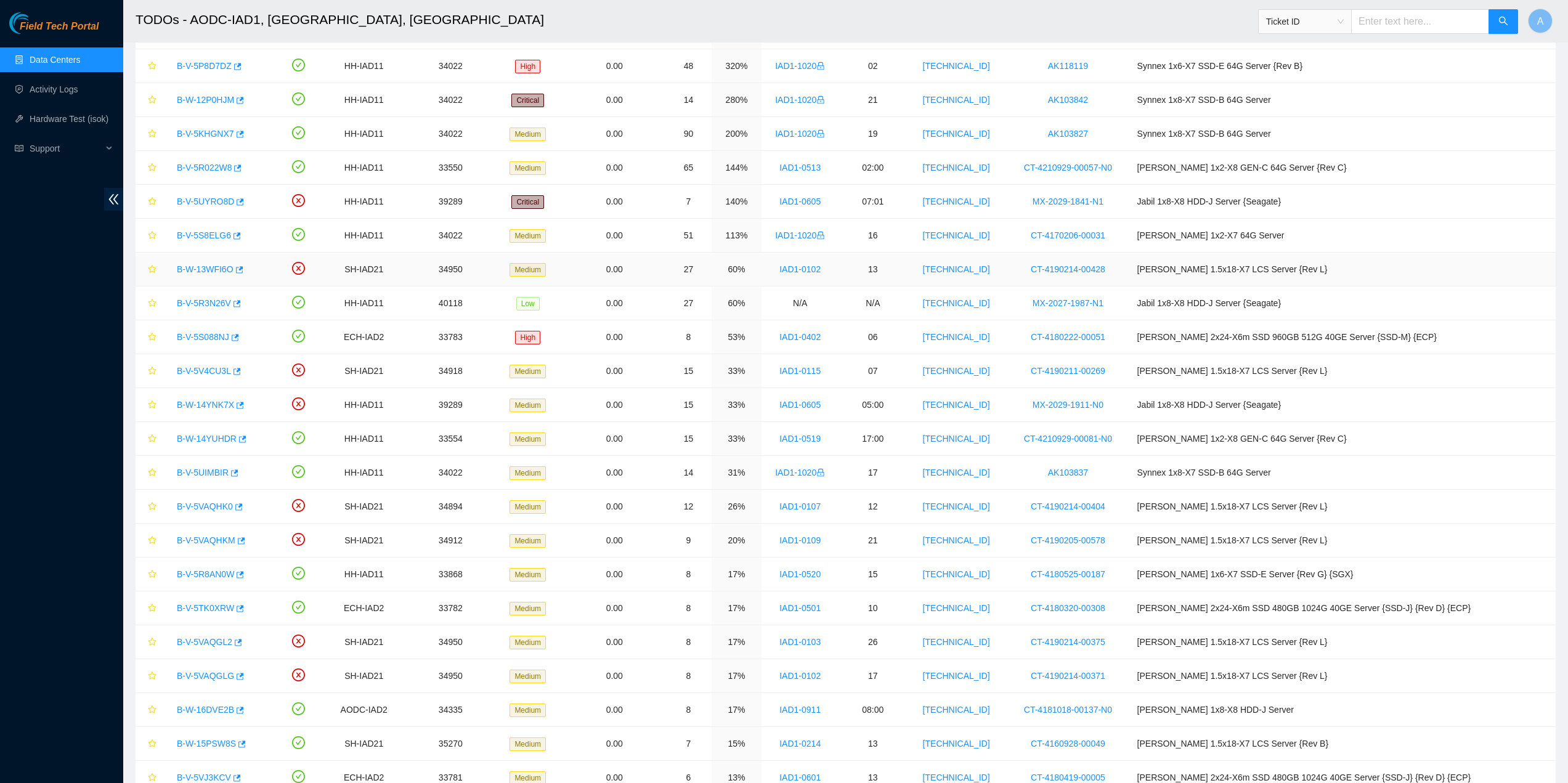
click at [204, 272] on link "B-W-13WFI6O" at bounding box center [205, 269] width 57 height 10
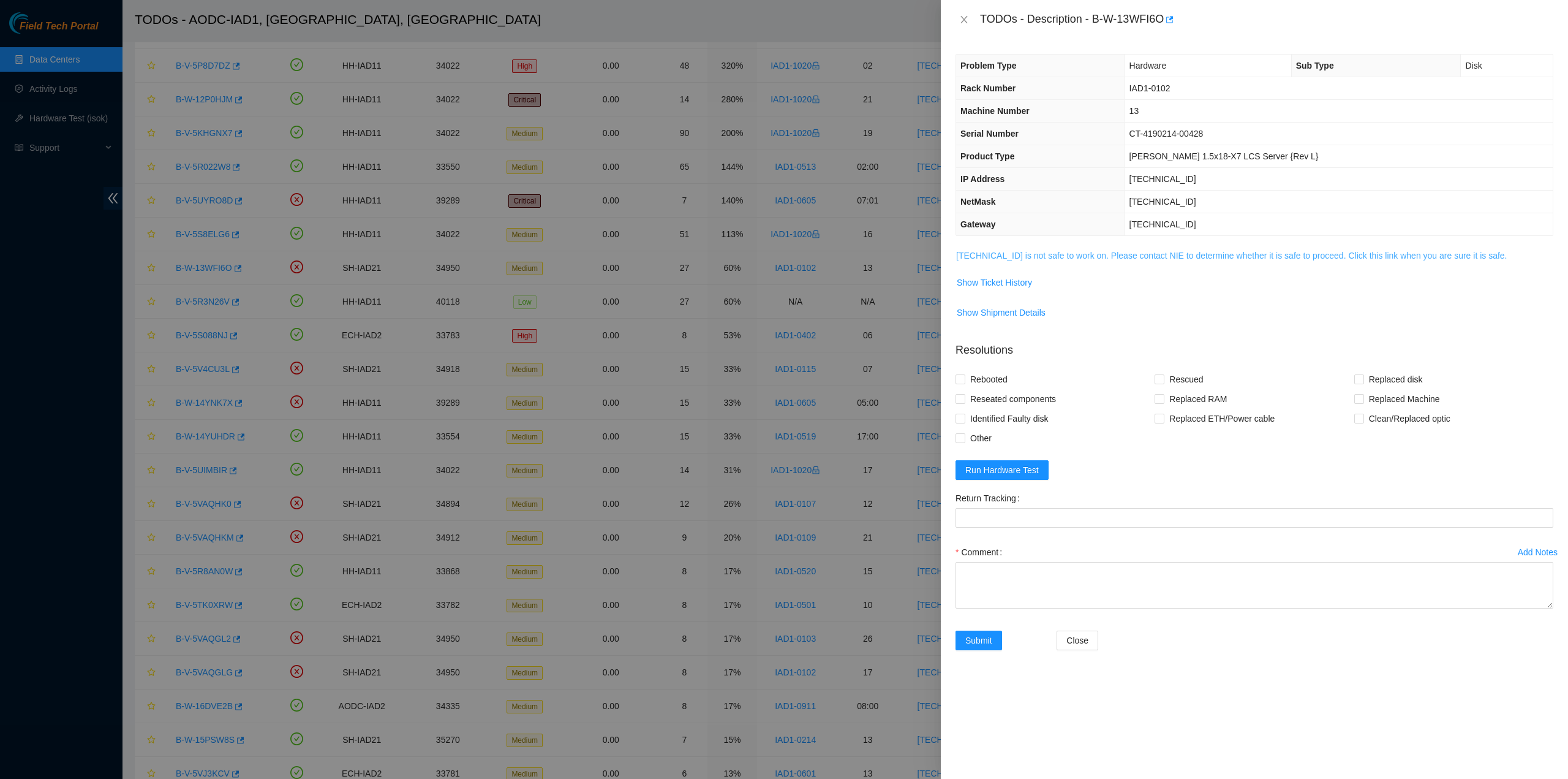
click at [999, 255] on link "[TECHNICAL_ID] is not safe to work on. Please contact NIE to determine whether …" at bounding box center [1231, 255] width 551 height 10
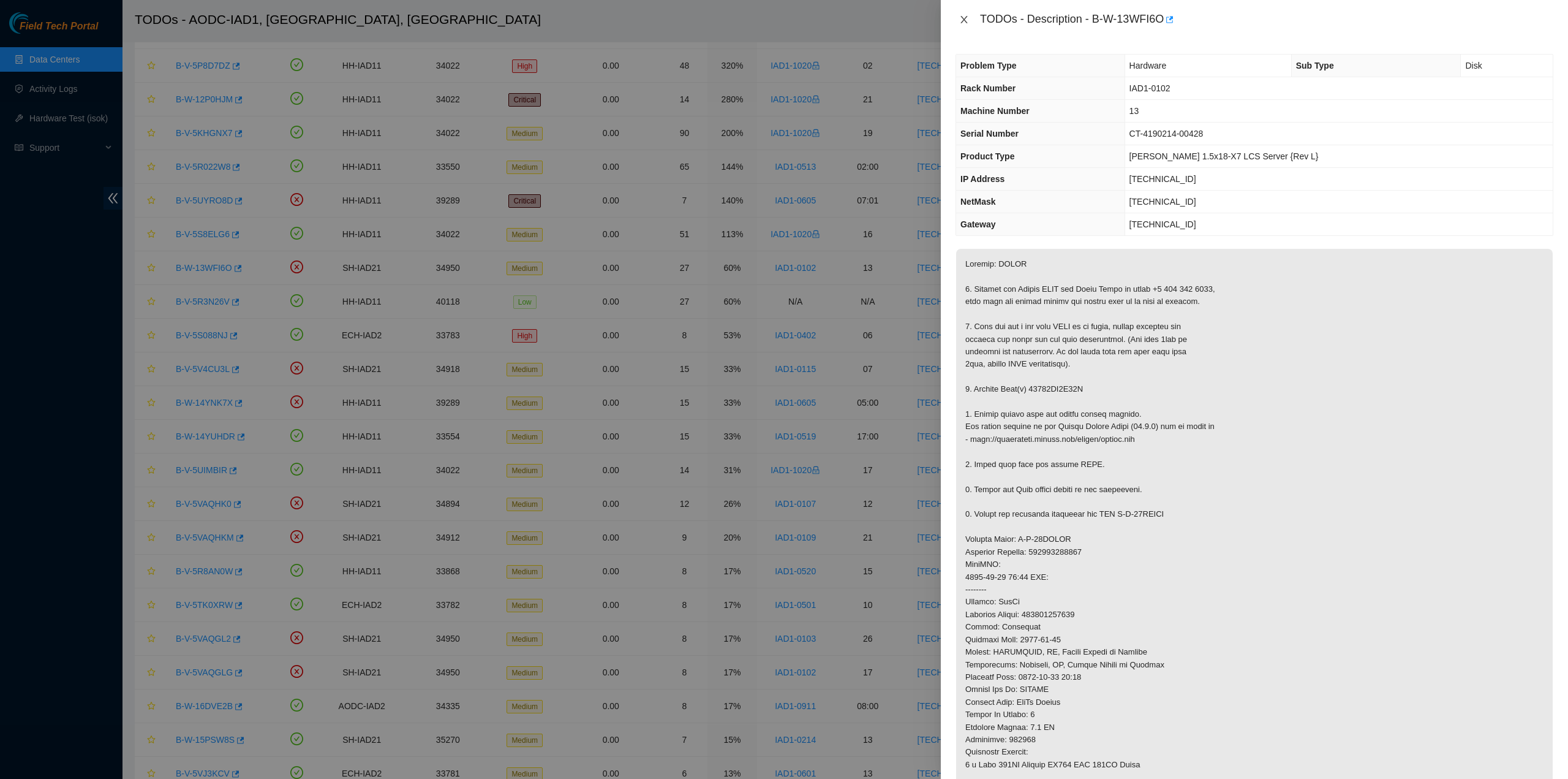
click at [962, 18] on icon "close" at bounding box center [964, 19] width 7 height 7
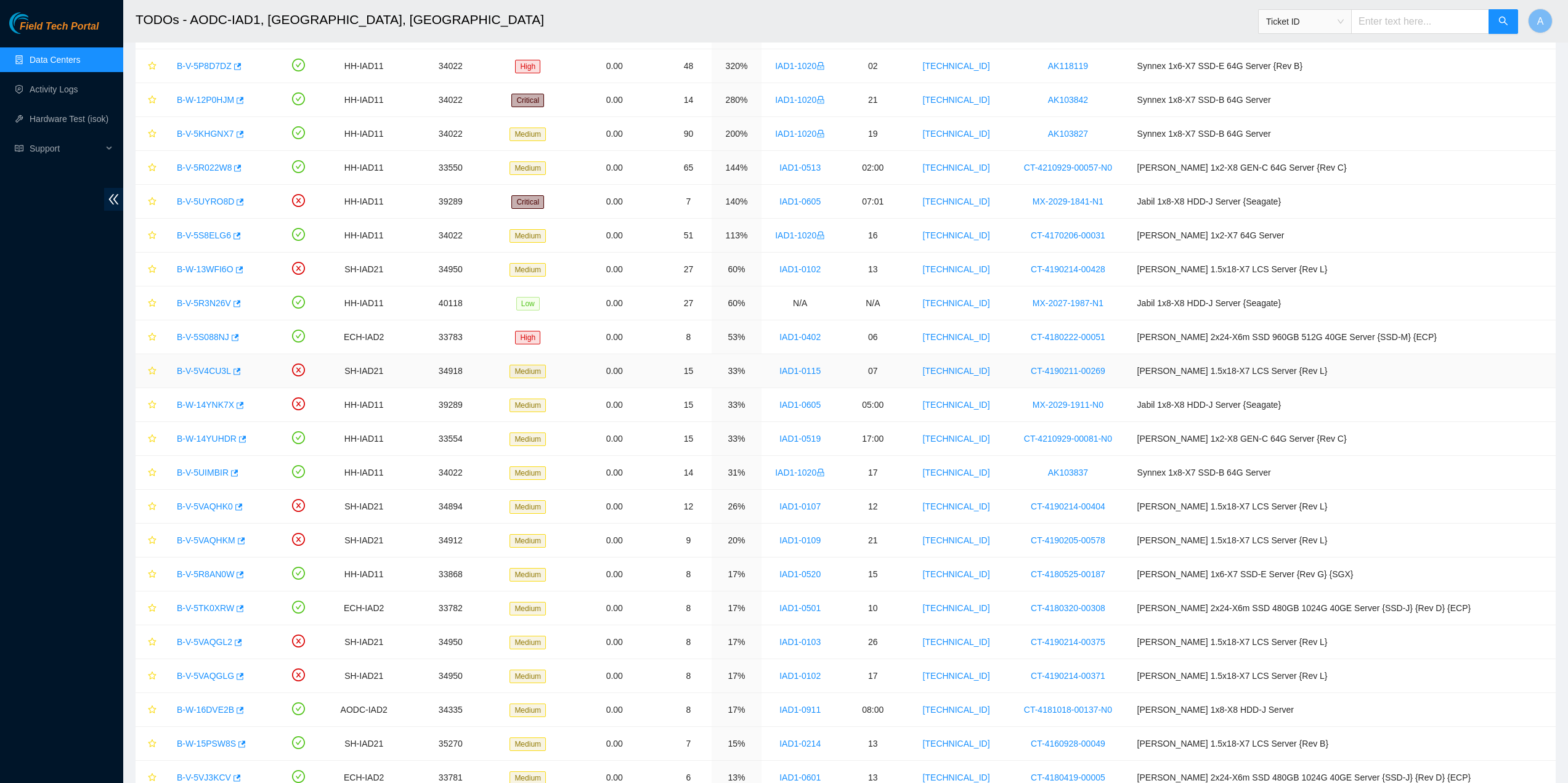
click at [193, 368] on link "B-V-5V4CU3L" at bounding box center [203, 371] width 54 height 10
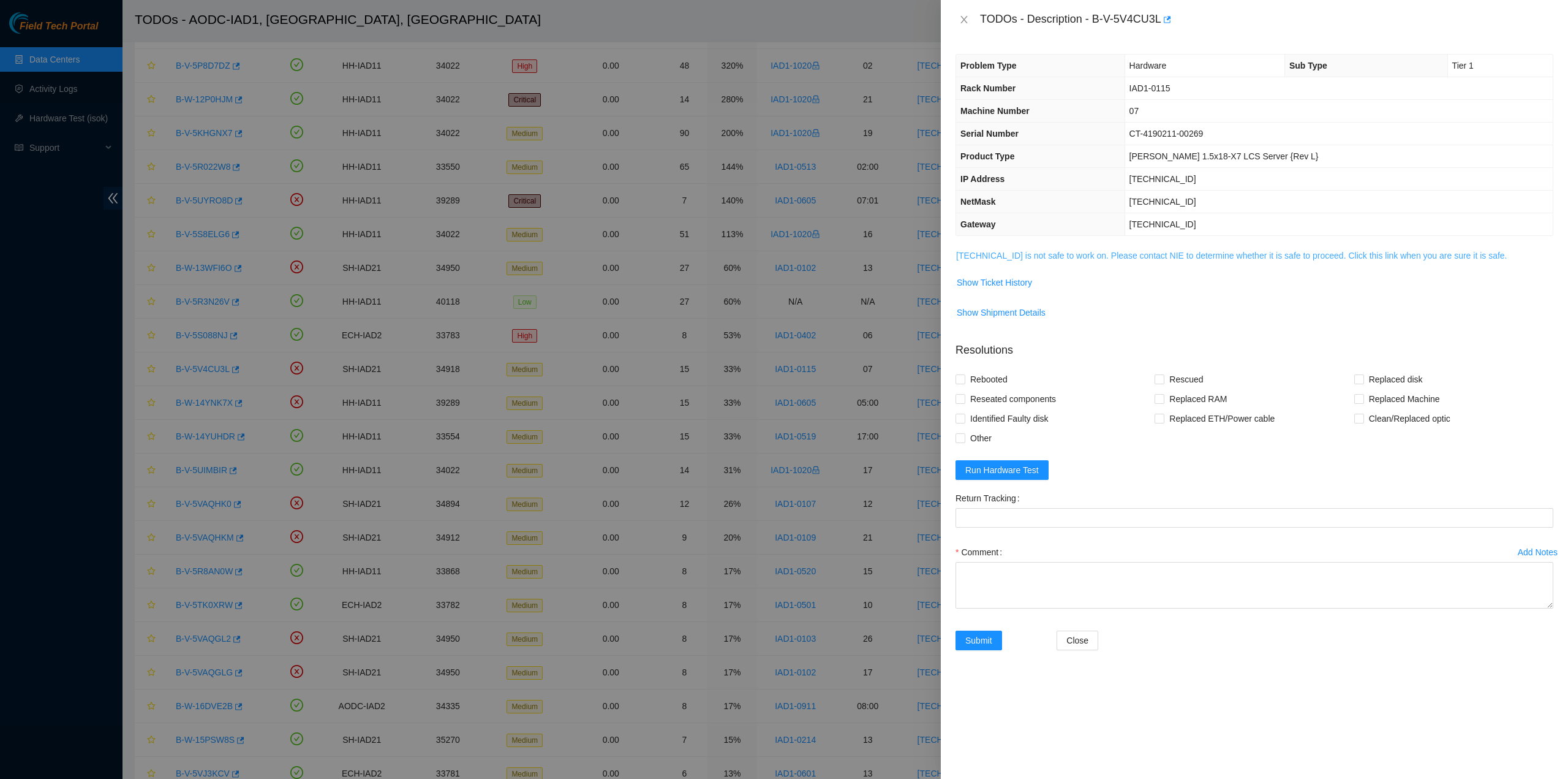
click at [985, 255] on link "[TECHNICAL_ID] is not safe to work on. Please contact NIE to determine whether …" at bounding box center [1231, 255] width 551 height 10
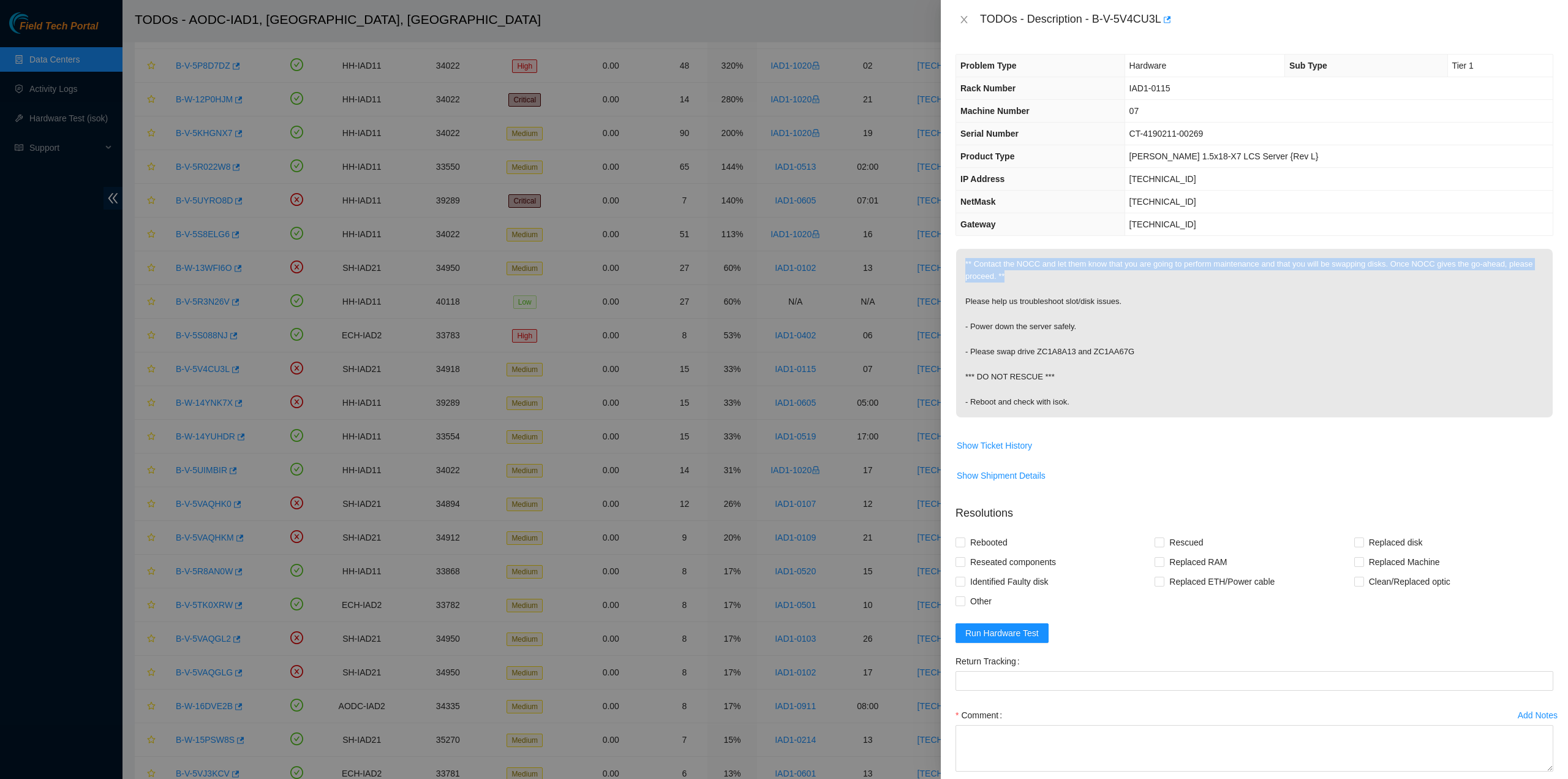
drag, startPoint x: 1007, startPoint y: 276, endPoint x: 965, endPoint y: 264, distance: 43.7
click at [965, 264] on p "** Contact the NOCC and let them know that you are going to perform maintenance…" at bounding box center [1254, 333] width 597 height 169
click at [1118, 283] on p "** Contact the NOCC and let them know that you are going to perform maintenance…" at bounding box center [1254, 333] width 597 height 169
click at [1121, 289] on p "** Contact the NOCC and let them know that you are going to perform maintenance…" at bounding box center [1254, 333] width 597 height 169
drag, startPoint x: 970, startPoint y: 324, endPoint x: 1139, endPoint y: 318, distance: 169.1
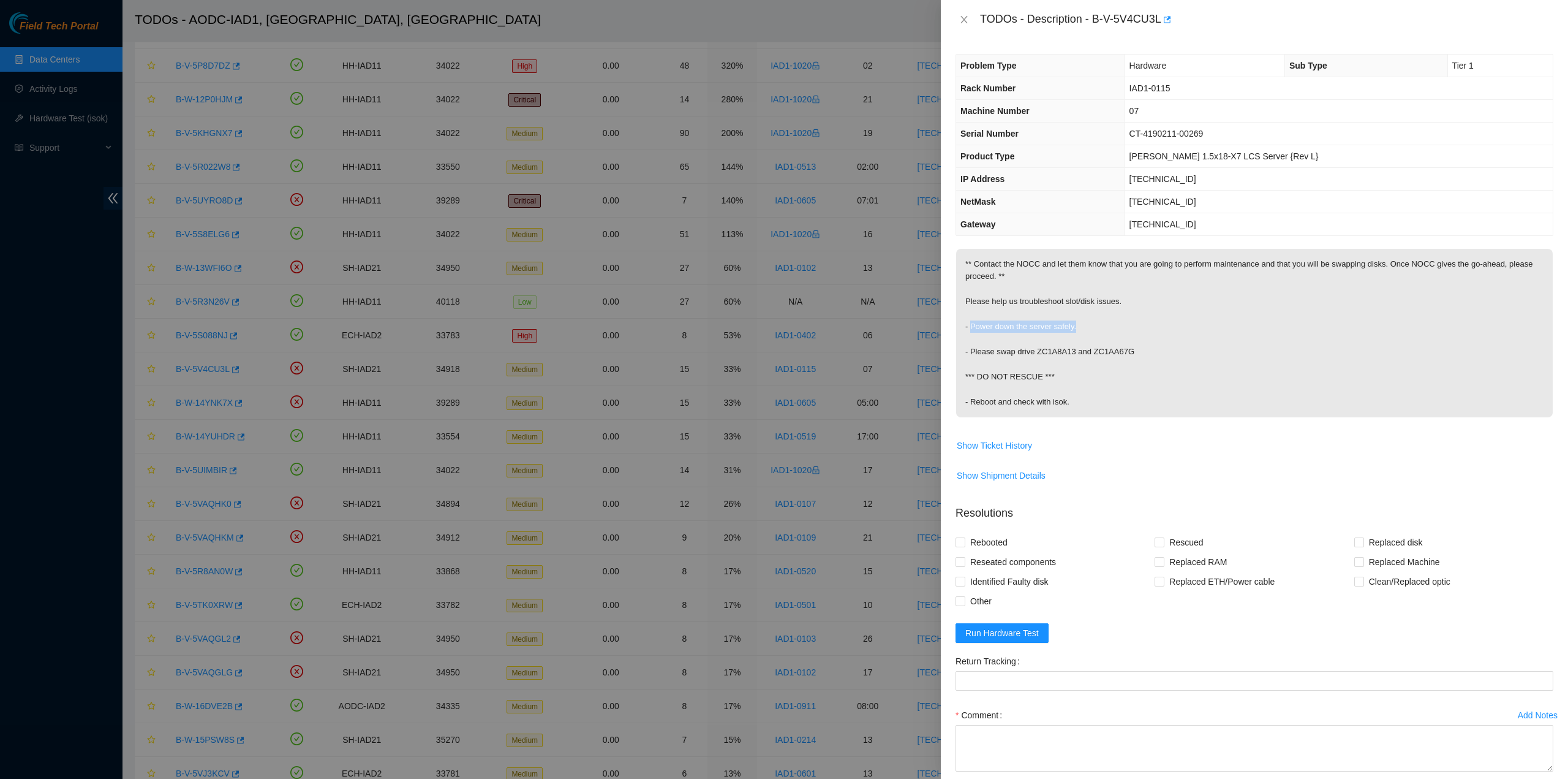
click at [1119, 320] on p "** Contact the NOCC and let them know that you are going to perform maintenance…" at bounding box center [1254, 333] width 597 height 169
drag, startPoint x: 970, startPoint y: 354, endPoint x: 1153, endPoint y: 348, distance: 183.1
click at [1152, 348] on p "** Contact the NOCC and let them know that you are going to perform maintenance…" at bounding box center [1254, 333] width 597 height 169
click at [1153, 348] on p "** Contact the NOCC and let them know that you are going to perform maintenance…" at bounding box center [1254, 333] width 597 height 169
click at [1083, 377] on p "** Contact the NOCC and let them know that you are going to perform maintenance…" at bounding box center [1254, 333] width 597 height 169
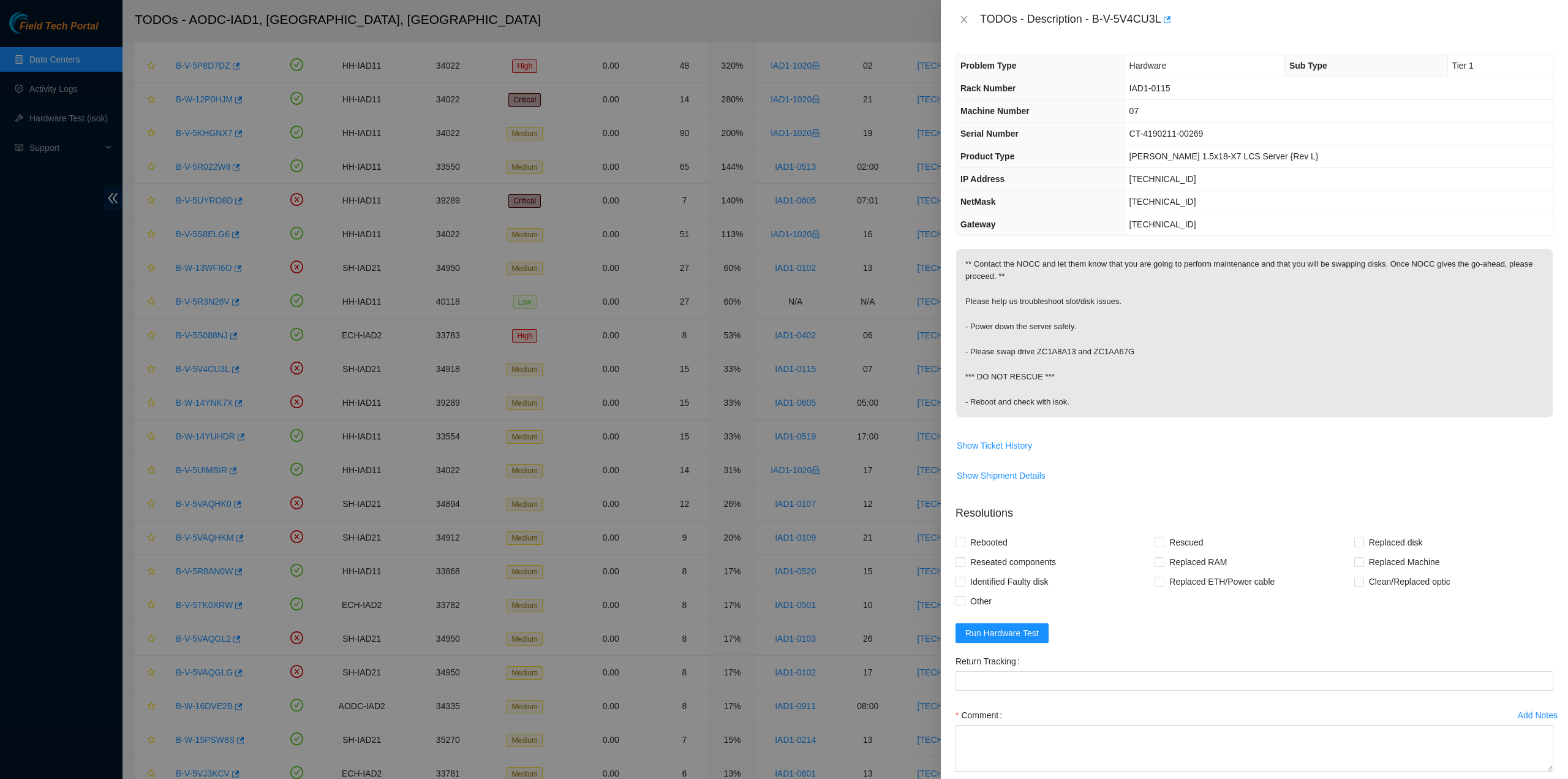
click at [1103, 388] on p "** Contact the NOCC and let them know that you are going to perform maintenance…" at bounding box center [1254, 333] width 597 height 169
drag, startPoint x: 968, startPoint y: 402, endPoint x: 1179, endPoint y: 385, distance: 211.7
click at [1082, 382] on p "** Contact the NOCC and let them know that you are going to perform maintenance…" at bounding box center [1254, 333] width 597 height 169
click at [1184, 390] on p "** Contact the NOCC and let them know that you are going to perform maintenance…" at bounding box center [1254, 333] width 597 height 169
click at [968, 21] on icon "close" at bounding box center [964, 20] width 10 height 10
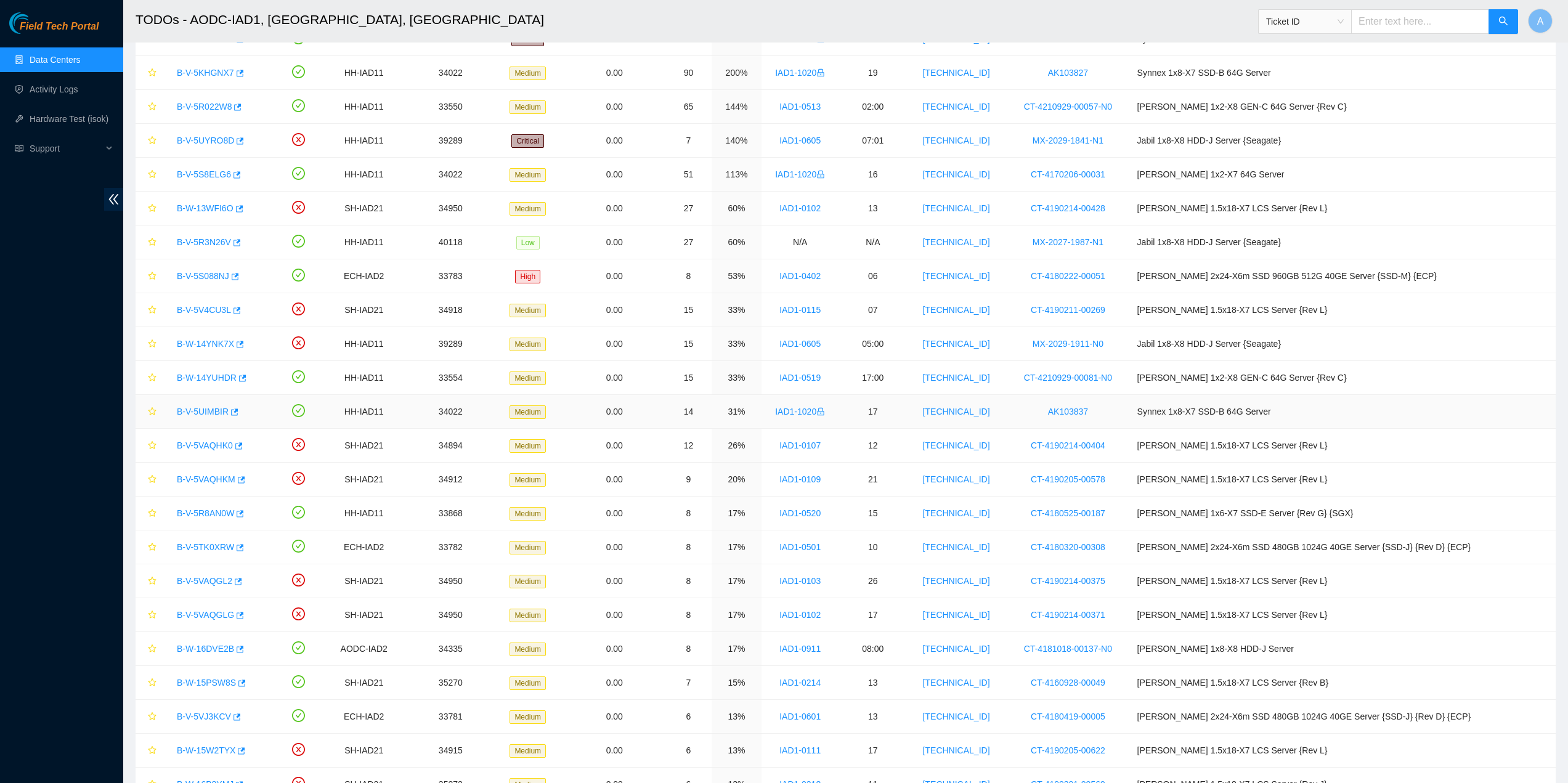
scroll to position [247, 0]
click at [206, 415] on link "B-V-5UIMBIR" at bounding box center [203, 411] width 52 height 10
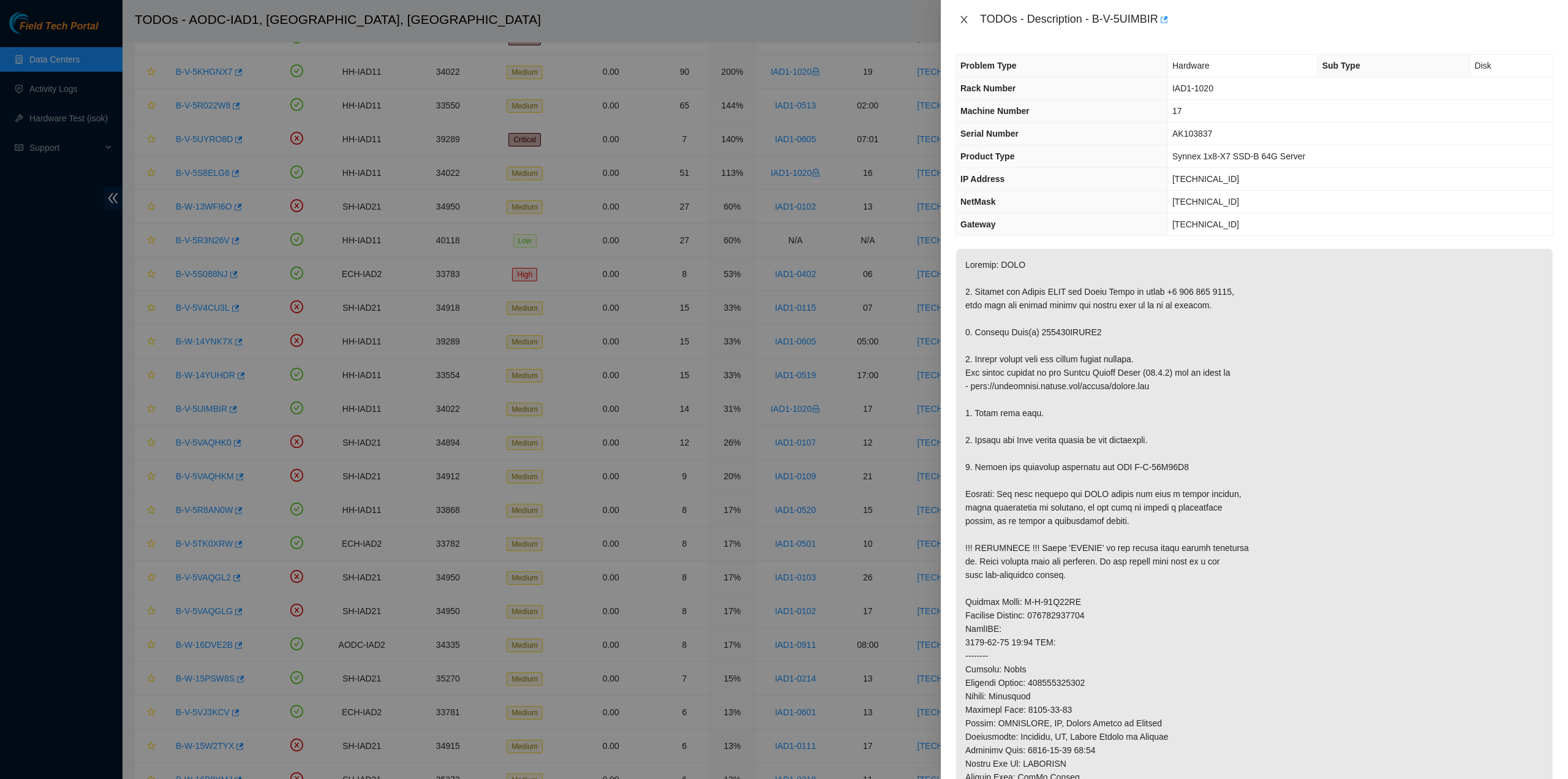
drag, startPoint x: 959, startPoint y: 19, endPoint x: 946, endPoint y: 31, distance: 17.7
click at [960, 19] on icon "close" at bounding box center [964, 20] width 10 height 10
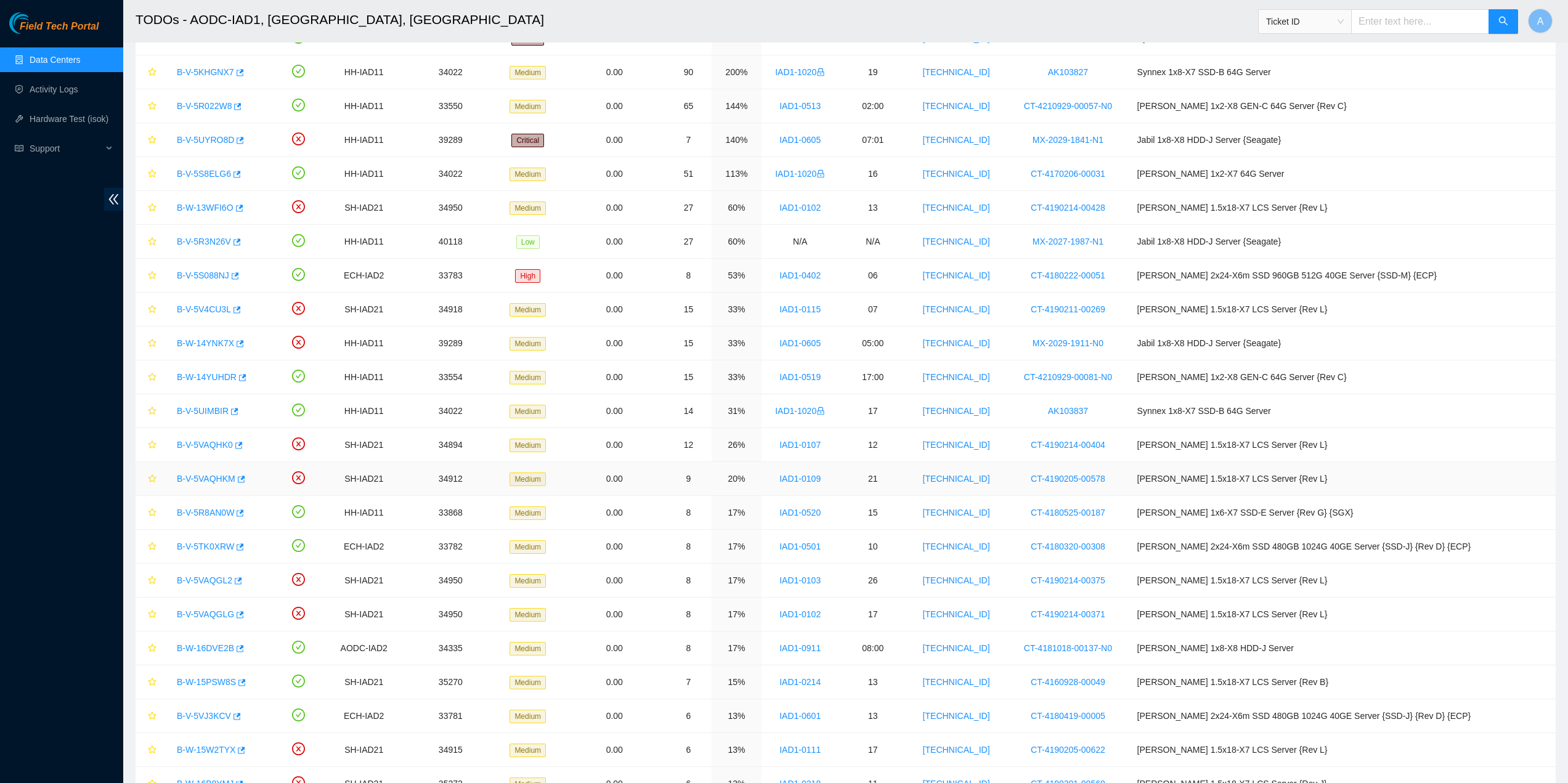
click at [203, 477] on link "B-V-5VAQHKM" at bounding box center [206, 478] width 59 height 10
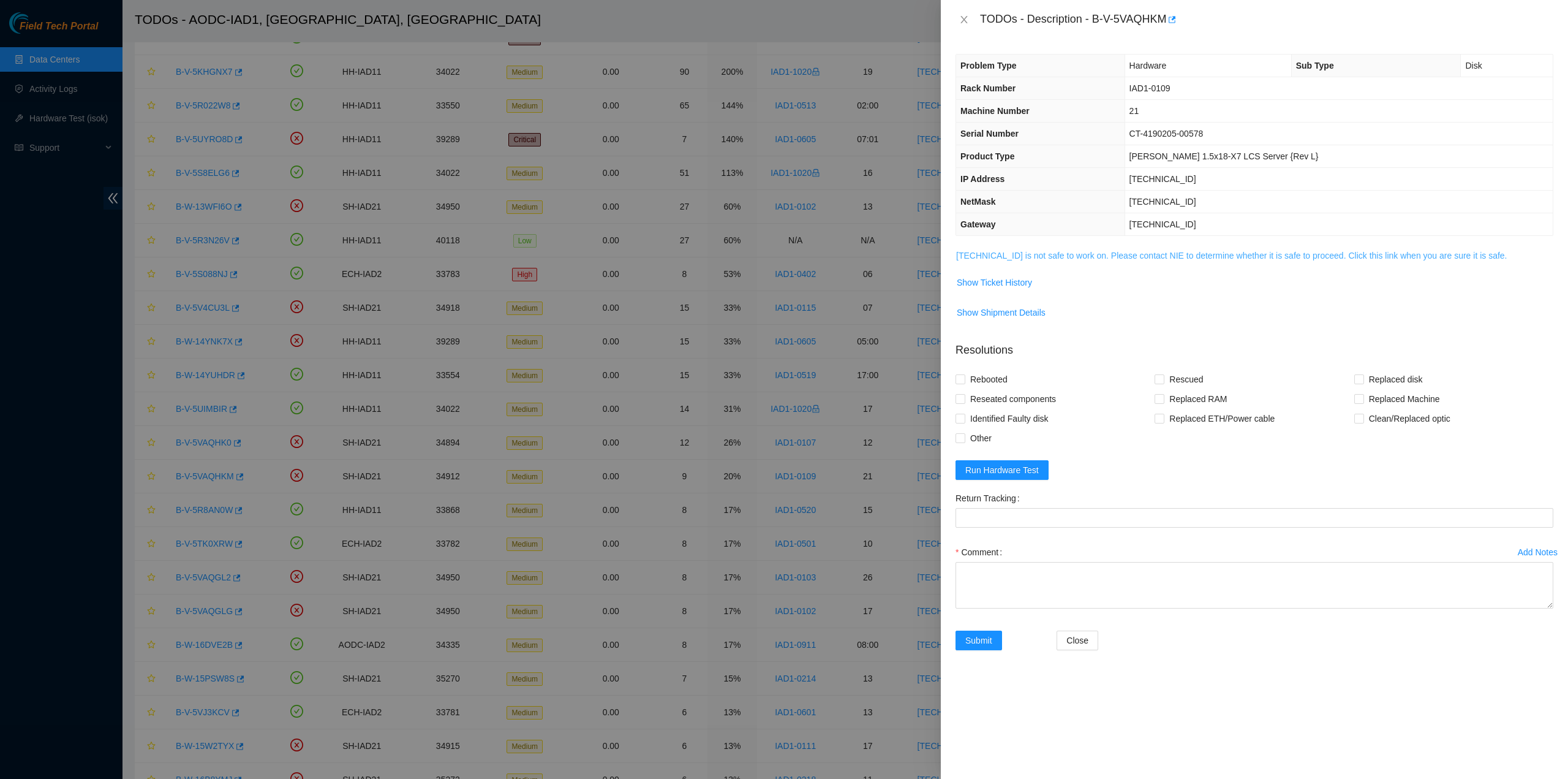
click at [1117, 253] on link "[TECHNICAL_ID] is not safe to work on. Please contact NIE to determine whether …" at bounding box center [1231, 255] width 551 height 10
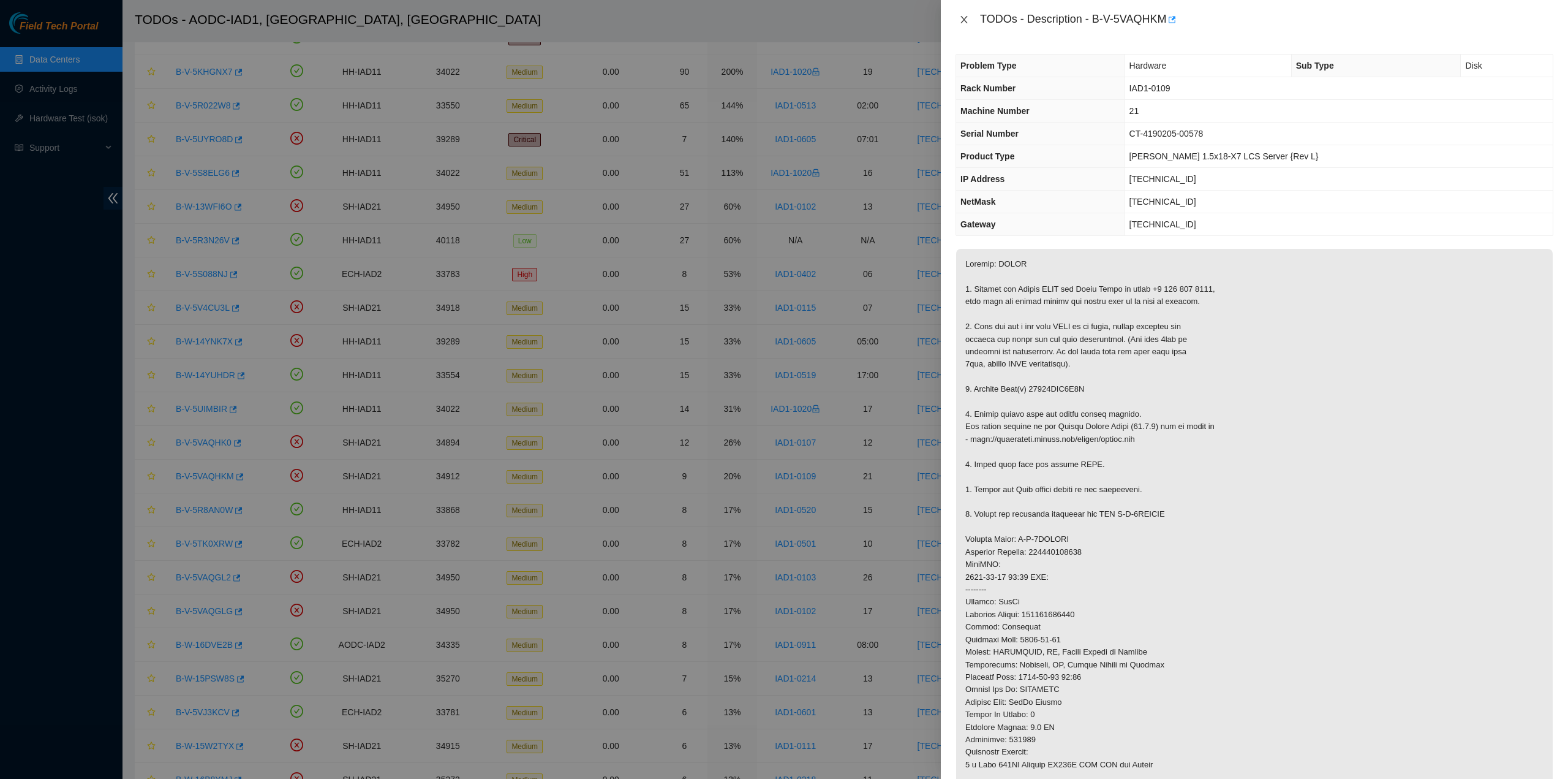
click at [958, 16] on button "Close" at bounding box center [964, 20] width 17 height 12
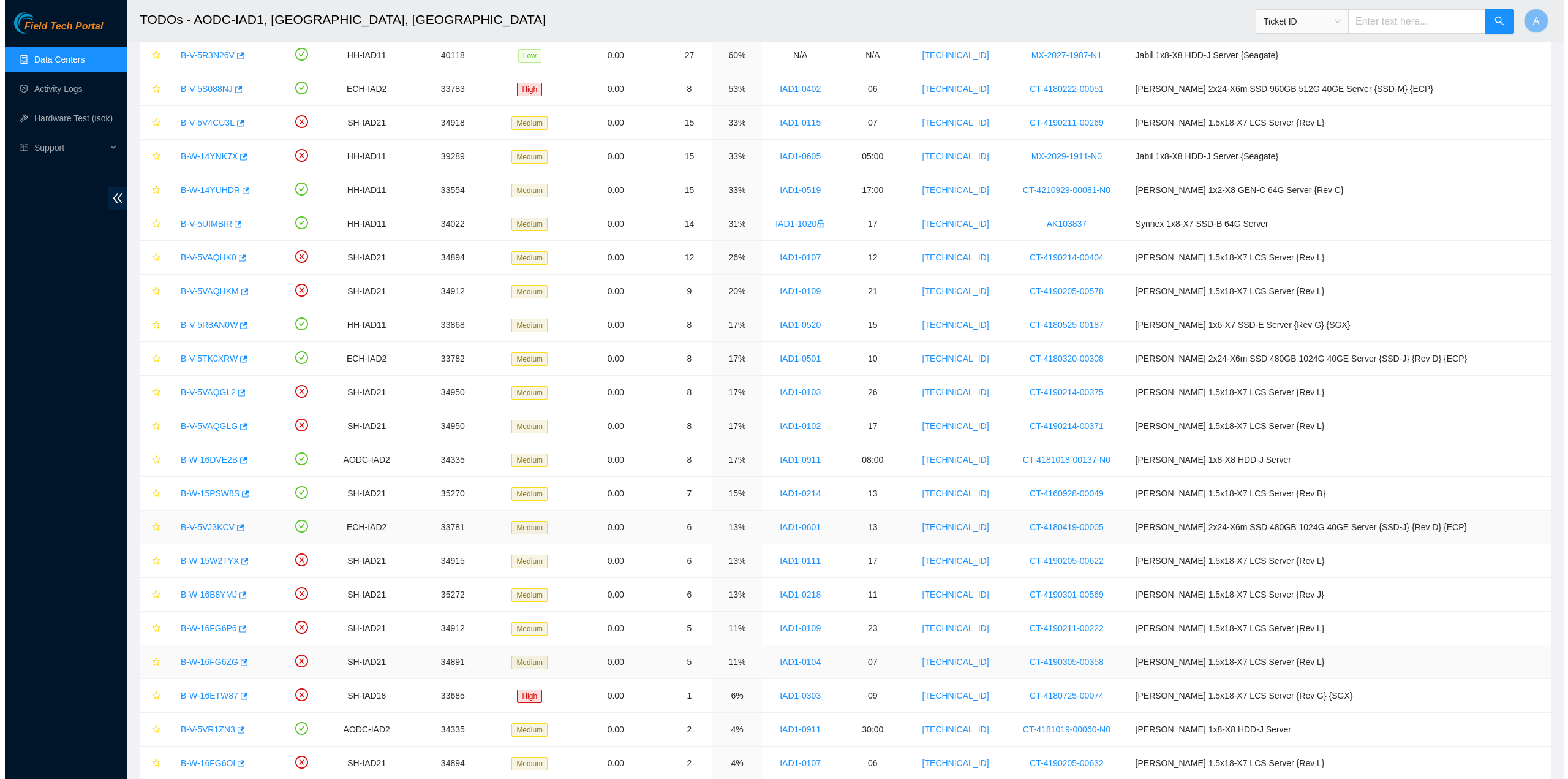
scroll to position [491, 0]
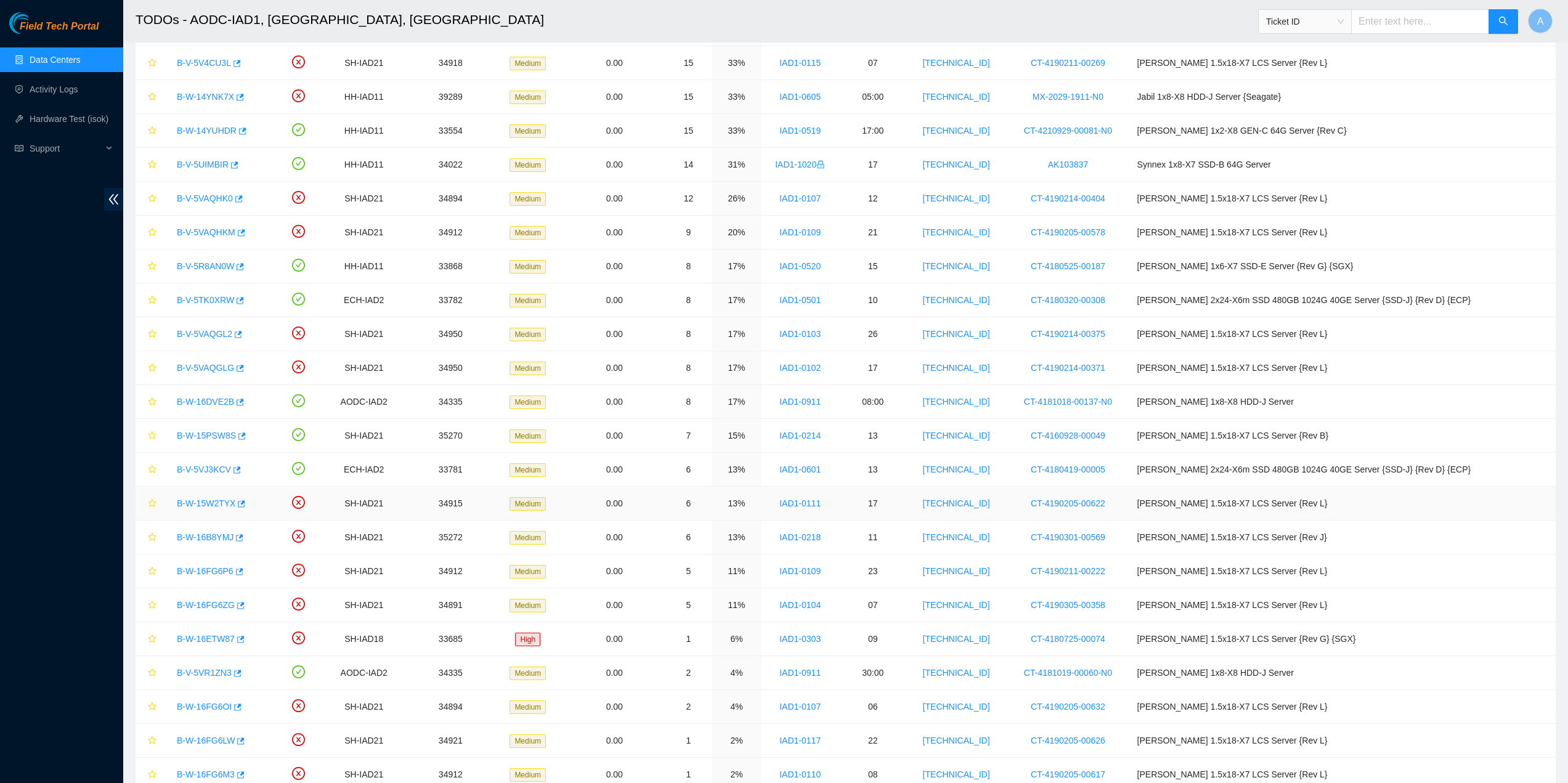
click at [199, 502] on link "B-W-15W2TYX" at bounding box center [206, 503] width 59 height 10
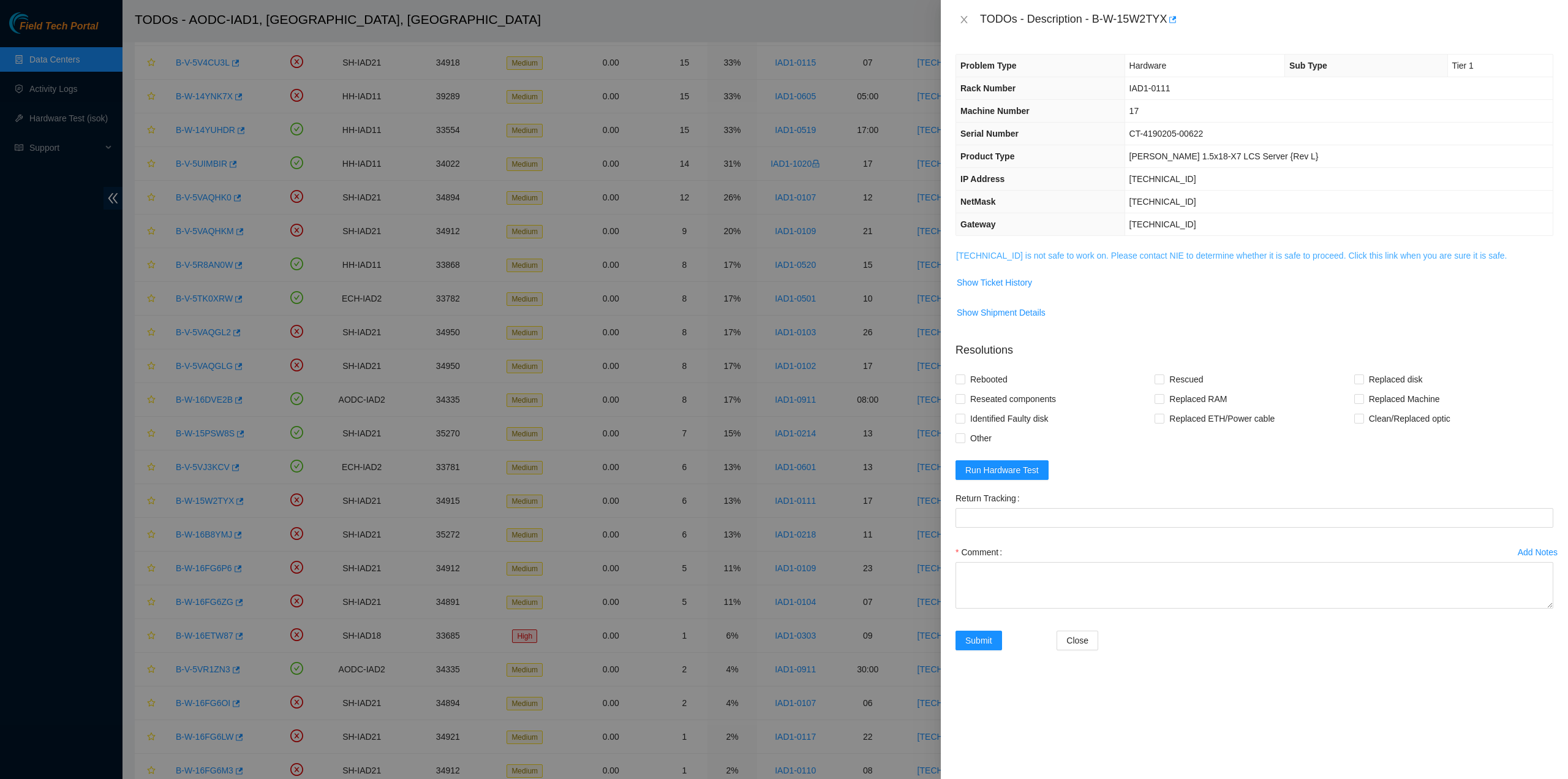
click at [987, 254] on link "[TECHNICAL_ID] is not safe to work on. Please contact NIE to determine whether …" at bounding box center [1231, 255] width 551 height 10
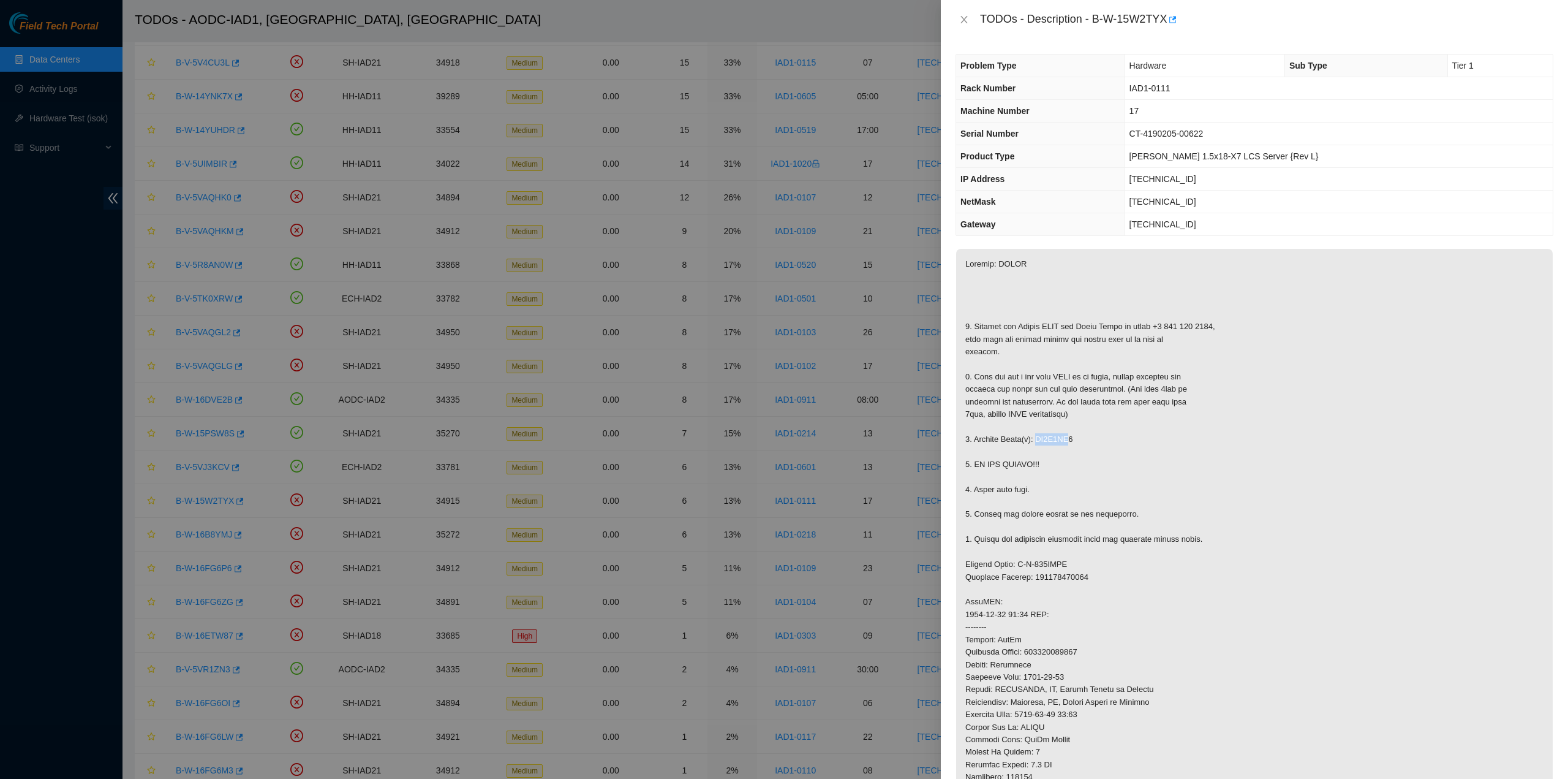
drag, startPoint x: 1035, startPoint y: 439, endPoint x: 1158, endPoint y: 428, distance: 123.5
click at [1089, 437] on p at bounding box center [1254, 583] width 597 height 670
click at [1128, 453] on p at bounding box center [1254, 583] width 597 height 670
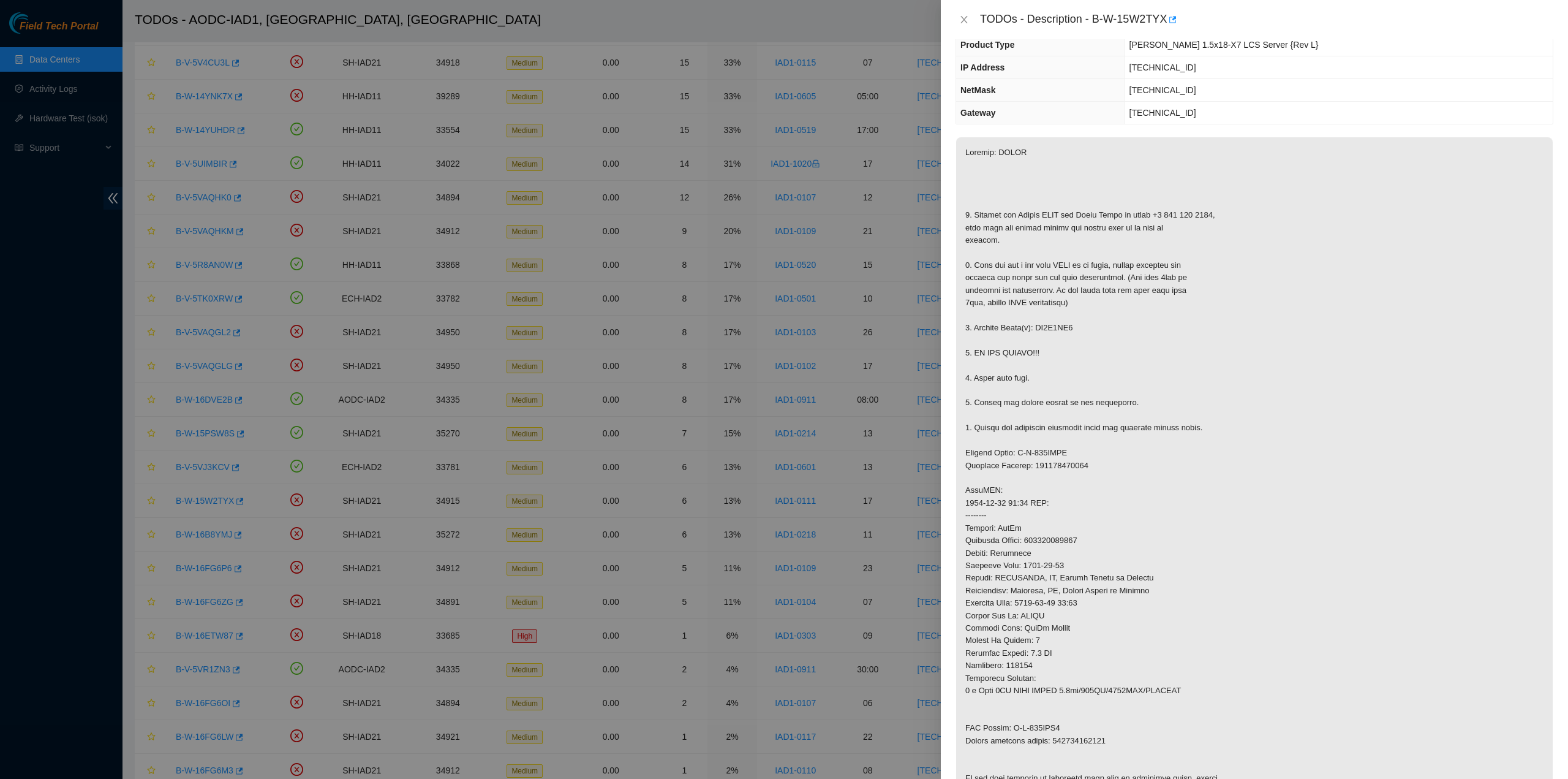
scroll to position [123, 0]
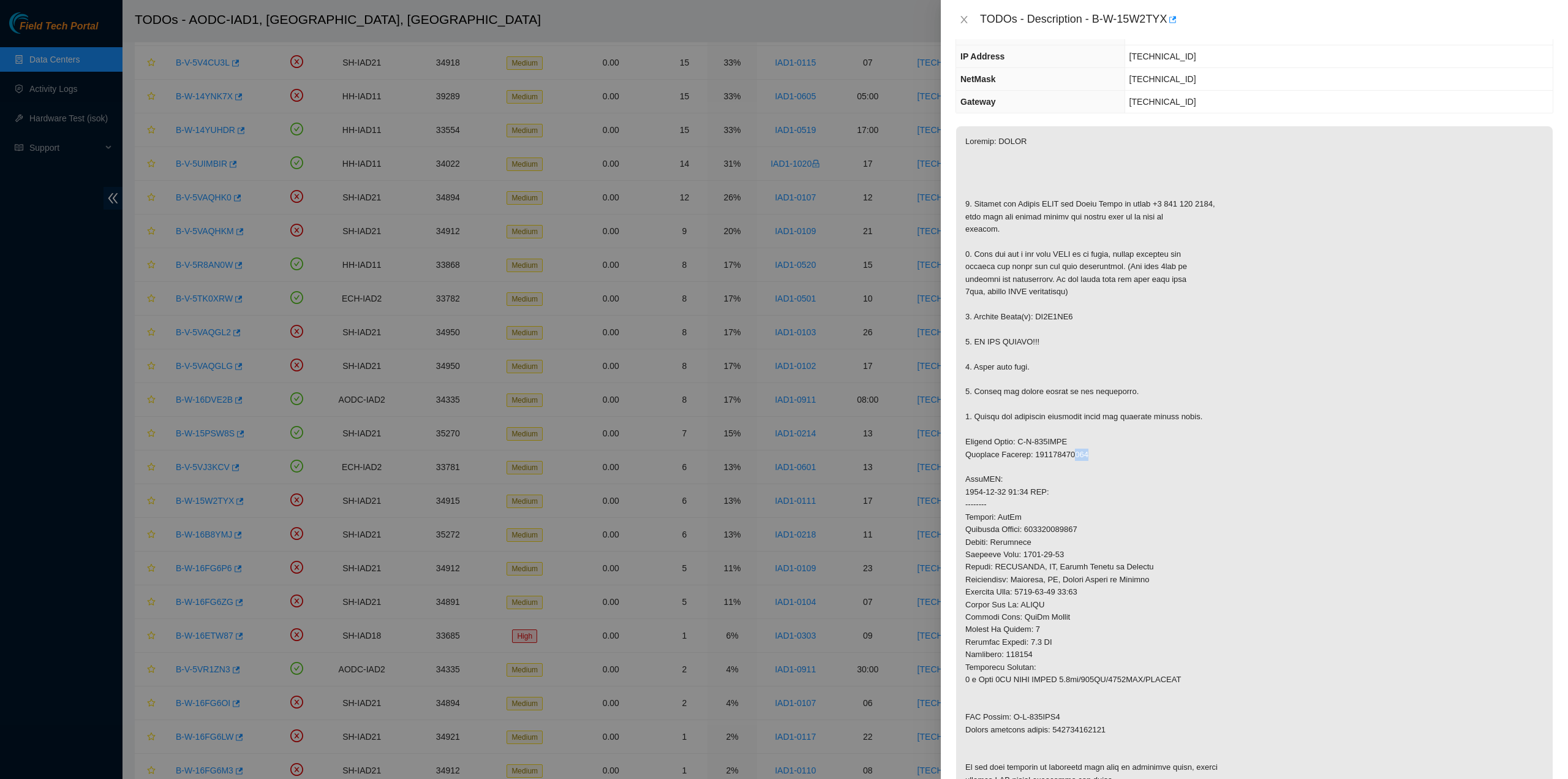
drag, startPoint x: 1074, startPoint y: 457, endPoint x: 1104, endPoint y: 452, distance: 30.4
click at [1098, 453] on p at bounding box center [1254, 461] width 597 height 670
click at [1139, 448] on p at bounding box center [1254, 461] width 597 height 670
